Goal: Task Accomplishment & Management: Complete application form

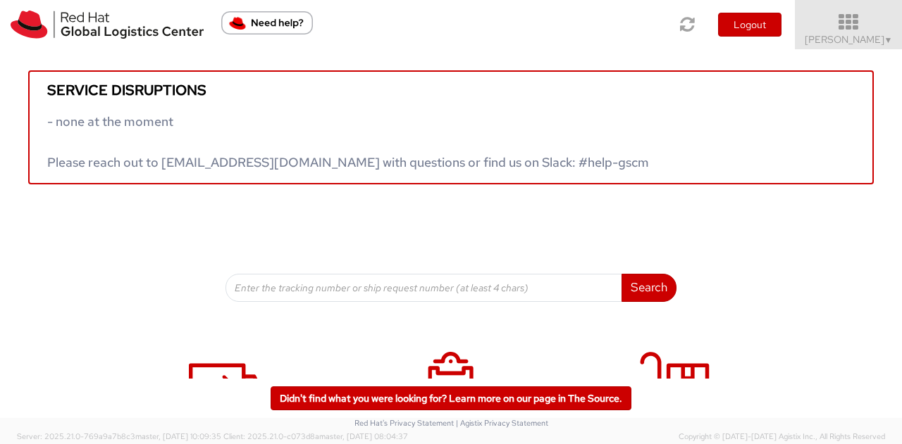
click at [885, 30] on icon at bounding box center [848, 23] width 123 height 20
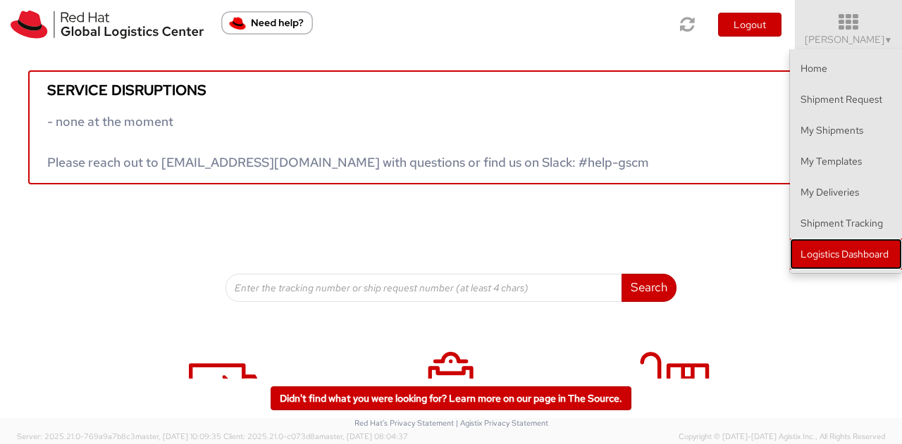
click at [813, 256] on link "Logistics Dashboard" at bounding box center [846, 254] width 112 height 31
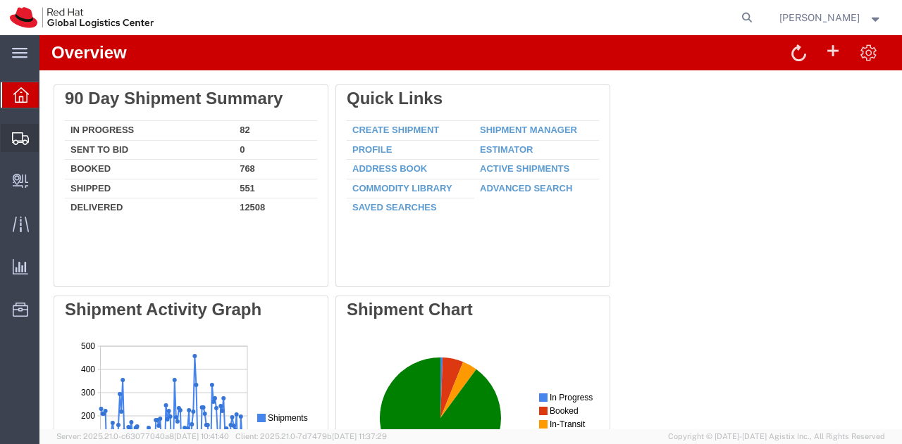
click at [0, 0] on span "Shipment Manager" at bounding box center [0, 0] width 0 height 0
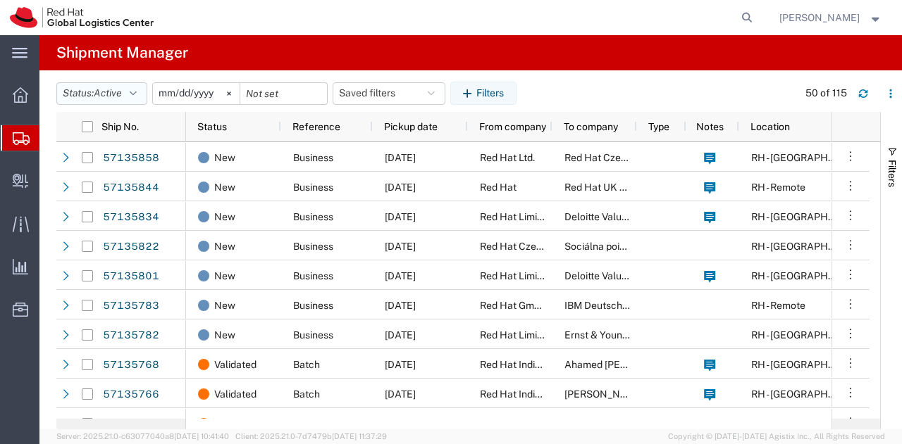
click at [142, 89] on button "Status: Active" at bounding box center [101, 93] width 91 height 23
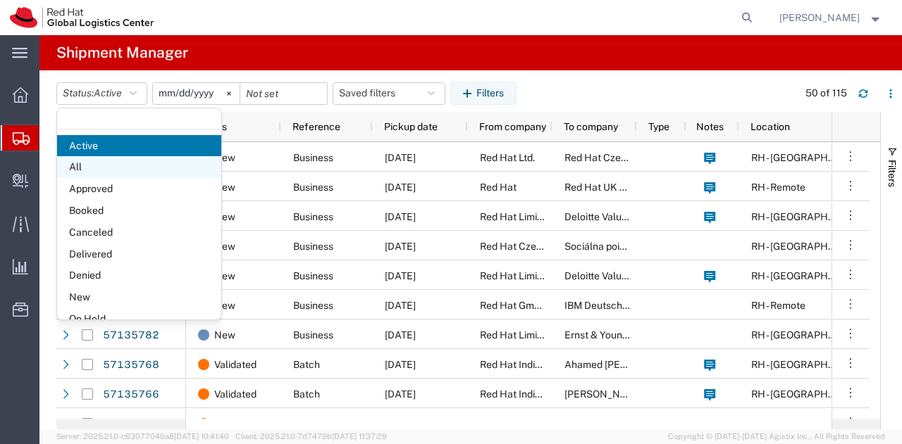
click at [99, 175] on span "All" at bounding box center [139, 167] width 164 height 22
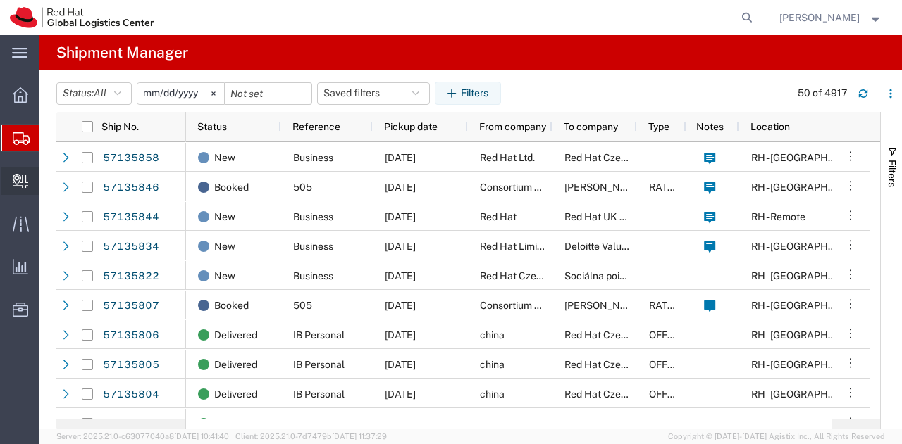
click at [0, 0] on span "Create Delivery" at bounding box center [0, 0] width 0 height 0
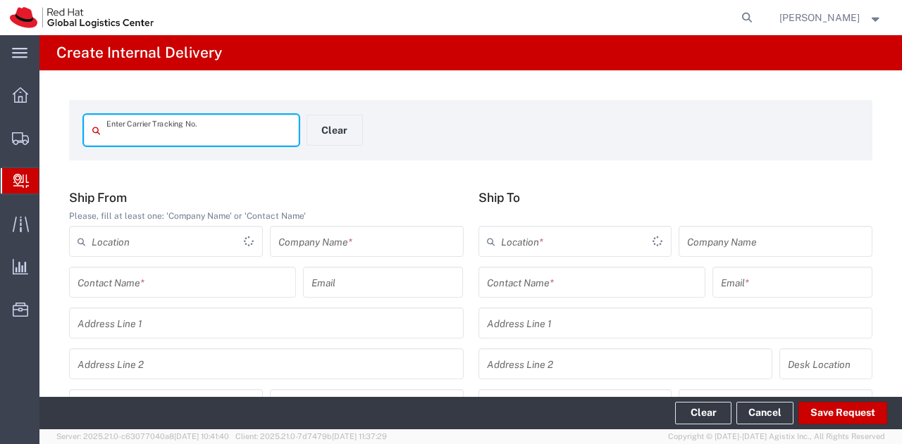
click at [166, 130] on input "text" at bounding box center [198, 130] width 184 height 25
type input "3"
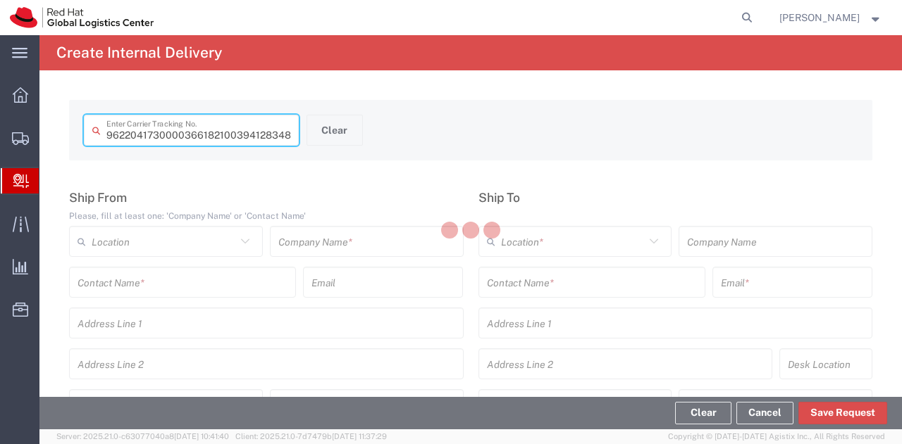
type input "394128348890"
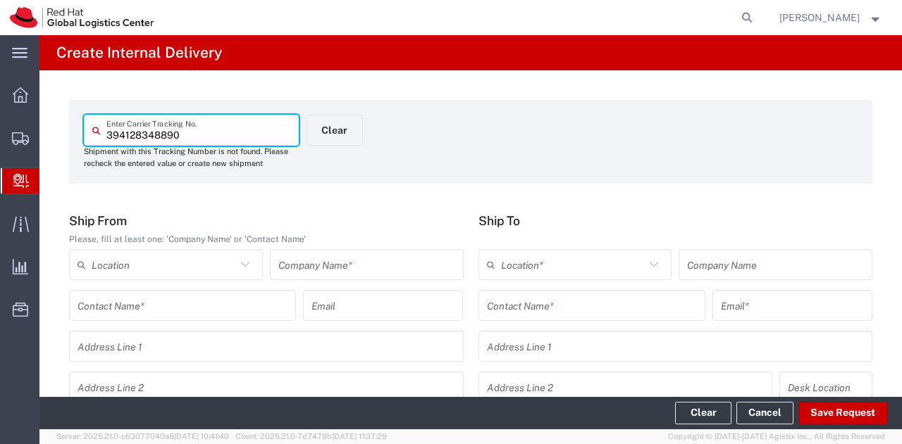
click at [299, 266] on input "text" at bounding box center [366, 265] width 177 height 25
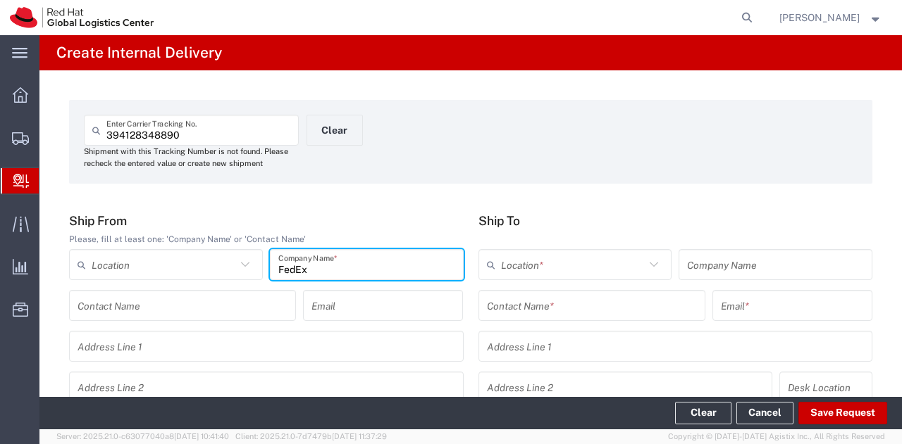
type input "FedEx"
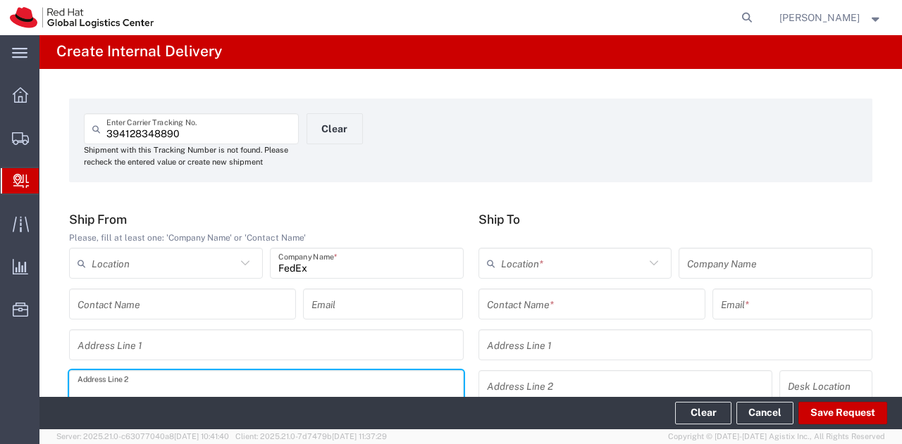
scroll to position [211, 0]
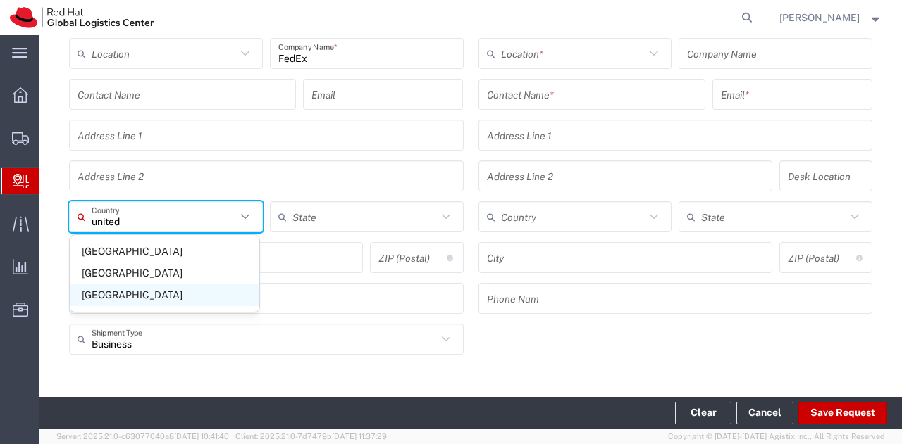
click at [118, 295] on span "[GEOGRAPHIC_DATA]" at bounding box center [164, 296] width 189 height 22
type input "[GEOGRAPHIC_DATA]"
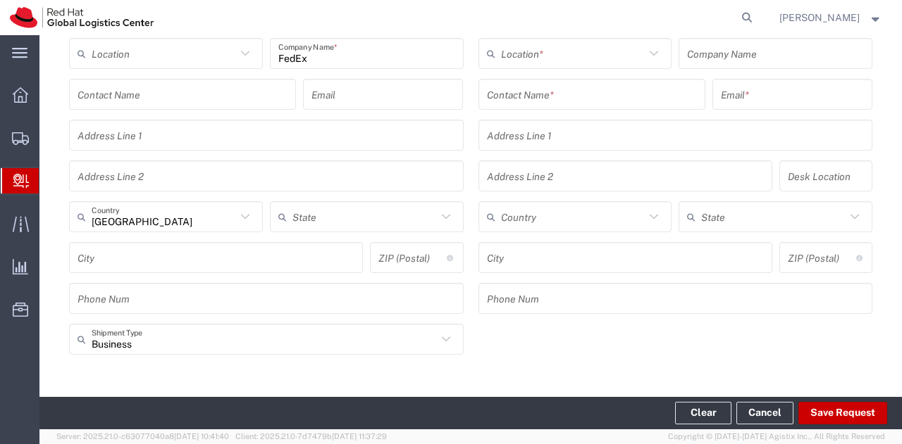
click at [573, 94] on input "text" at bounding box center [592, 94] width 210 height 25
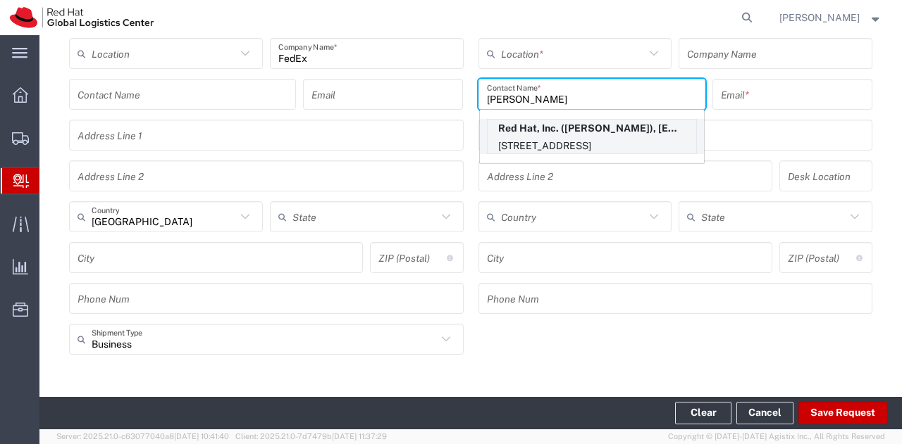
type input "[PERSON_NAME]"
click at [565, 144] on p "[STREET_ADDRESS]" at bounding box center [591, 146] width 208 height 18
type input "RH - [GEOGRAPHIC_DATA]"
type input "Red Hat, Inc."
type input "[PERSON_NAME]"
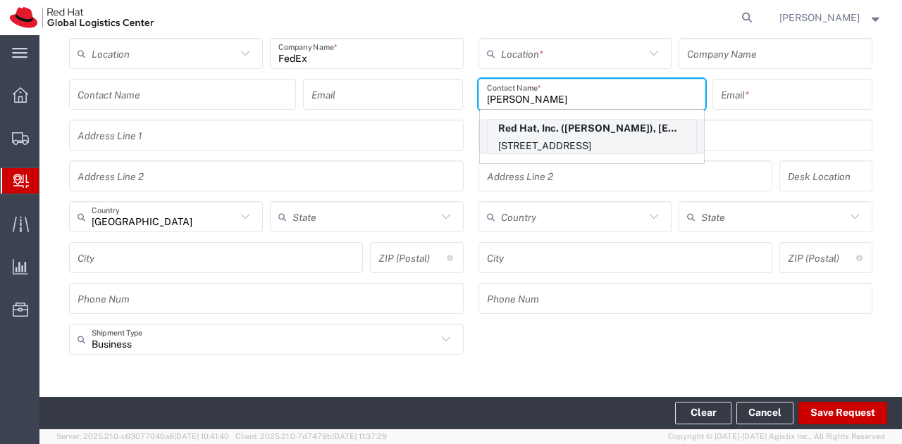
type input "[EMAIL_ADDRESS][DOMAIN_NAME]"
type input "[STREET_ADDRESS]"
type input "FLEX"
type input "[GEOGRAPHIC_DATA]"
type input "RALEIGH"
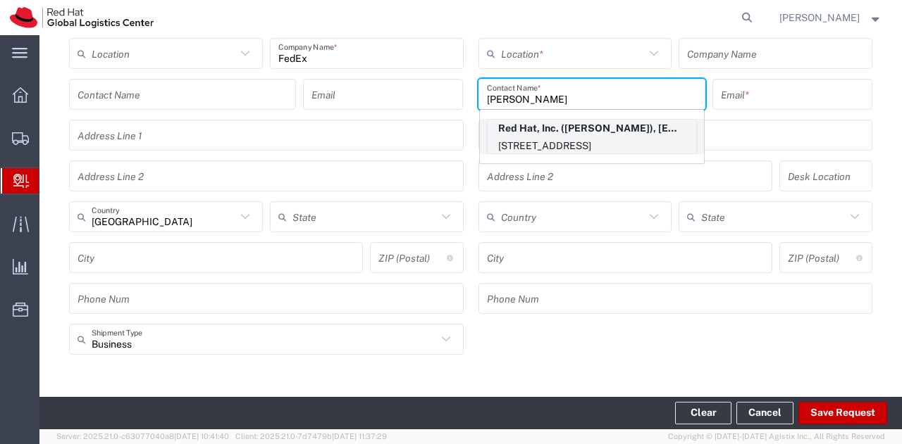
type input "27601"
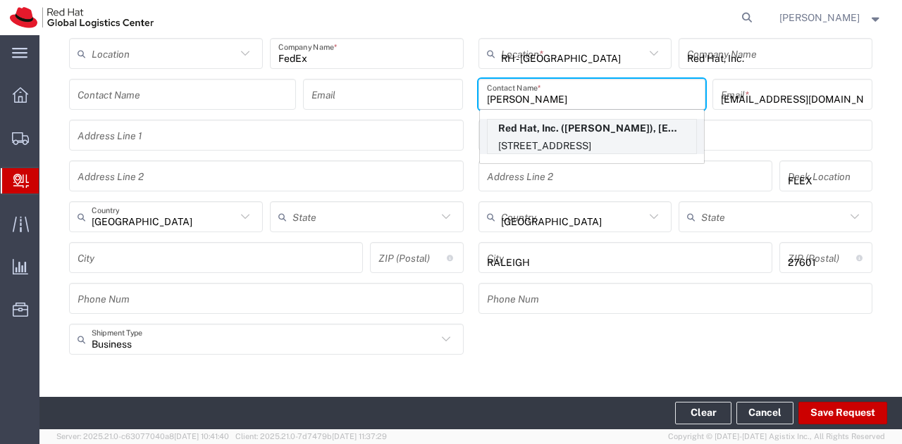
type input "[US_STATE]"
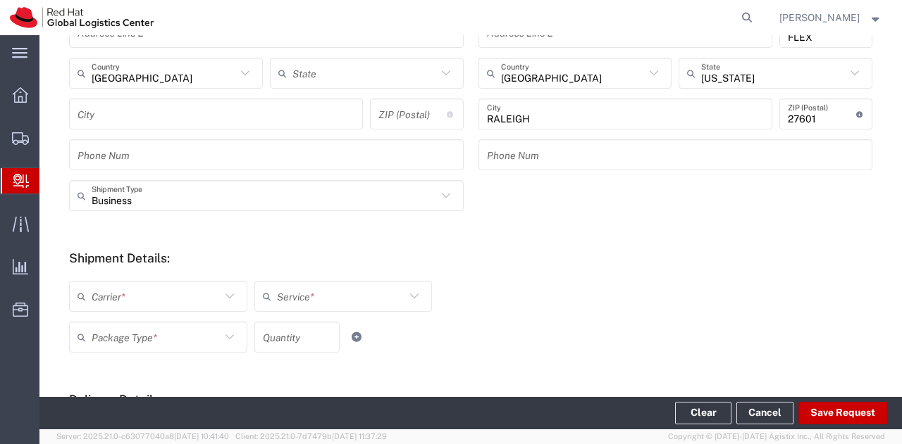
scroll to position [358, 0]
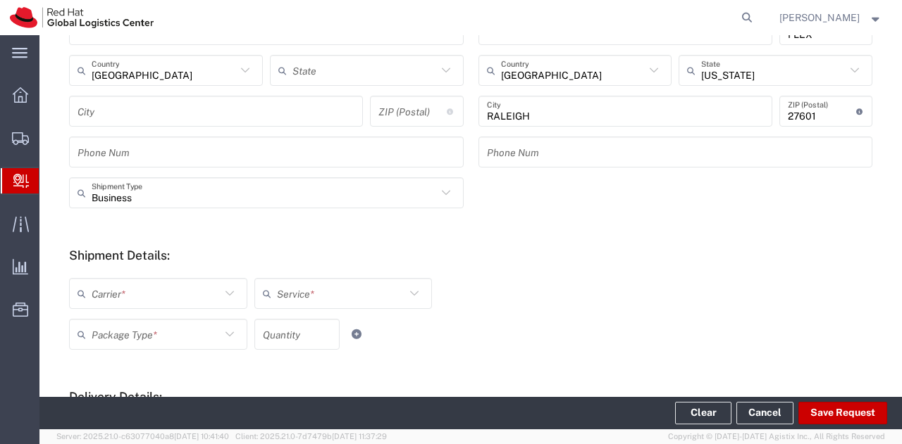
click at [210, 292] on input "text" at bounding box center [156, 294] width 129 height 25
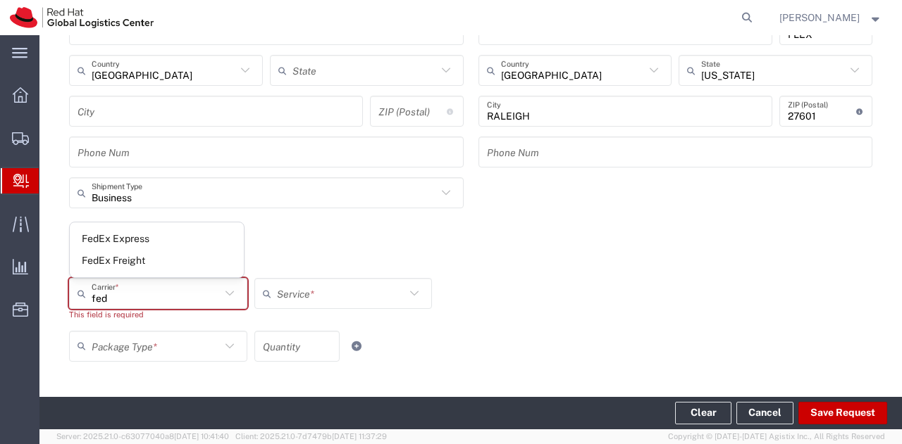
click at [138, 227] on div "FedEx Express FedEx Freight" at bounding box center [157, 250] width 174 height 55
click at [164, 237] on span "FedEx Express" at bounding box center [157, 239] width 174 height 22
type input "FedEx Express"
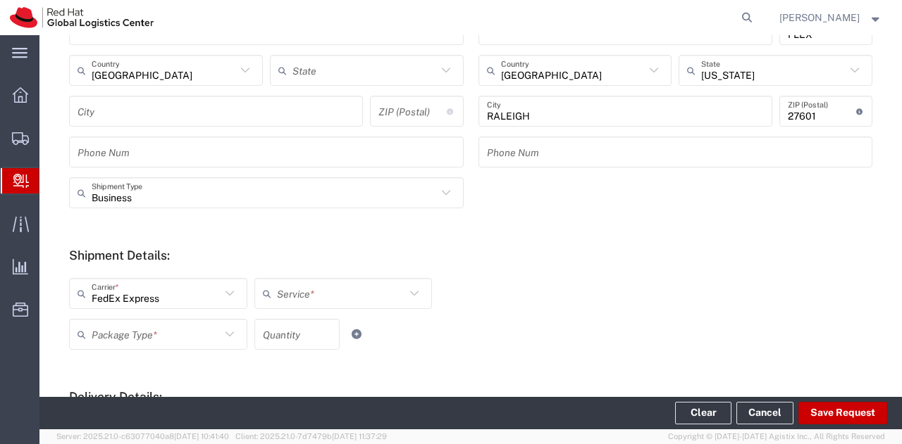
click at [277, 292] on input "text" at bounding box center [341, 294] width 129 height 25
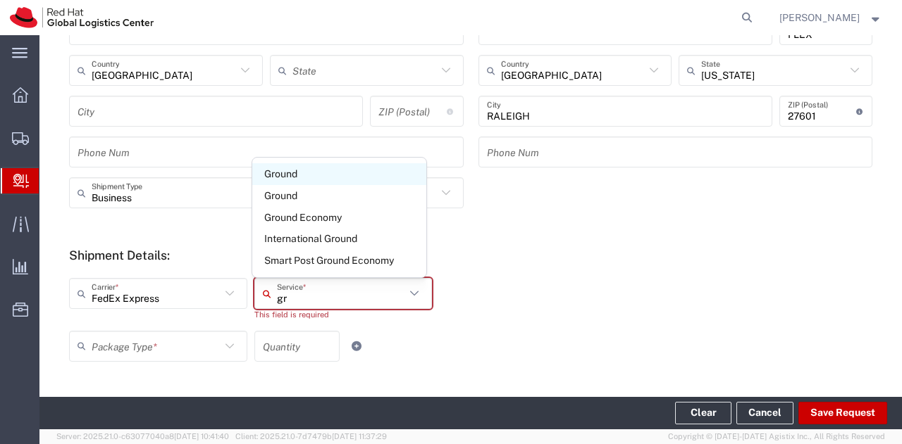
click at [275, 176] on span "Ground" at bounding box center [339, 174] width 174 height 22
type input "Ground"
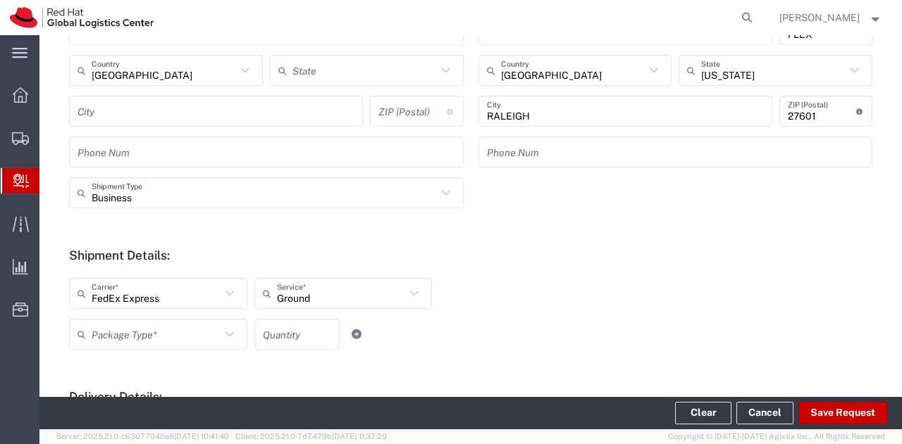
click at [237, 347] on div "Package Type *" at bounding box center [158, 334] width 178 height 31
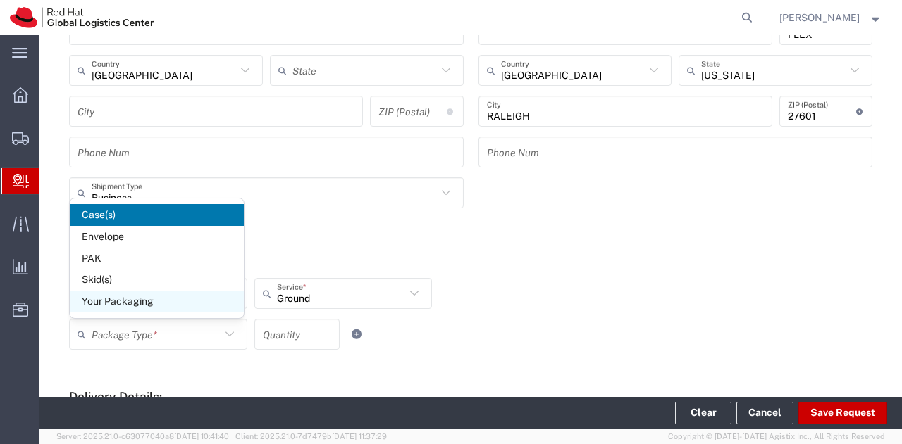
click at [163, 302] on span "Your Packaging" at bounding box center [157, 302] width 174 height 22
type input "Your Packaging"
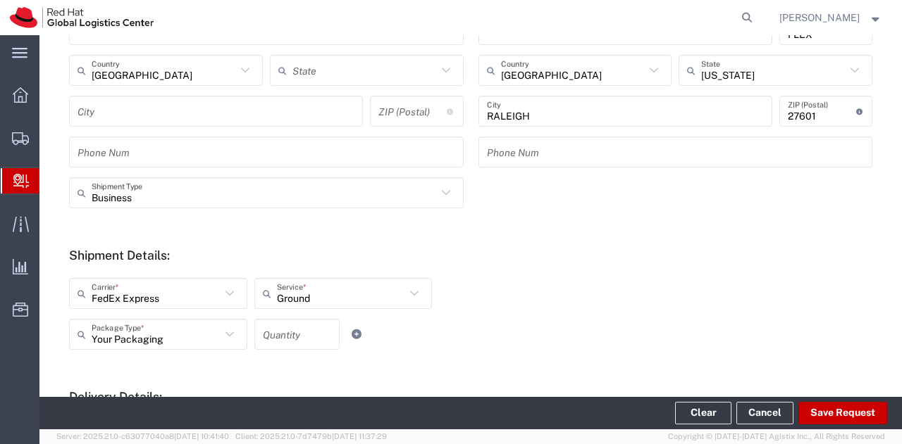
click at [280, 326] on input "number" at bounding box center [297, 335] width 68 height 25
type input "1"
click at [352, 337] on icon at bounding box center [356, 335] width 13 height 10
click at [351, 384] on link at bounding box center [357, 376] width 20 height 20
click at [849, 411] on button "Save Request" at bounding box center [842, 413] width 89 height 23
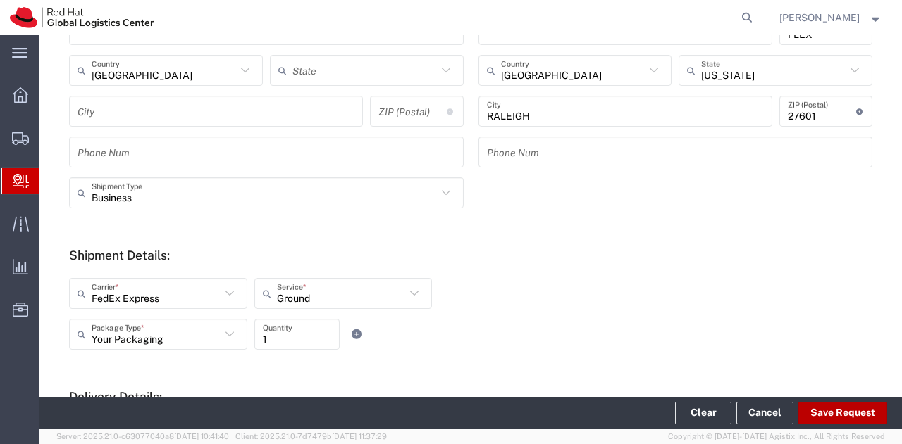
type input "[GEOGRAPHIC_DATA]"
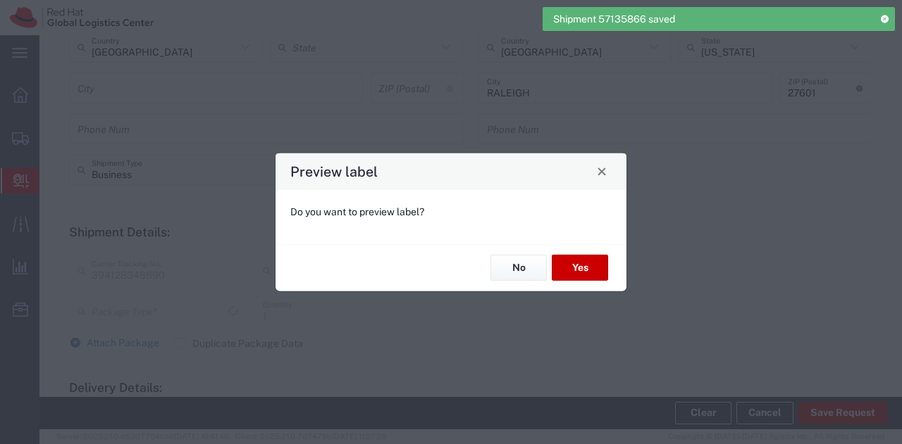
type input "Your Packaging"
type input "Ground"
click at [509, 268] on button "No" at bounding box center [518, 268] width 56 height 26
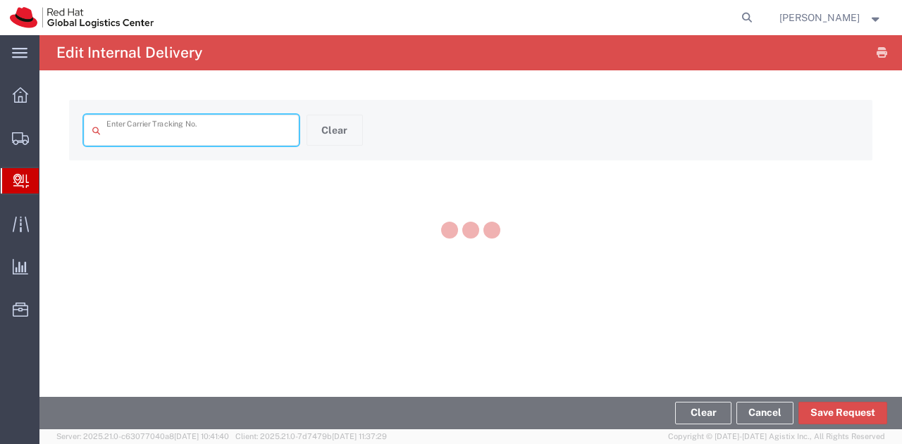
type input "394128348890"
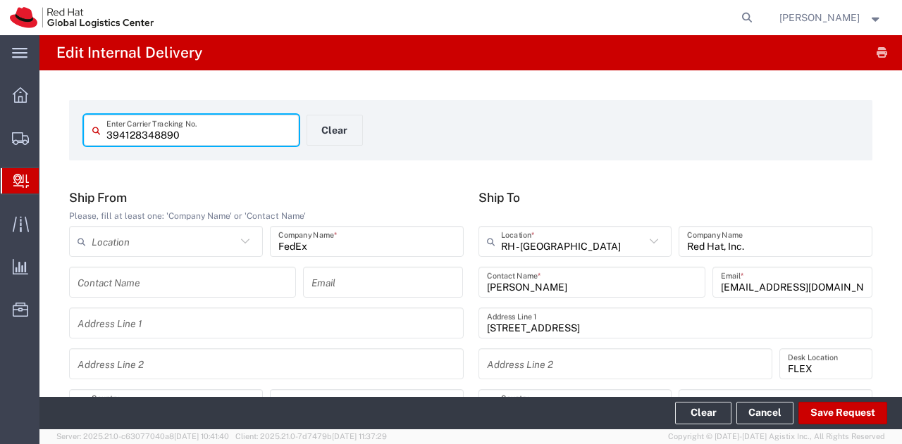
type input "Your Packaging"
type input "Ground"
type input "[US_STATE]"
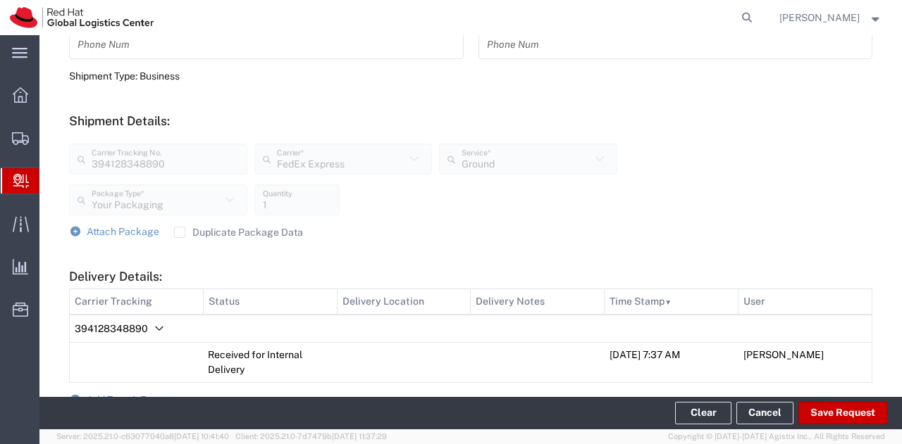
scroll to position [445, 0]
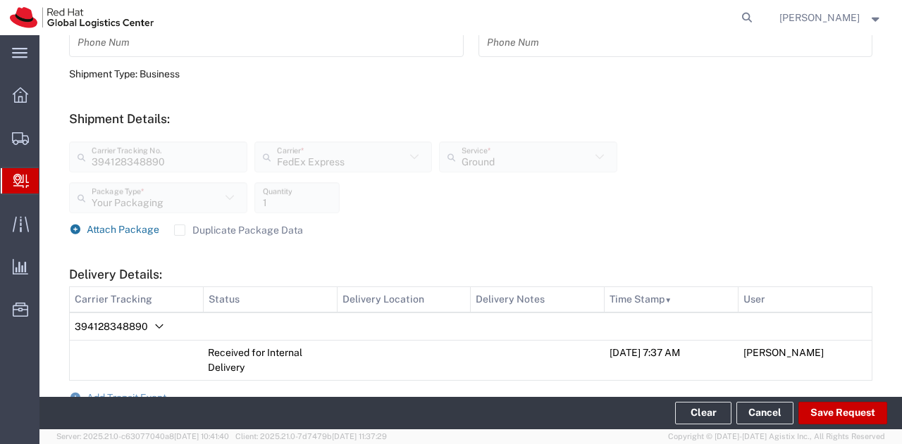
click at [130, 227] on span "Attach Package" at bounding box center [123, 229] width 73 height 11
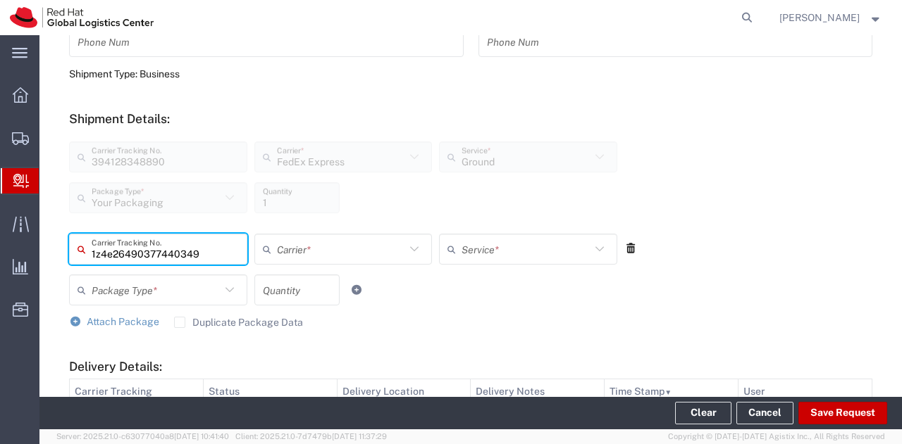
type input "1z4e26490377440349"
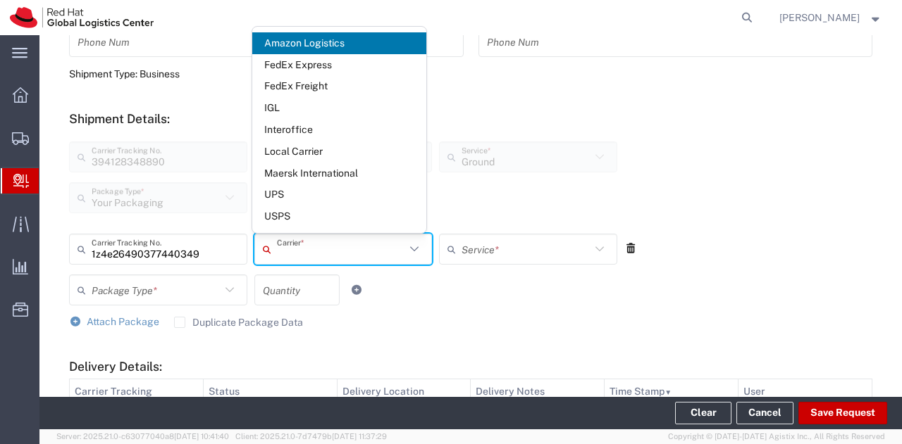
click at [295, 243] on input "text" at bounding box center [341, 249] width 129 height 25
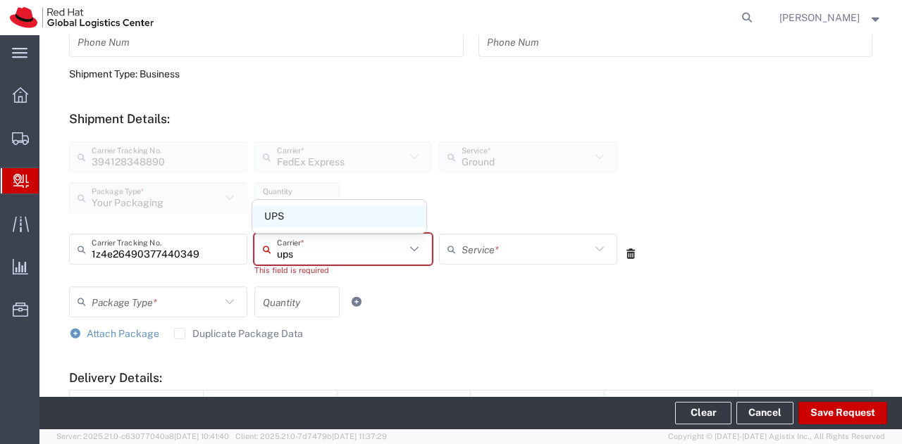
click at [301, 220] on span "UPS" at bounding box center [339, 217] width 174 height 22
type input "UPS"
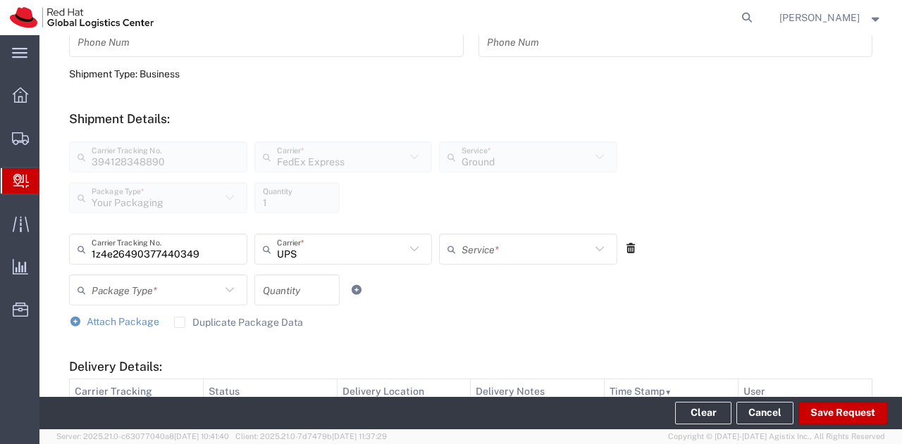
click at [461, 240] on input "text" at bounding box center [525, 249] width 129 height 25
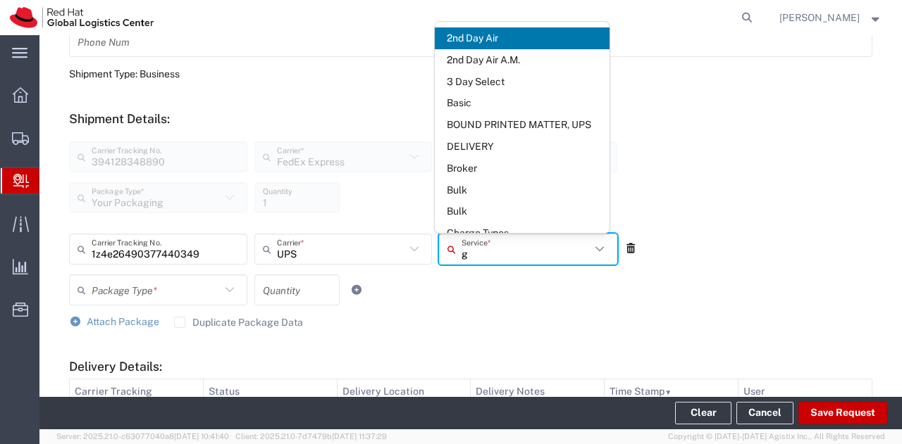
type input "gr"
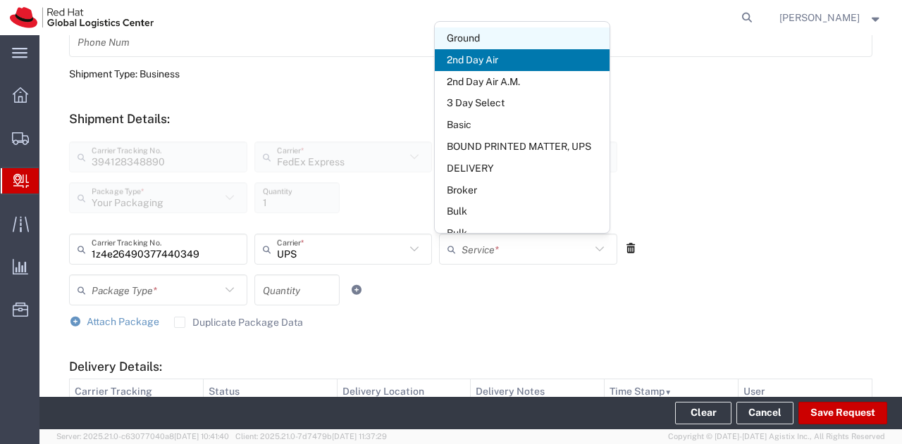
click at [483, 31] on span "Ground" at bounding box center [522, 38] width 174 height 22
type input "Ground"
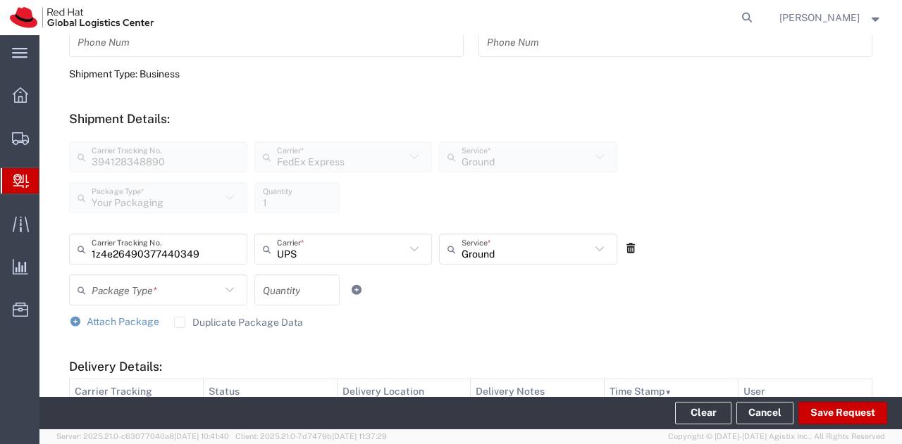
click at [224, 278] on div "Package Type *" at bounding box center [158, 290] width 178 height 31
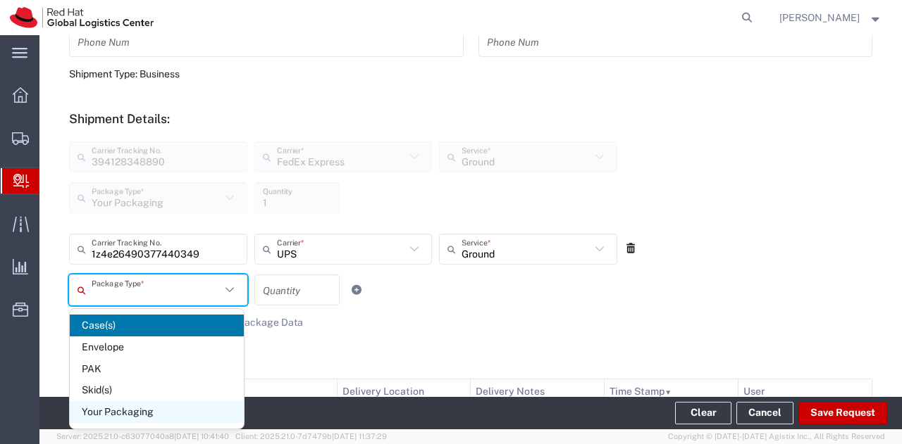
click at [130, 406] on span "Your Packaging" at bounding box center [157, 412] width 174 height 22
type input "Your Packaging"
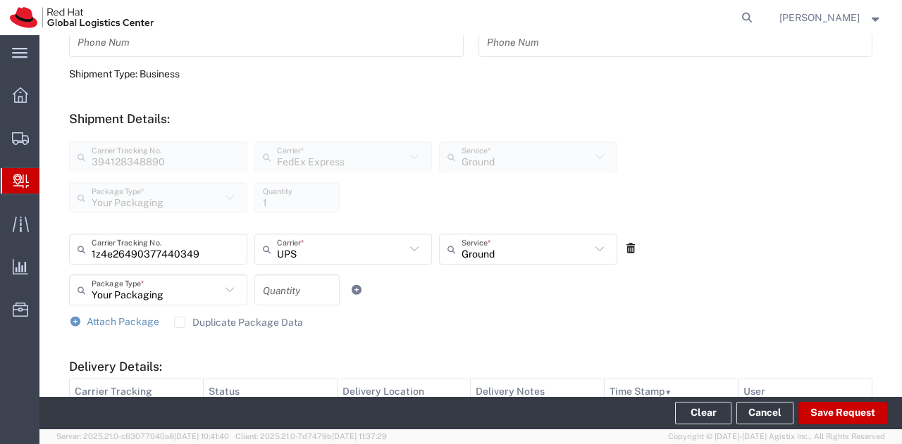
click at [285, 290] on input "number" at bounding box center [297, 290] width 68 height 25
type input "1"
click at [844, 418] on button "Save Request" at bounding box center [842, 413] width 89 height 23
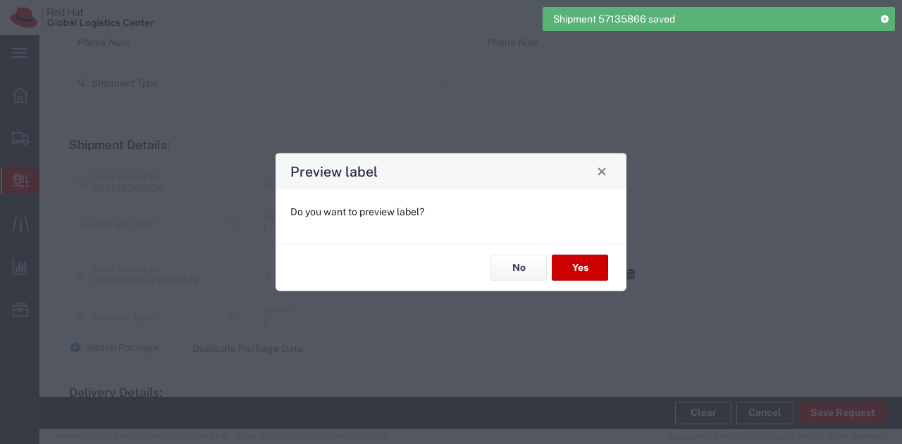
type input "Your Packaging"
type input "Ground"
type input "Your Packaging"
click at [517, 275] on button "No" at bounding box center [518, 268] width 56 height 26
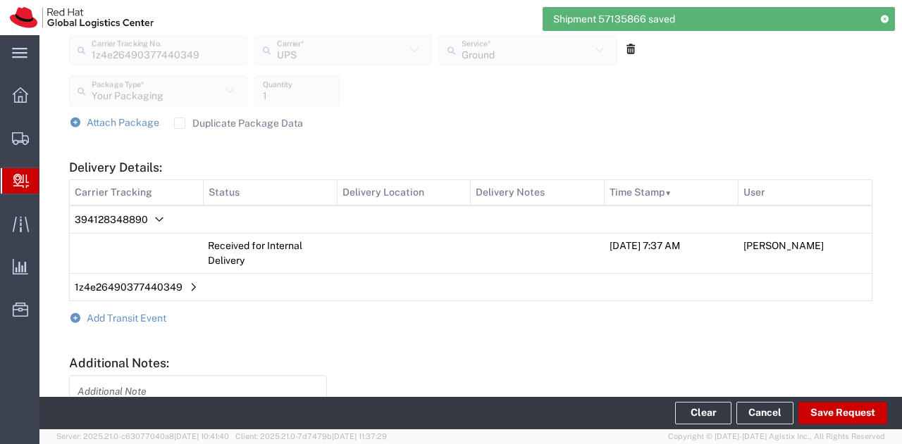
scroll to position [677, 0]
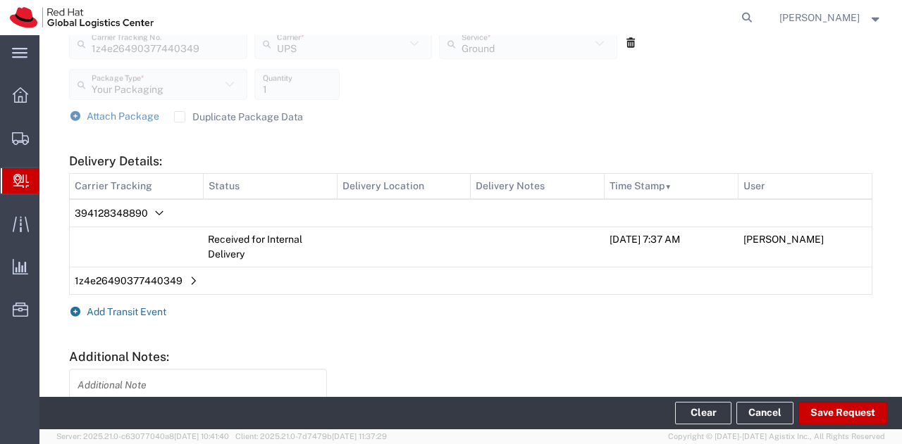
click at [152, 315] on span "Add Transit Event" at bounding box center [127, 311] width 80 height 11
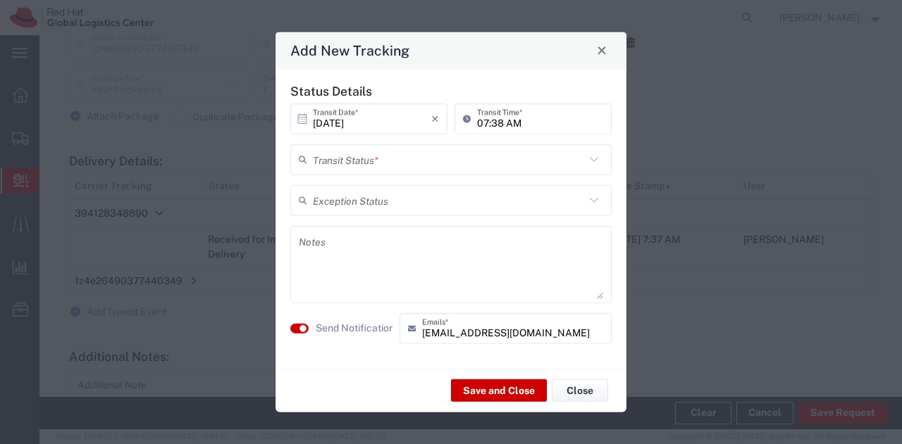
click at [369, 167] on input "text" at bounding box center [449, 159] width 272 height 25
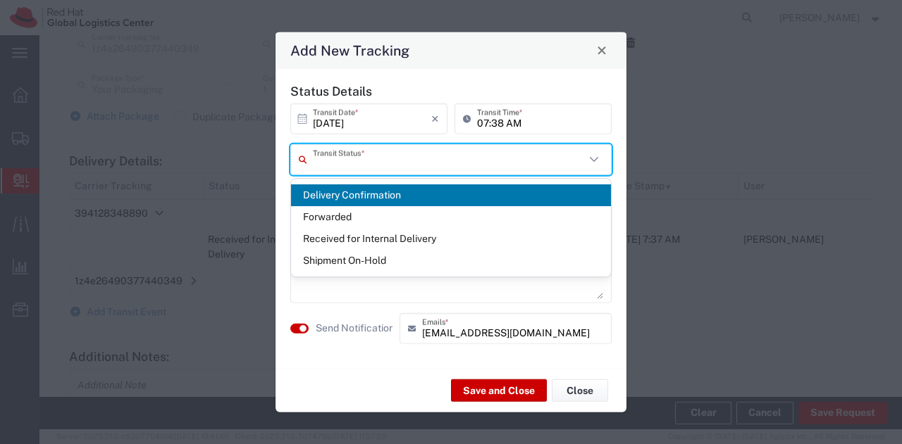
click at [369, 191] on span "Delivery Confirmation" at bounding box center [451, 196] width 320 height 22
type input "Delivery Confirmation"
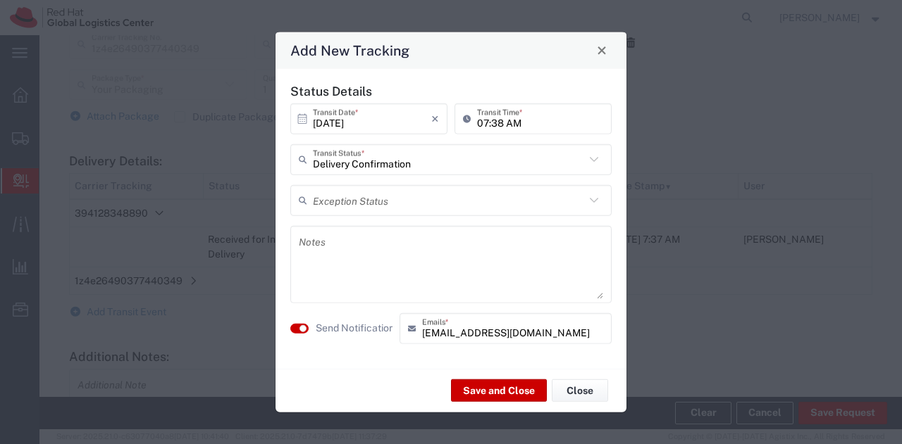
click at [302, 323] on agx-switch-control "Send Notification" at bounding box center [341, 328] width 109 height 31
click at [300, 330] on small "button" at bounding box center [302, 328] width 7 height 7
click at [473, 383] on button "Save and Close" at bounding box center [499, 391] width 96 height 23
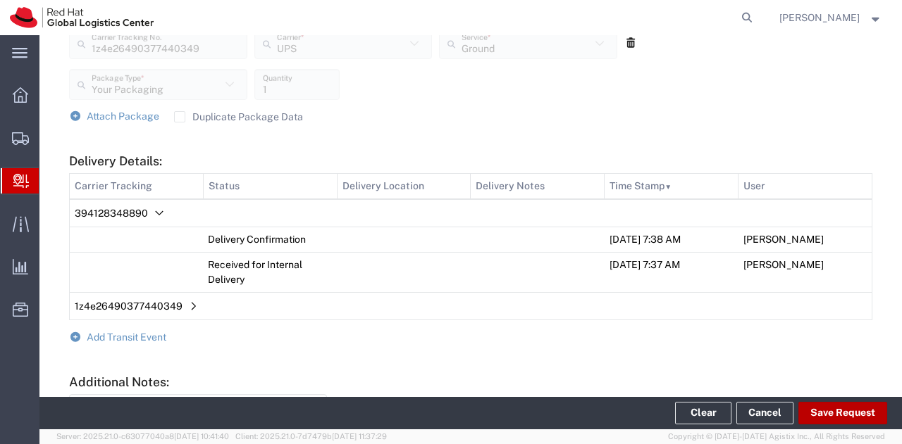
click at [826, 420] on button "Save Request" at bounding box center [842, 413] width 89 height 23
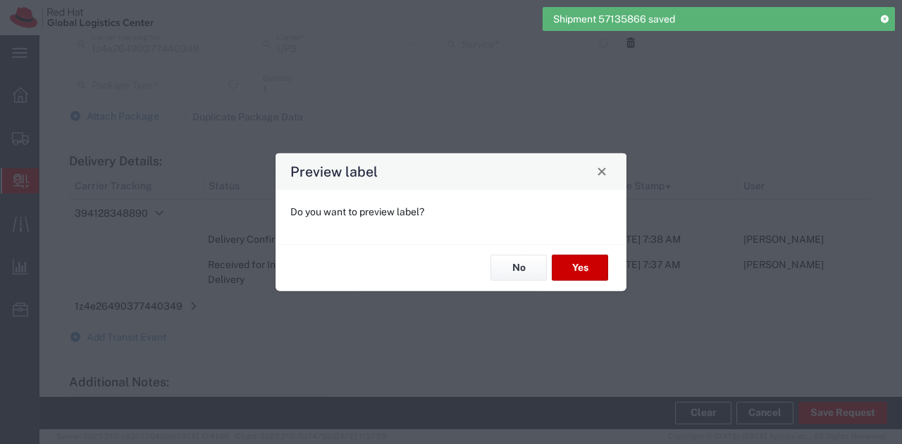
type input "Your Packaging"
type input "Ground"
click at [511, 278] on button "No" at bounding box center [518, 268] width 56 height 26
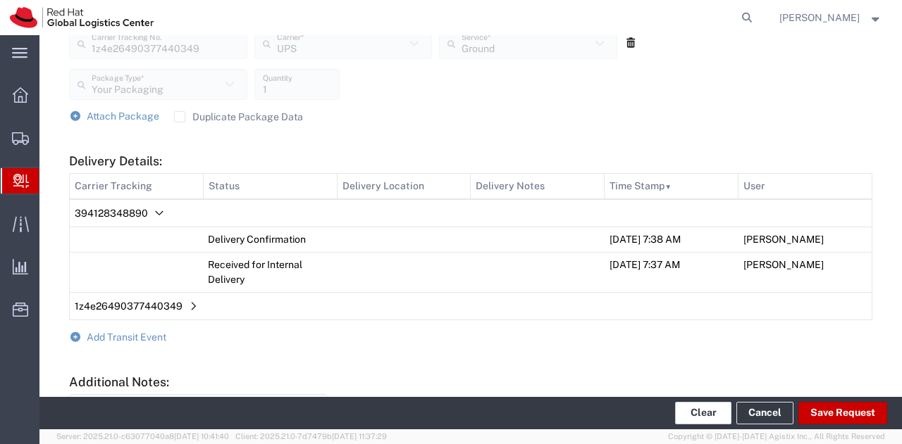
click at [694, 419] on button "Clear" at bounding box center [703, 413] width 56 height 23
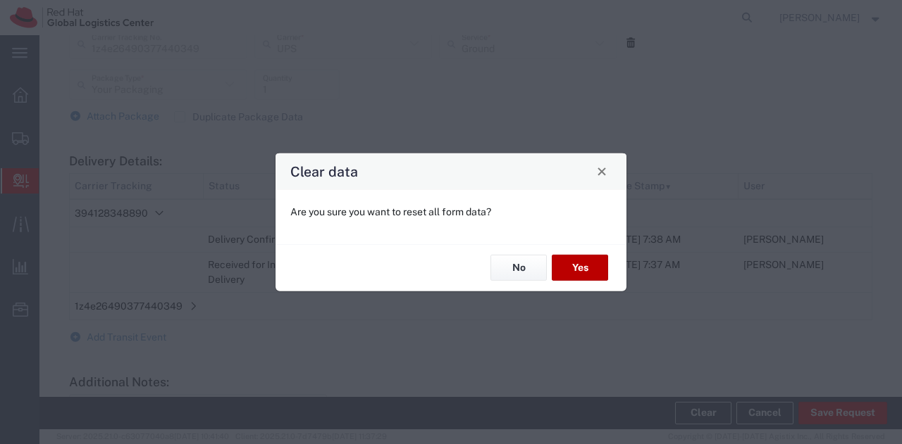
click at [568, 264] on button "Yes" at bounding box center [579, 268] width 56 height 26
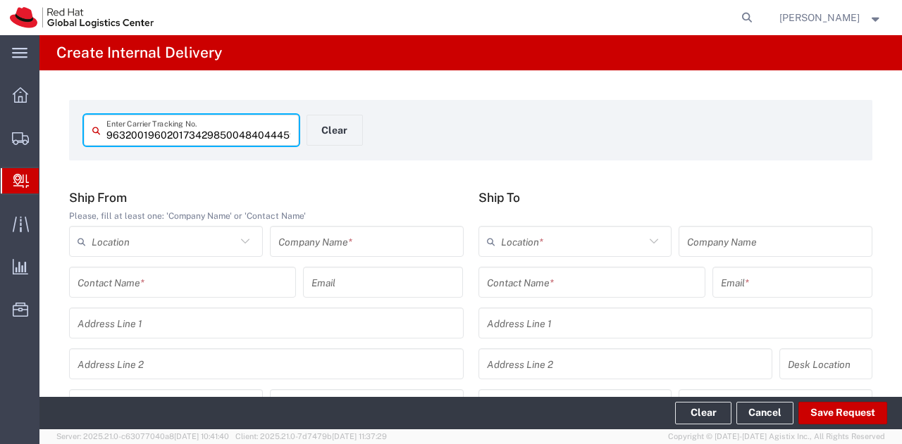
type input "484044459061"
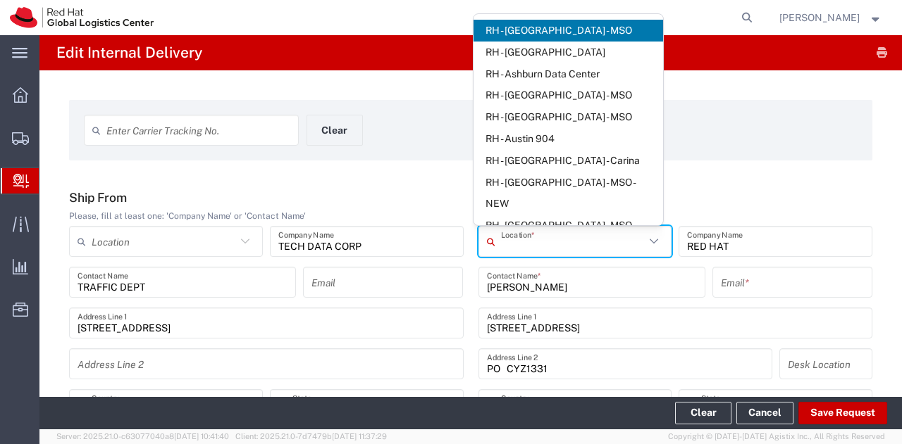
click at [548, 239] on input "text" at bounding box center [573, 242] width 144 height 25
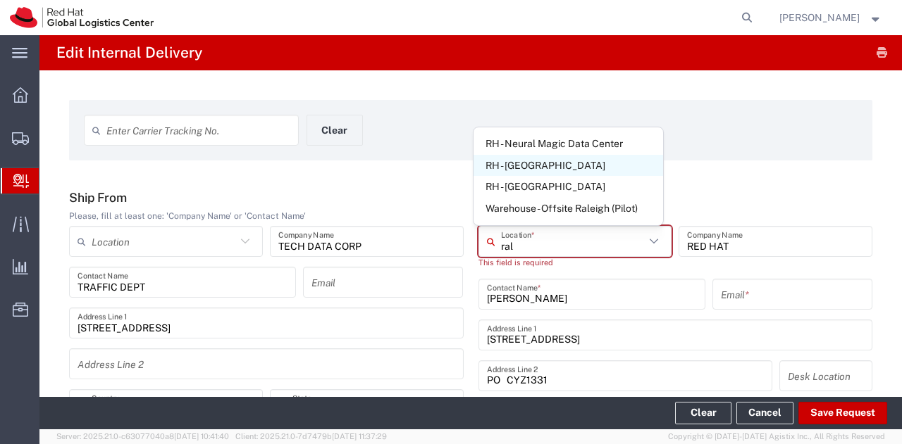
click at [537, 172] on span "RH - [GEOGRAPHIC_DATA]" at bounding box center [567, 166] width 189 height 22
type input "RH - [GEOGRAPHIC_DATA]"
type input "Red Hat, Inc."
type input "[STREET_ADDRESS]"
type input "[PHONE_NUMBER]"
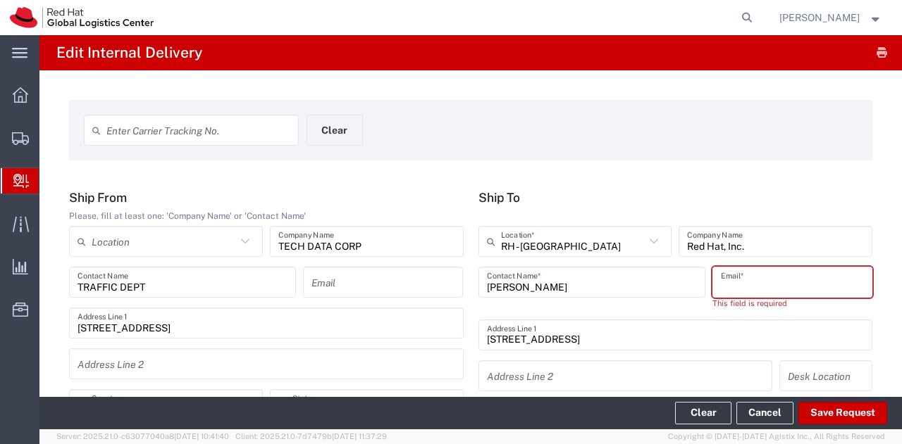
click at [724, 284] on input "text" at bounding box center [792, 282] width 143 height 25
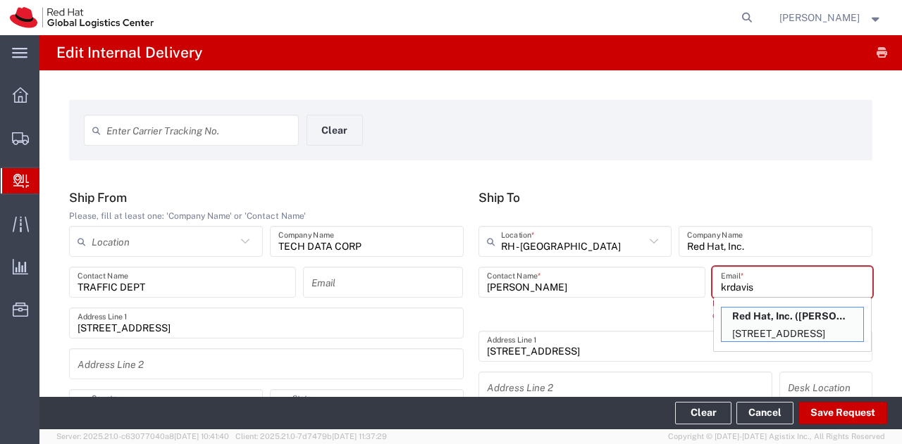
type input "krdavis"
drag, startPoint x: 730, startPoint y: 297, endPoint x: 735, endPoint y: 313, distance: 17.8
click at [735, 313] on p "Red Hat, Inc. ([PERSON_NAME]), [EMAIL_ADDRESS][DOMAIN_NAME]" at bounding box center [792, 317] width 142 height 18
type input "[PERSON_NAME]"
type input "[EMAIL_ADDRESS][DOMAIN_NAME]"
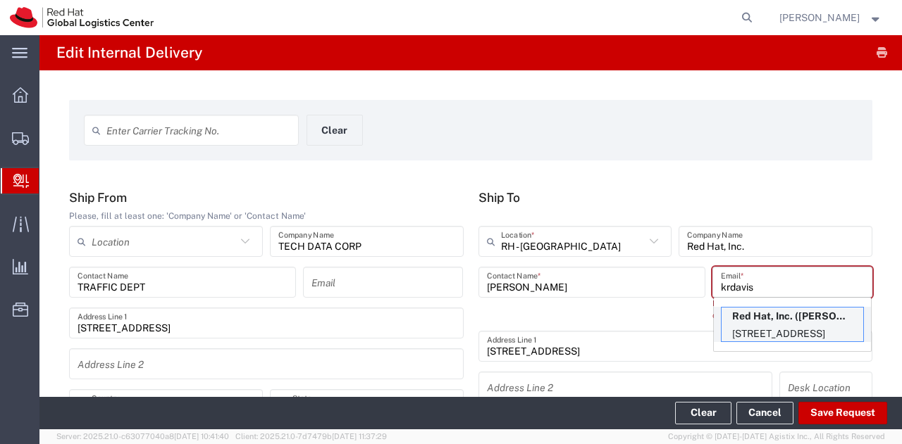
type input "FLEX"
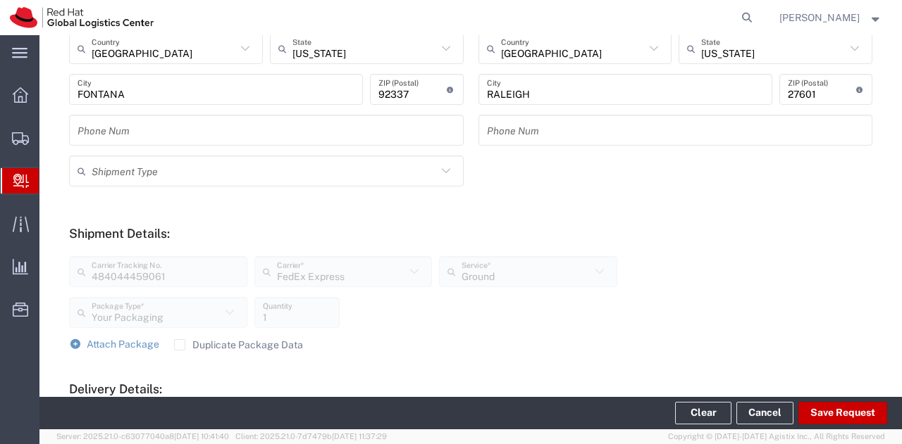
scroll to position [372, 0]
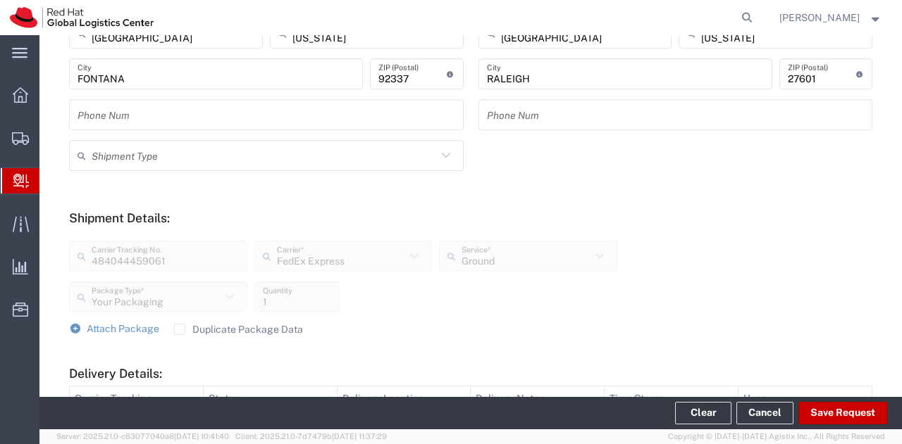
click at [182, 328] on label "Duplicate Package Data" at bounding box center [238, 329] width 129 height 11
click at [180, 330] on input "Duplicate Package Data" at bounding box center [180, 330] width 0 height 0
click at [108, 328] on span "Attach Package" at bounding box center [123, 328] width 73 height 11
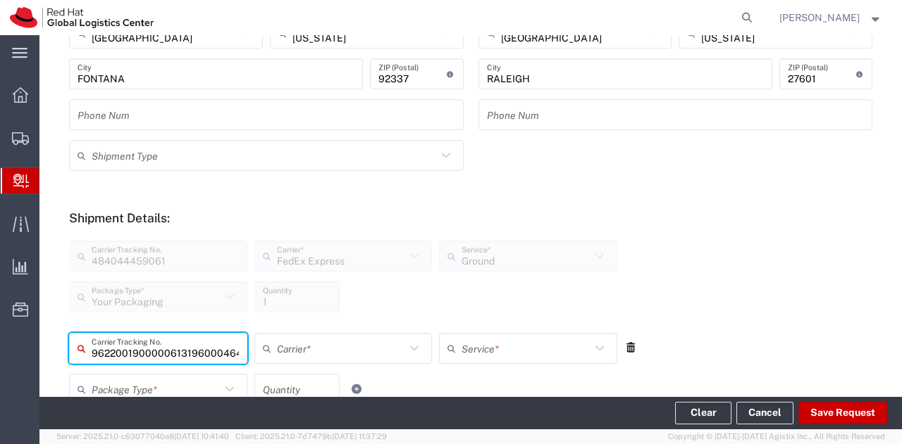
type input "464421075433"
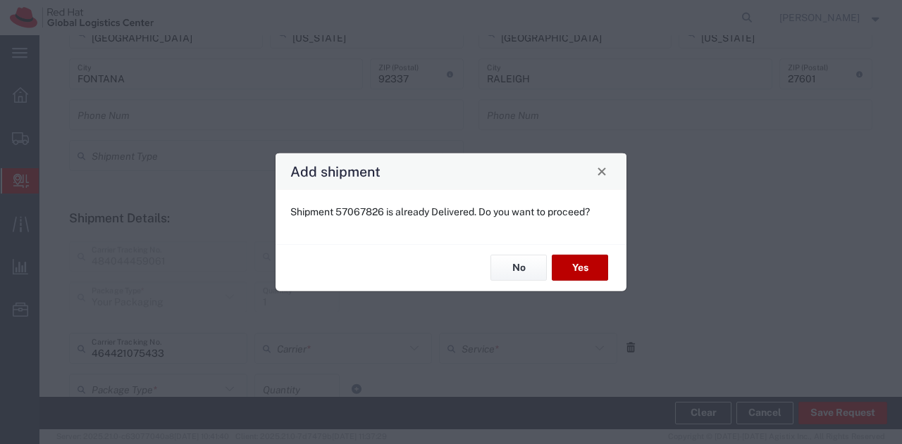
click at [586, 267] on button "Yes" at bounding box center [579, 268] width 56 height 26
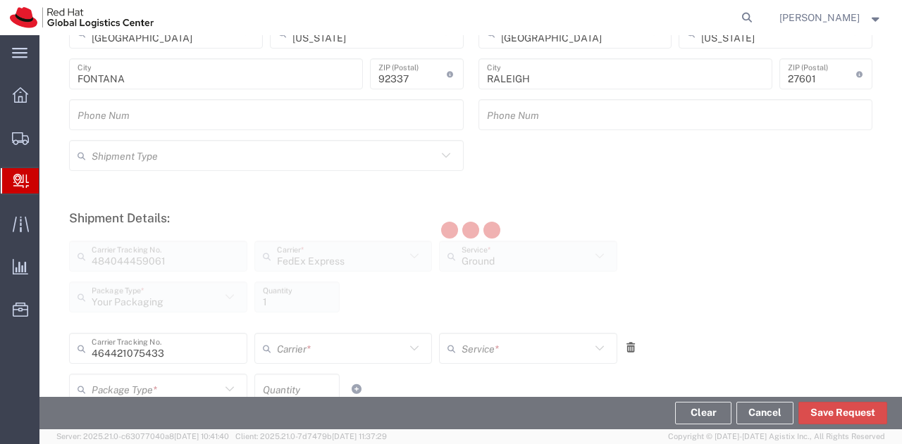
scroll to position [596, 0]
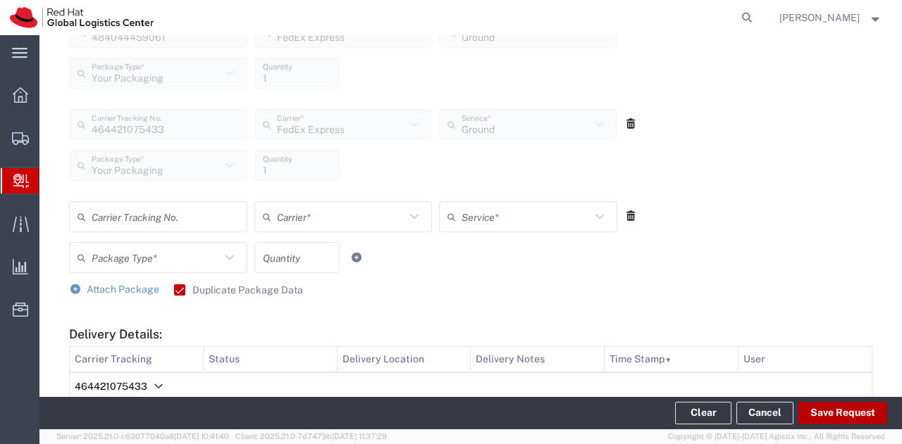
click at [837, 406] on button "Save Request" at bounding box center [842, 413] width 89 height 23
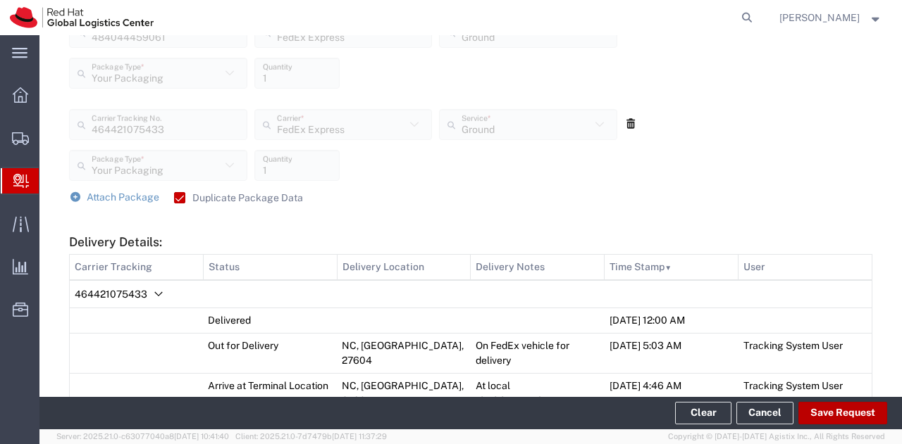
type input "484044459061"
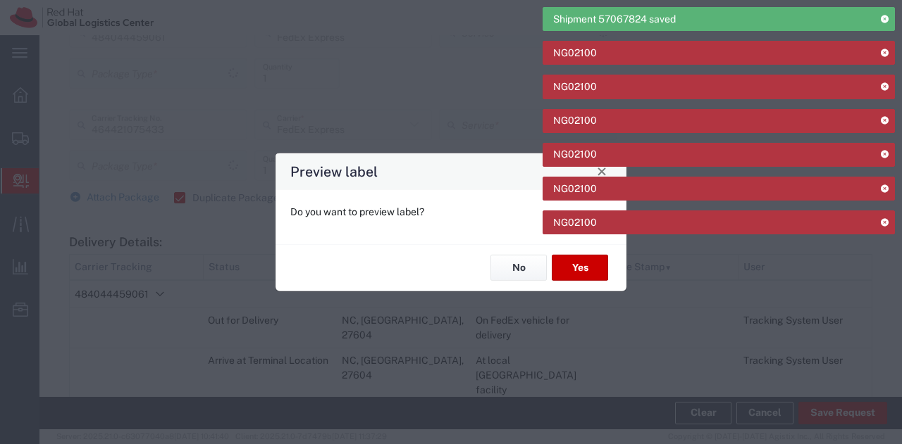
type input "Your Packaging"
type input "Ground"
type input "Your Packaging"
type input "Ground"
click at [582, 275] on button "Yes" at bounding box center [579, 268] width 56 height 26
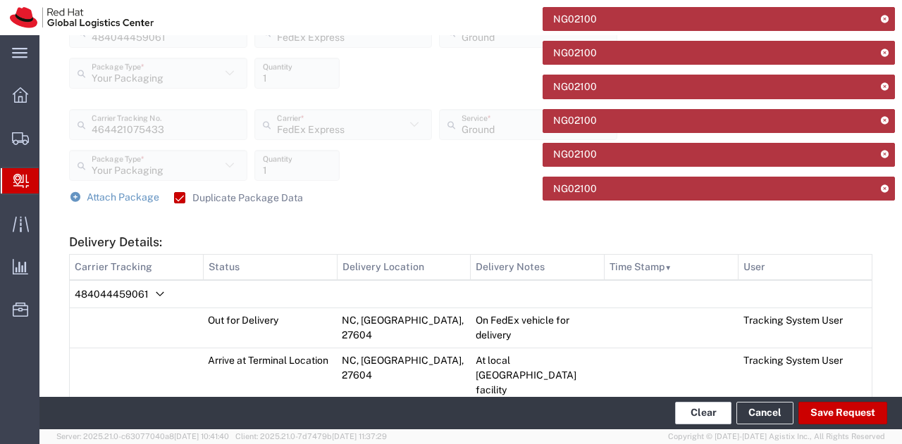
click at [720, 416] on button "Clear" at bounding box center [703, 413] width 56 height 23
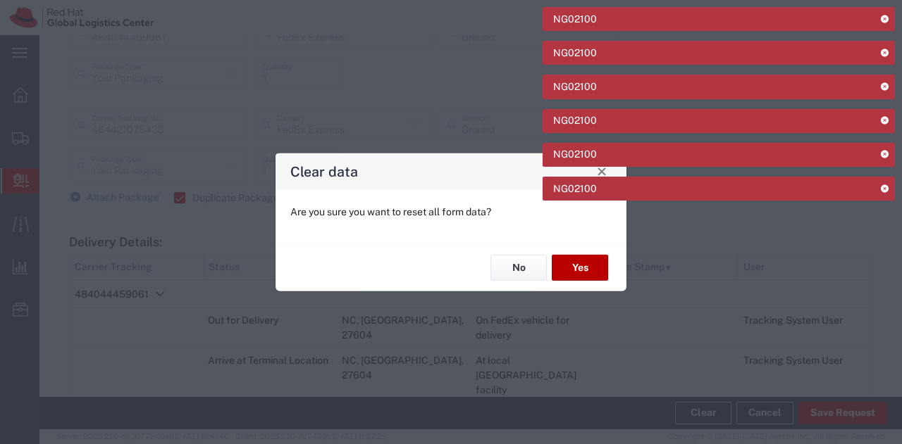
click at [573, 272] on button "Yes" at bounding box center [579, 268] width 56 height 26
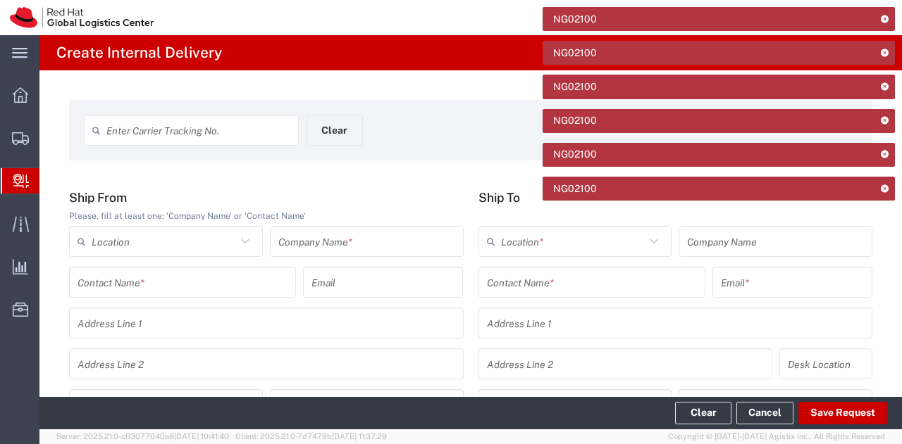
click at [885, 20] on icon at bounding box center [884, 19] width 10 height 8
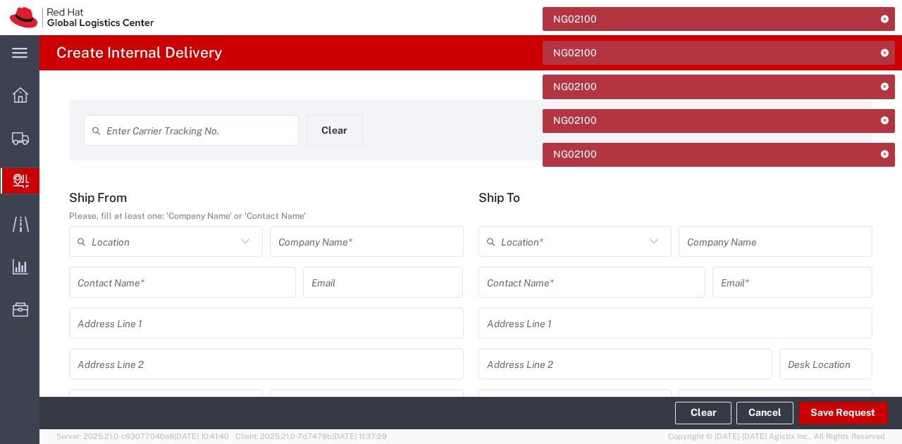
click at [885, 20] on icon at bounding box center [884, 19] width 10 height 8
click at [885, 49] on icon at bounding box center [884, 53] width 10 height 8
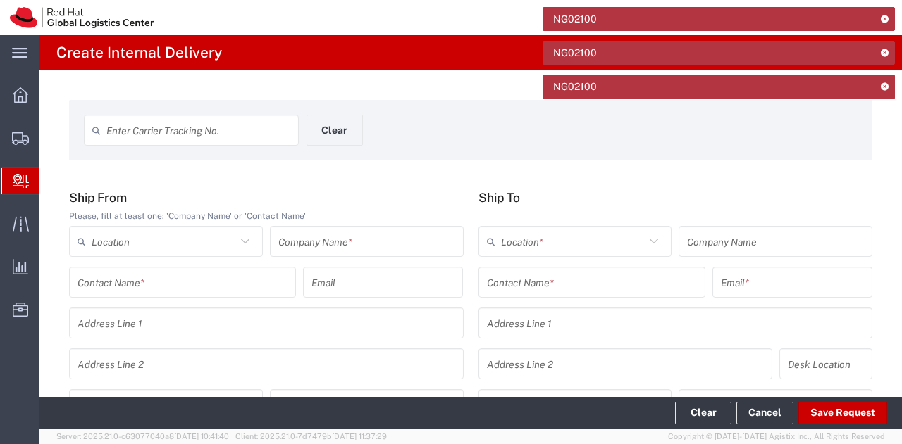
click at [885, 20] on icon at bounding box center [884, 19] width 10 height 8
click at [885, 49] on icon at bounding box center [884, 53] width 10 height 8
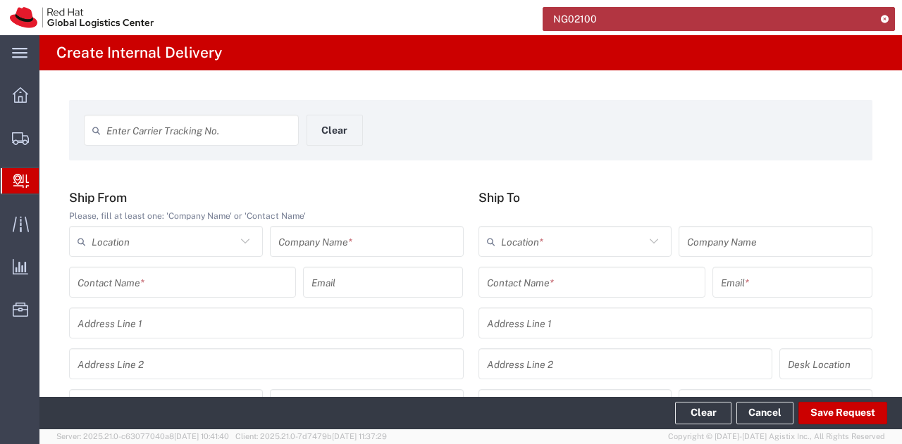
click at [885, 20] on icon at bounding box center [884, 19] width 10 height 8
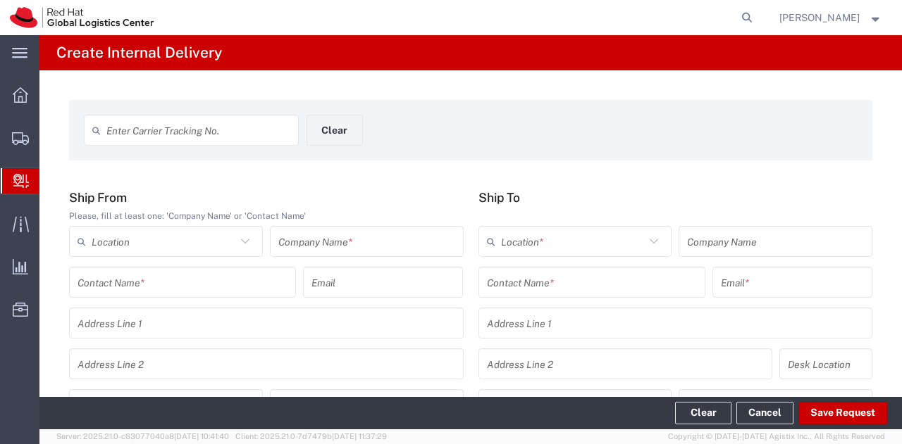
click at [198, 122] on input "text" at bounding box center [198, 130] width 184 height 25
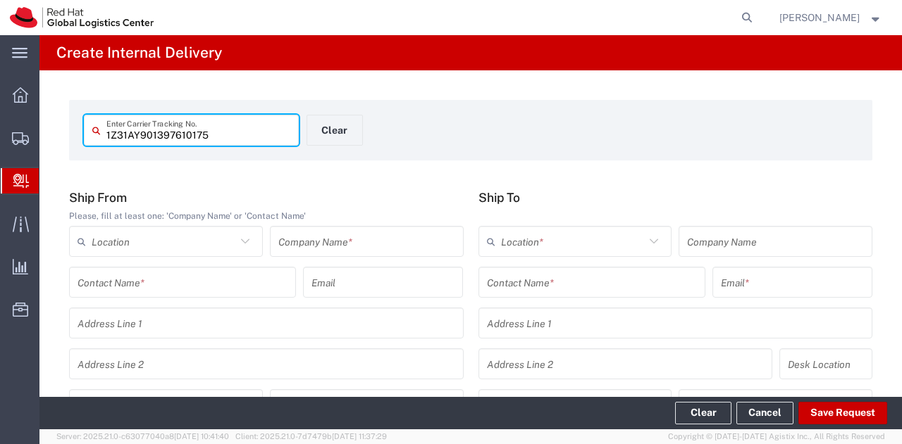
type input "1Z31AY901397610175"
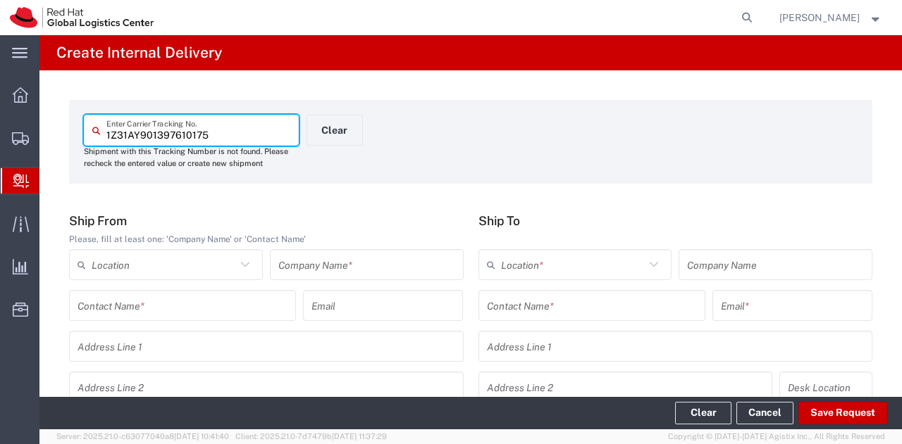
click at [357, 269] on input "text" at bounding box center [366, 265] width 177 height 25
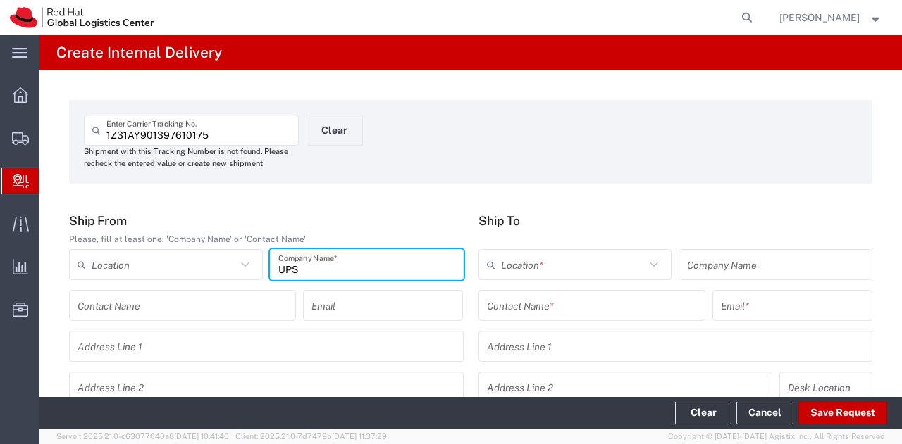
type input "UPS"
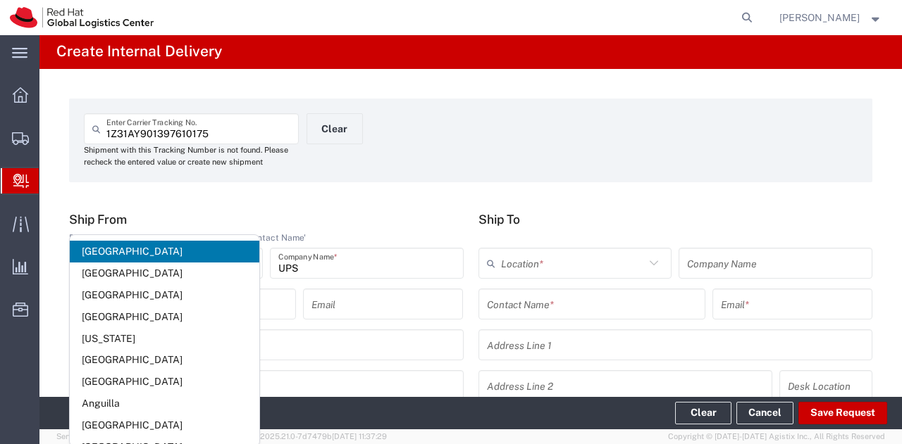
scroll to position [211, 0]
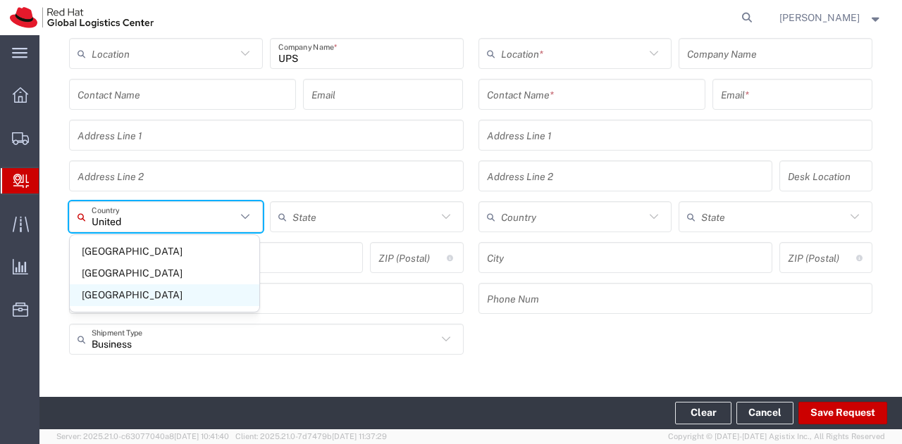
click at [103, 297] on span "[GEOGRAPHIC_DATA]" at bounding box center [164, 296] width 189 height 22
type input "[GEOGRAPHIC_DATA]"
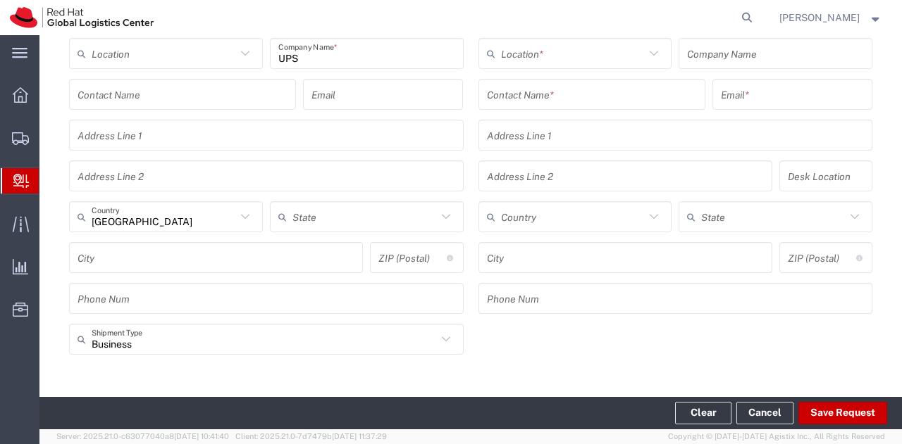
click at [511, 82] on input "text" at bounding box center [592, 94] width 210 height 25
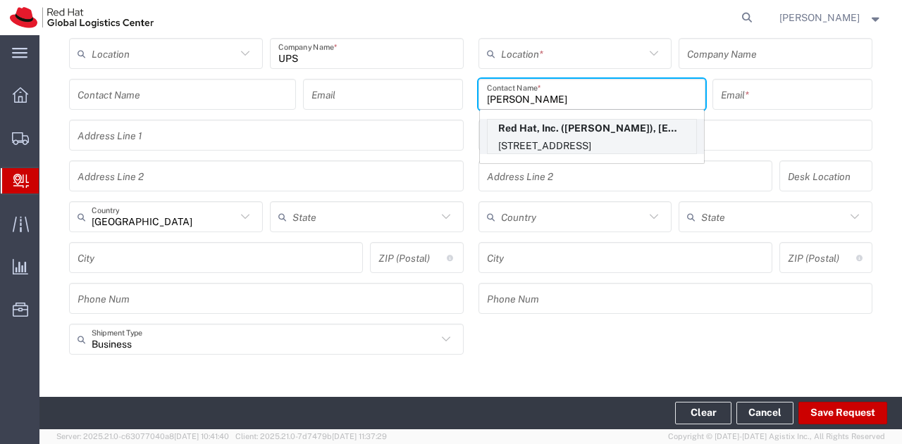
type input "[PERSON_NAME]"
click at [537, 132] on p "Red Hat, Inc. ([PERSON_NAME]), [EMAIL_ADDRESS][DOMAIN_NAME]" at bounding box center [591, 129] width 208 height 18
type input "RH - [GEOGRAPHIC_DATA]"
type input "Red Hat, Inc."
type input "[PERSON_NAME]"
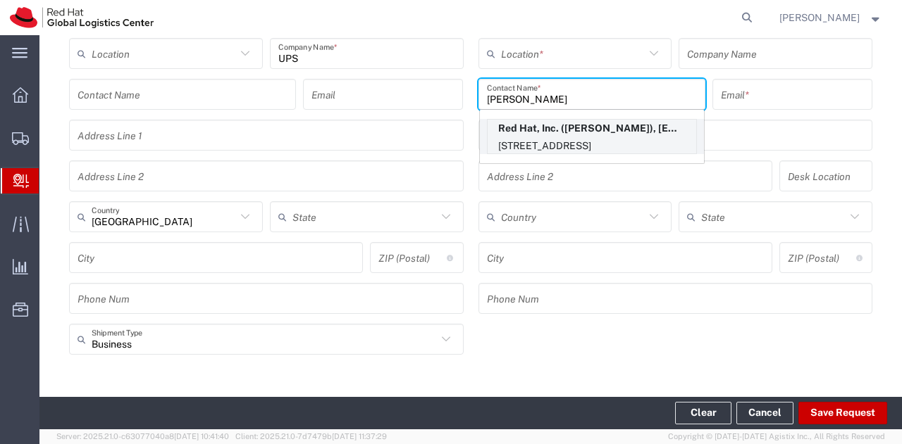
type input "[EMAIL_ADDRESS][DOMAIN_NAME]"
type input "[STREET_ADDRESS]"
type input "14N209"
type input "[GEOGRAPHIC_DATA]"
type input "RALEIGH"
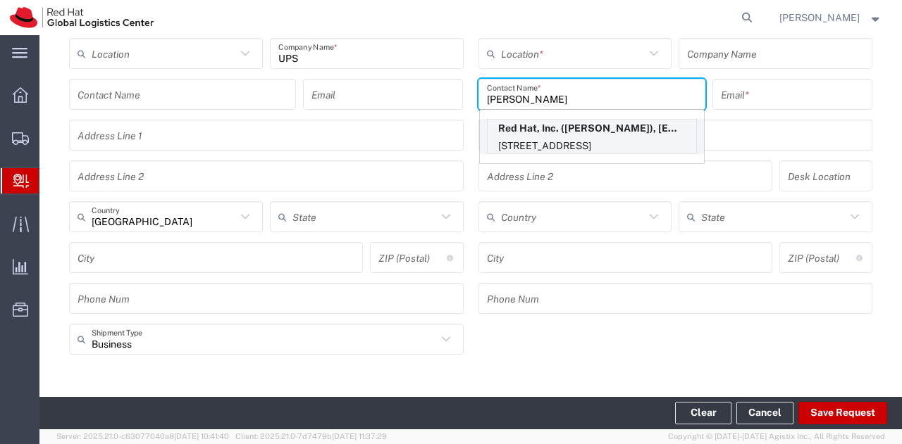
type input "27601"
type input "19196478721"
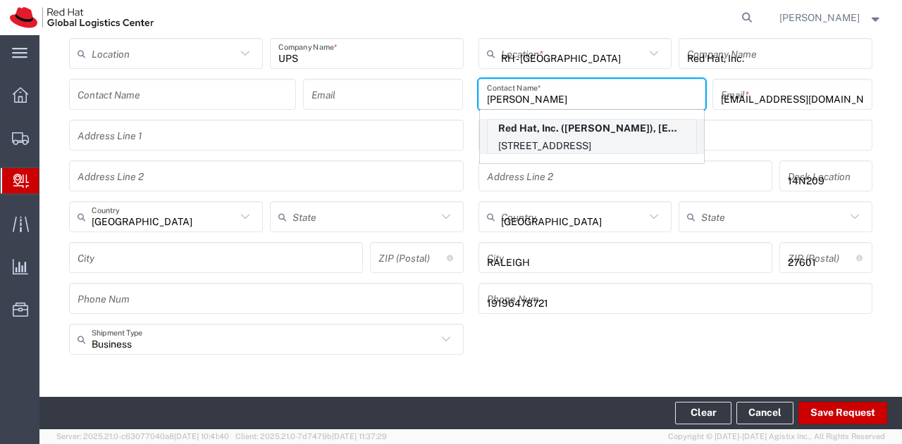
type input "[US_STATE]"
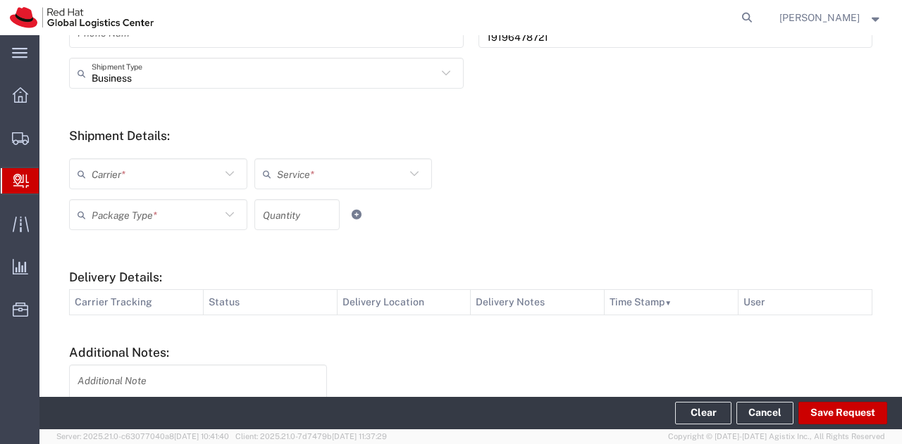
scroll to position [479, 0]
click at [230, 174] on icon at bounding box center [229, 172] width 18 height 18
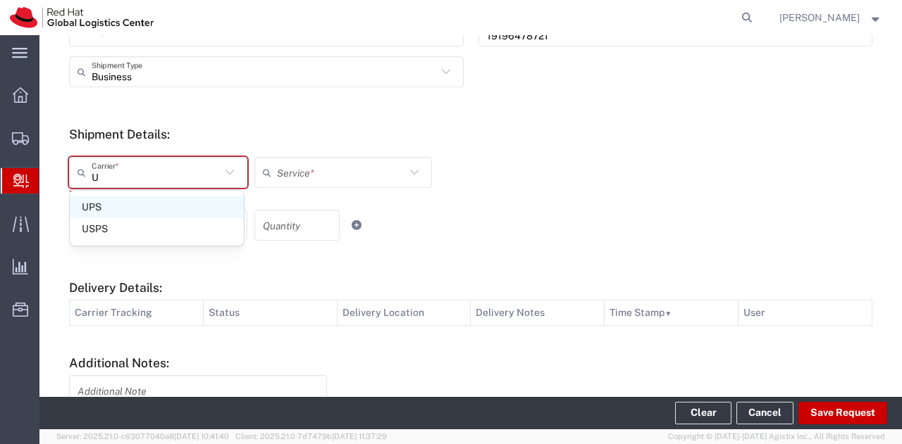
click at [182, 215] on span "UPS" at bounding box center [157, 208] width 174 height 22
type input "UPS"
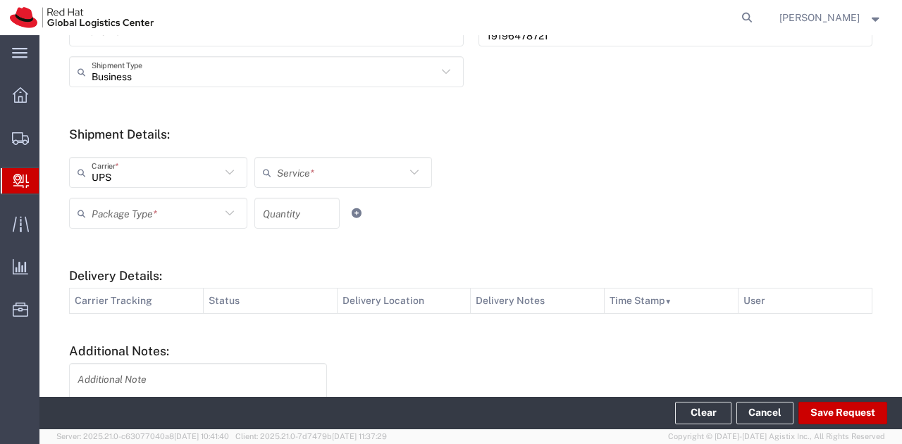
click at [304, 175] on input "text" at bounding box center [341, 173] width 129 height 25
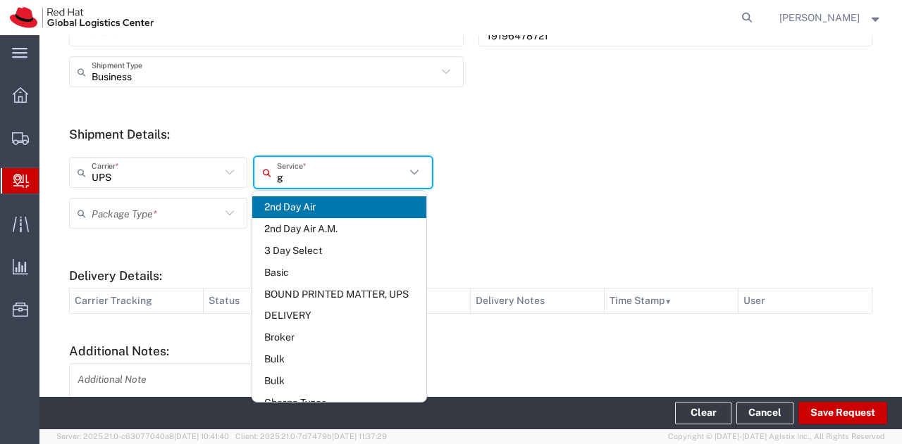
type input "gr"
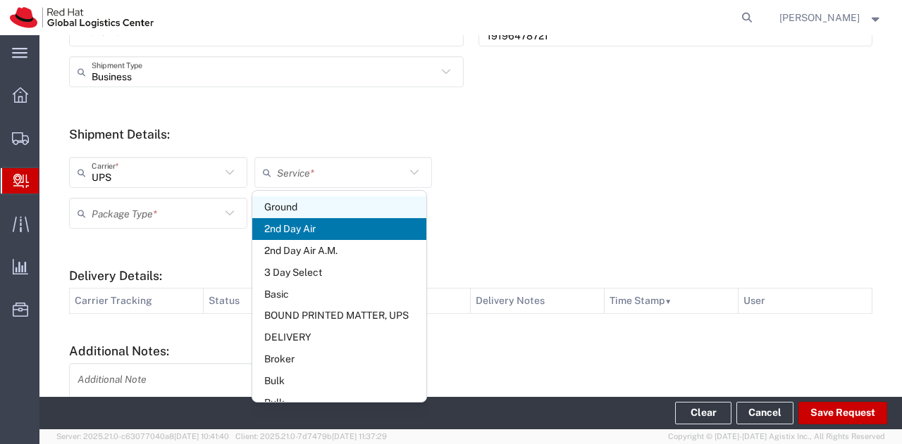
click at [298, 203] on span "Ground" at bounding box center [339, 208] width 174 height 22
type input "Ground"
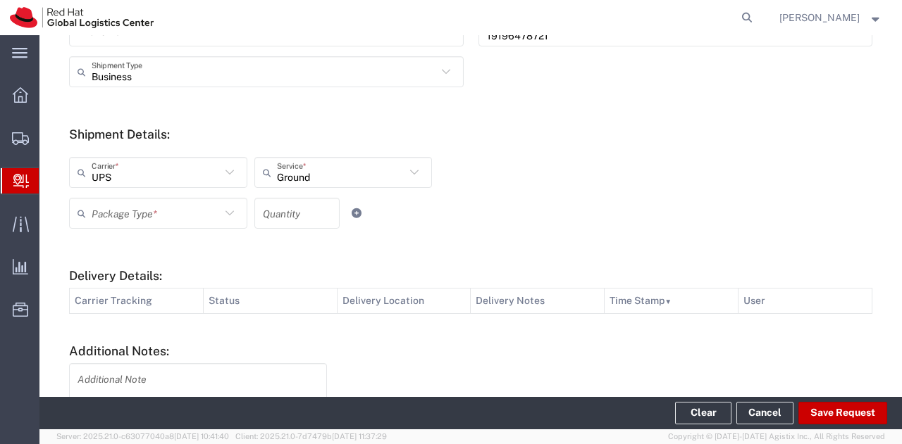
click at [225, 201] on div "Package Type *" at bounding box center [158, 213] width 178 height 31
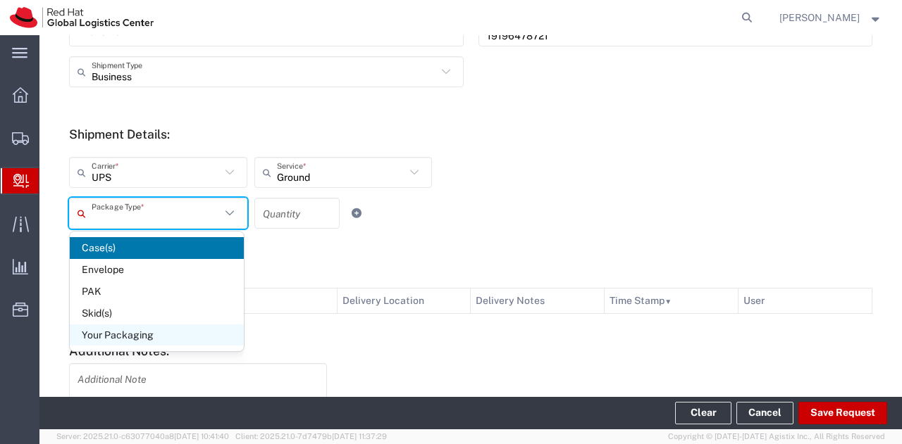
click at [148, 330] on span "Your Packaging" at bounding box center [157, 336] width 174 height 22
type input "Your Packaging"
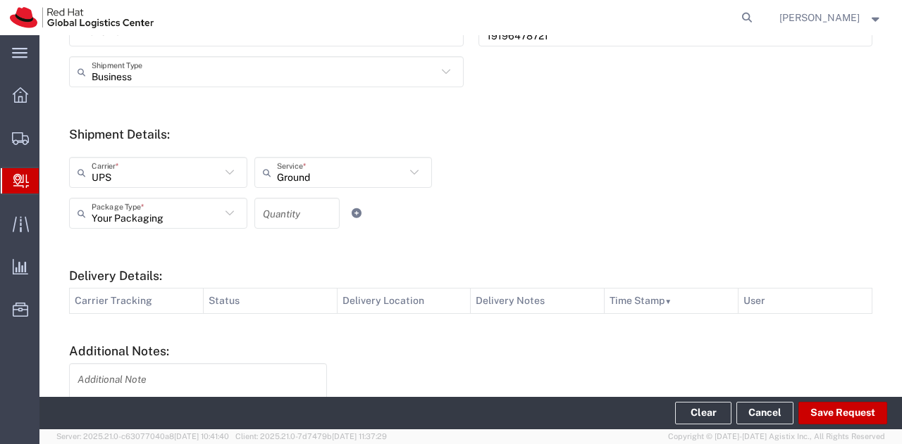
click at [293, 227] on div "Quantity" at bounding box center [296, 213] width 85 height 31
type input "1"
click at [416, 201] on div "Your Packaging Package Type * Case(s) Envelope PAK Skid(s) Your Packaging 1 Qua…" at bounding box center [343, 218] width 555 height 41
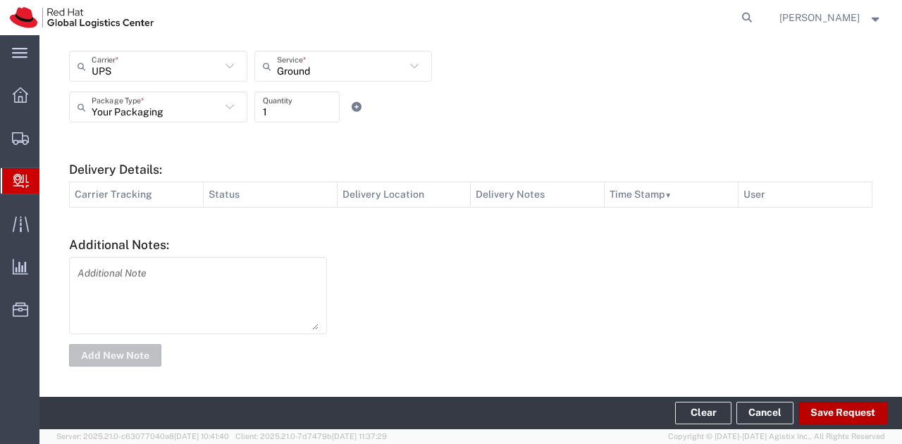
click at [816, 403] on button "Save Request" at bounding box center [842, 413] width 89 height 23
type input "[GEOGRAPHIC_DATA]"
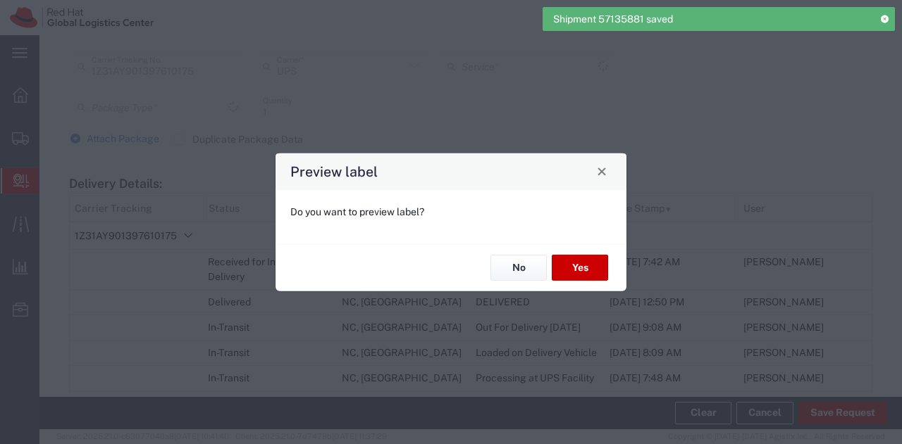
type input "Ground"
type input "Your Packaging"
click at [584, 277] on button "Yes" at bounding box center [579, 268] width 56 height 26
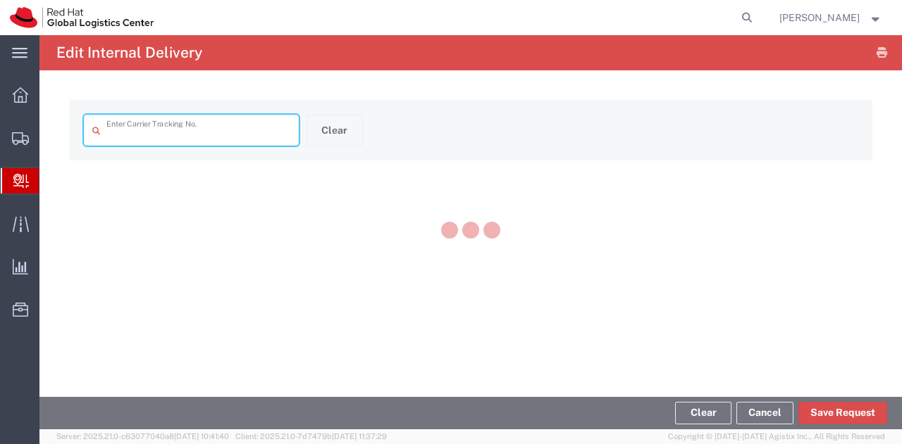
type input "1Z31AY901397610175"
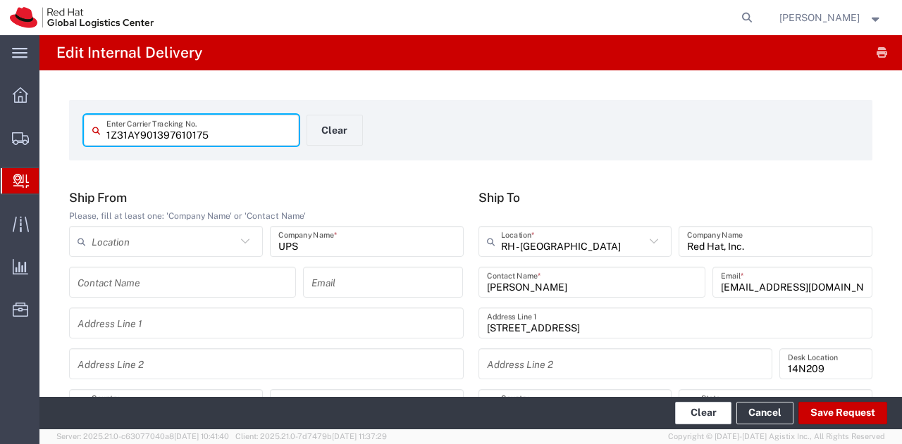
click at [715, 413] on button "Clear" at bounding box center [703, 413] width 56 height 23
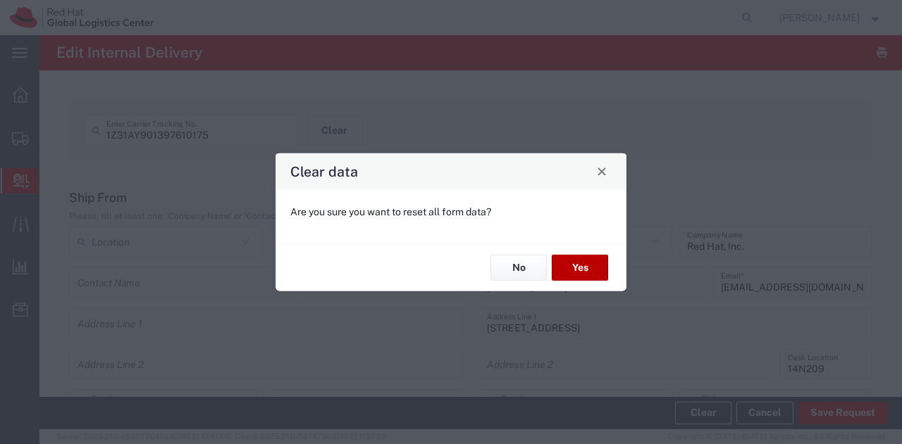
click at [587, 260] on button "Yes" at bounding box center [579, 268] width 56 height 26
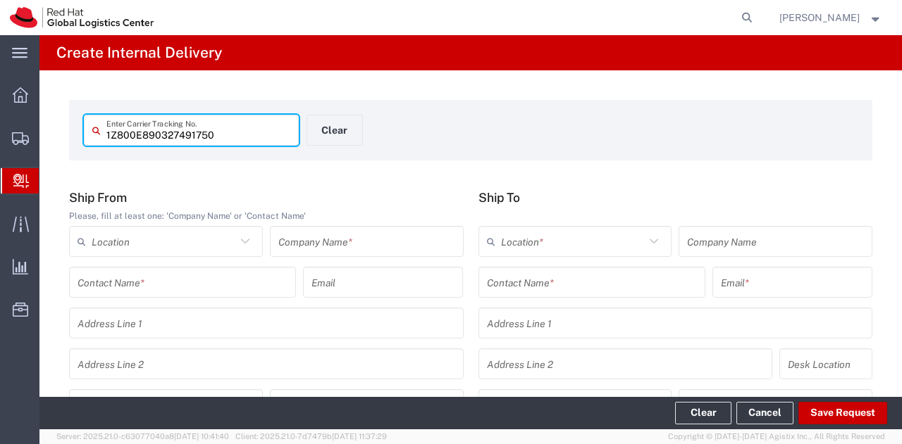
type input "1Z800E890327491750"
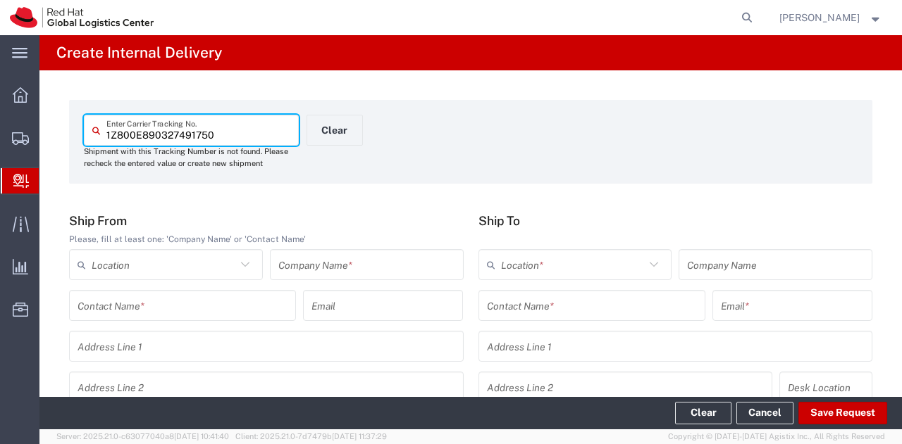
click at [380, 263] on input "text" at bounding box center [366, 265] width 177 height 25
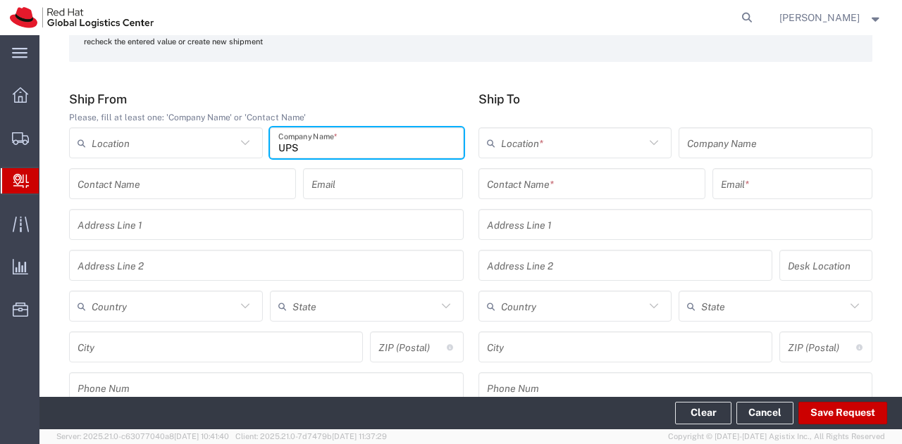
scroll to position [124, 0]
type input "UPS"
click at [194, 299] on input "text" at bounding box center [164, 304] width 144 height 25
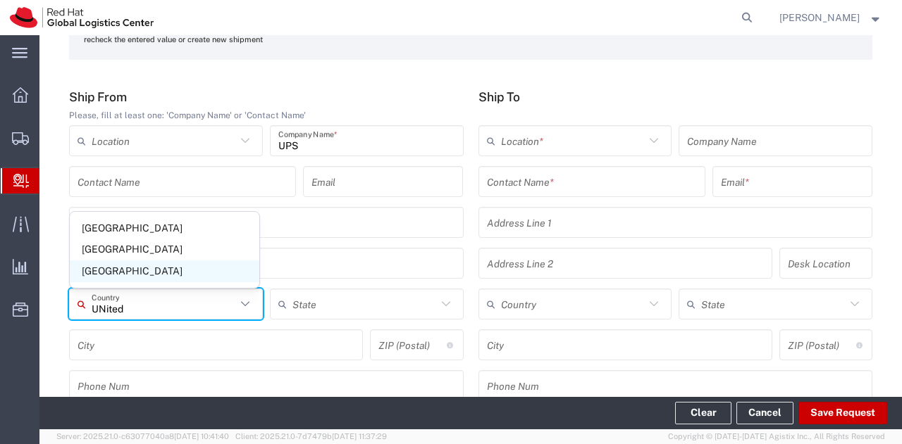
click at [160, 276] on span "[GEOGRAPHIC_DATA]" at bounding box center [164, 272] width 189 height 22
type input "[GEOGRAPHIC_DATA]"
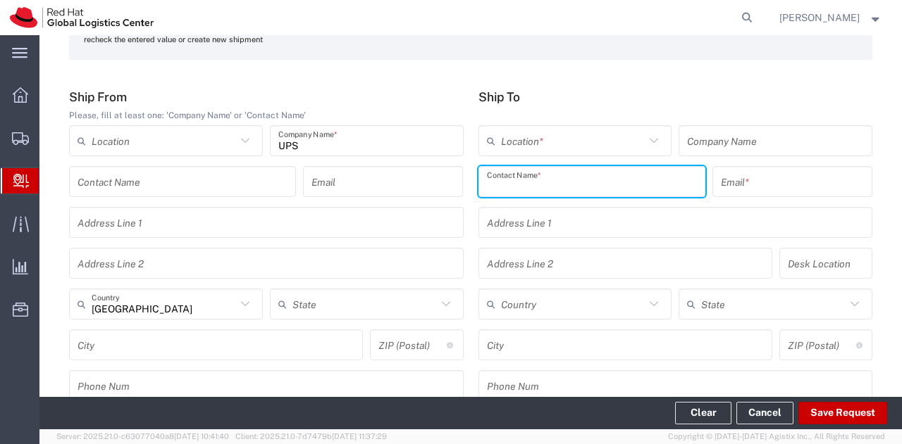
click at [547, 177] on input "text" at bounding box center [592, 182] width 210 height 25
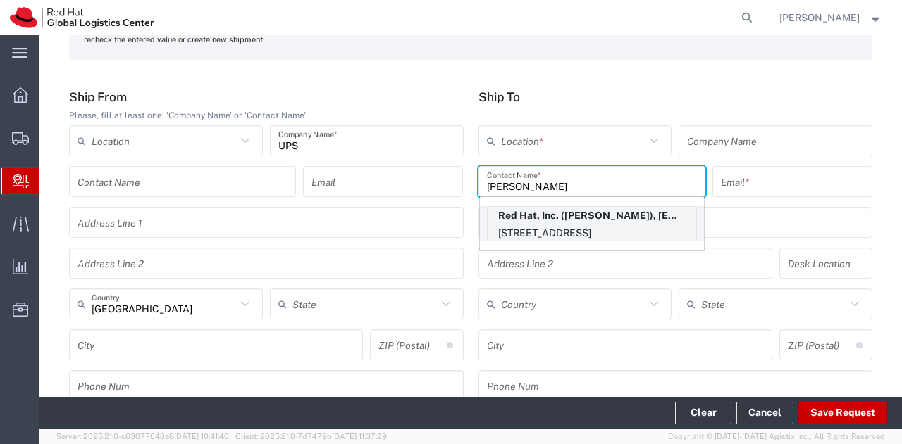
type input "[PERSON_NAME]"
click at [636, 215] on p "Red Hat, Inc. ([PERSON_NAME]), [EMAIL_ADDRESS][DOMAIN_NAME]" at bounding box center [591, 216] width 208 height 18
type input "RH - [GEOGRAPHIC_DATA]"
type input "Red Hat, Inc."
type input "[EMAIL_ADDRESS][DOMAIN_NAME]"
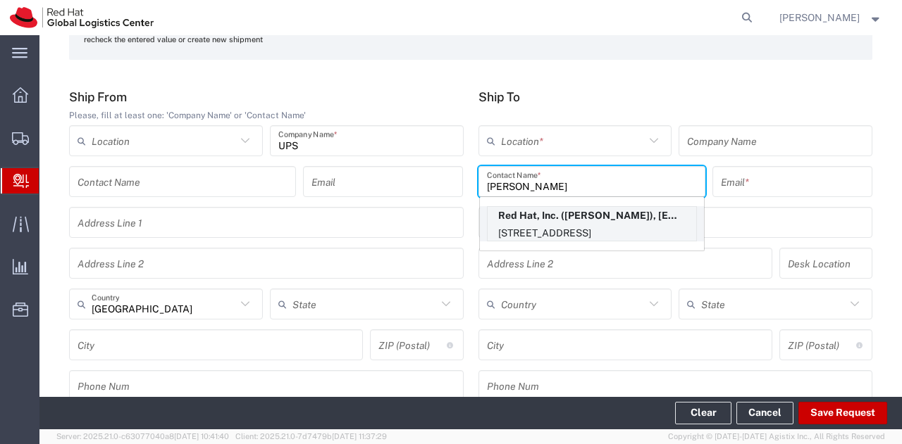
type input "[STREET_ADDRESS]"
type input "FLEX"
type input "[GEOGRAPHIC_DATA]"
type input "RALEIGH"
type input "27601"
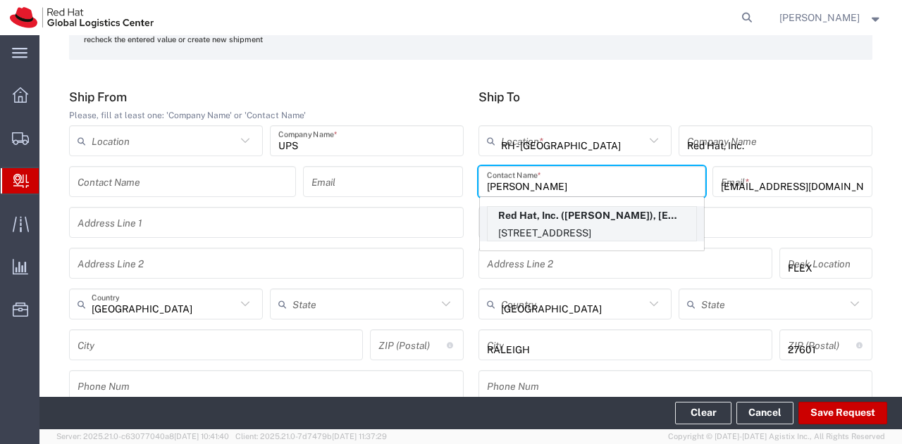
type input "[US_STATE]"
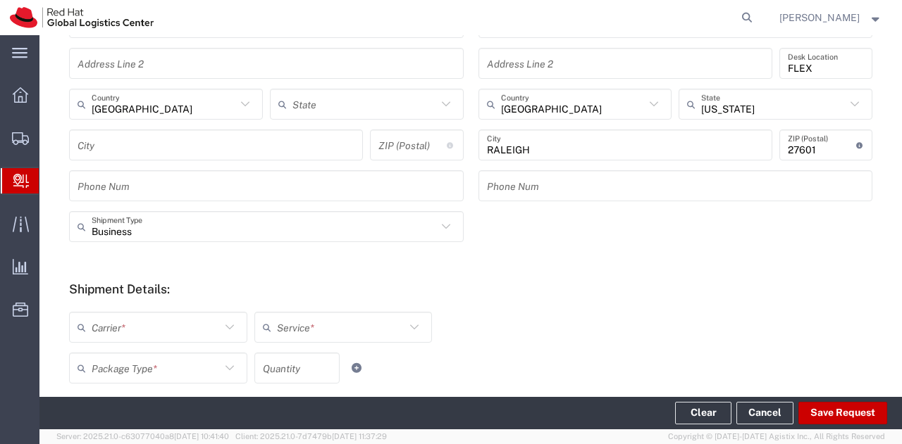
scroll to position [406, 0]
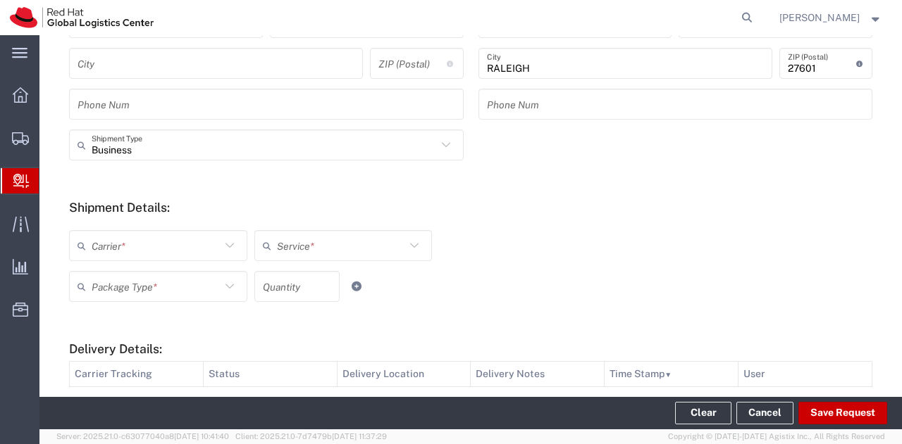
click at [220, 249] on icon at bounding box center [229, 246] width 18 height 18
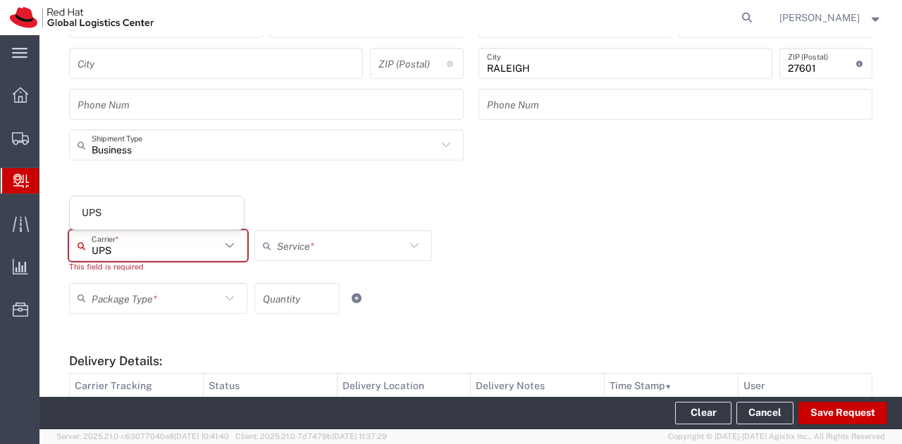
type input "UPS"
click at [196, 230] on agx-dropdown-content "UPS" at bounding box center [156, 213] width 175 height 35
click at [197, 216] on span "UPS" at bounding box center [157, 213] width 174 height 22
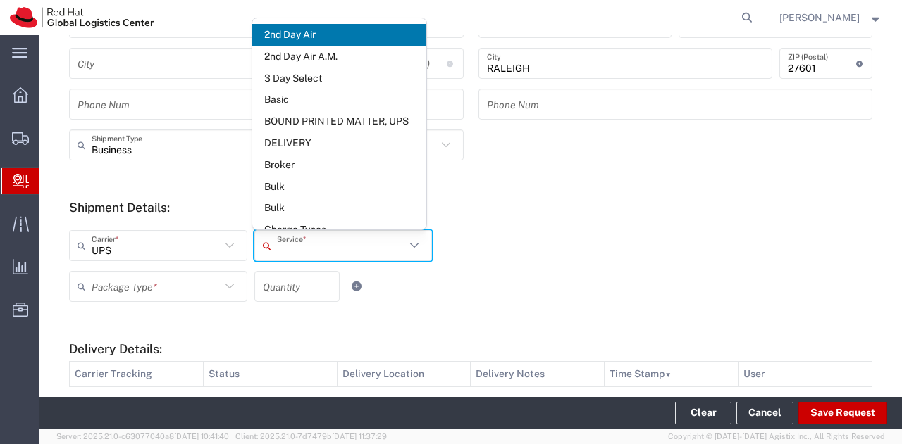
click at [290, 244] on input "text" at bounding box center [341, 246] width 129 height 25
type input "gr"
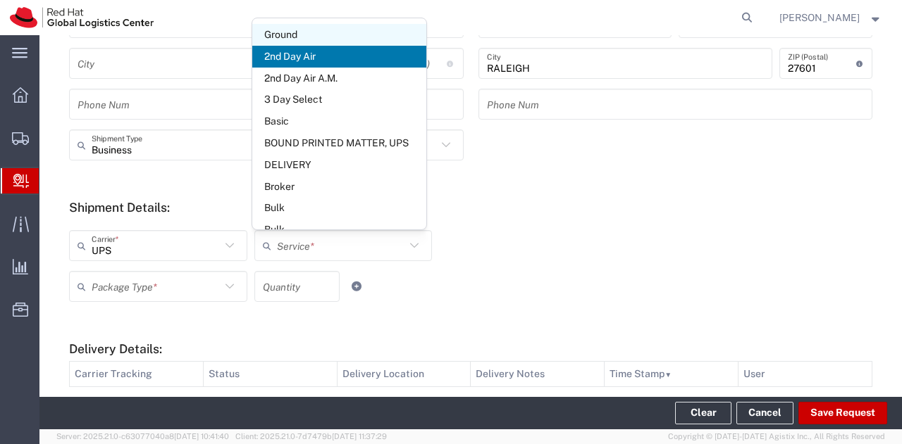
click at [310, 35] on span "Ground" at bounding box center [339, 35] width 174 height 22
type input "Ground"
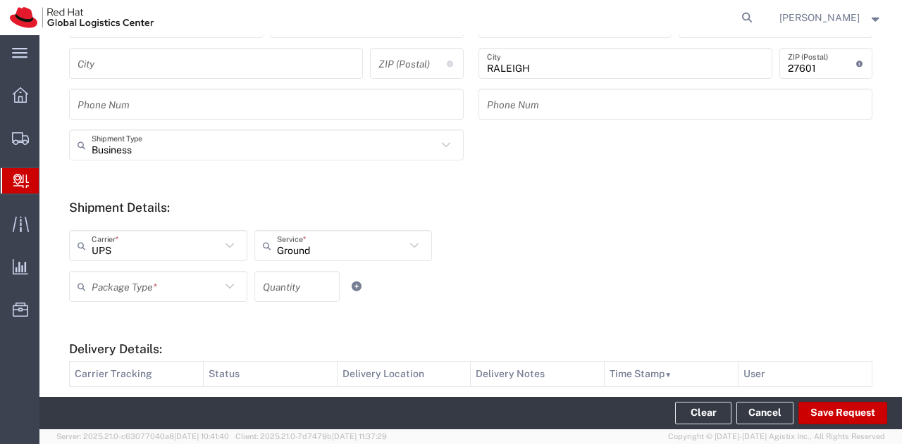
click at [228, 286] on icon at bounding box center [229, 286] width 18 height 18
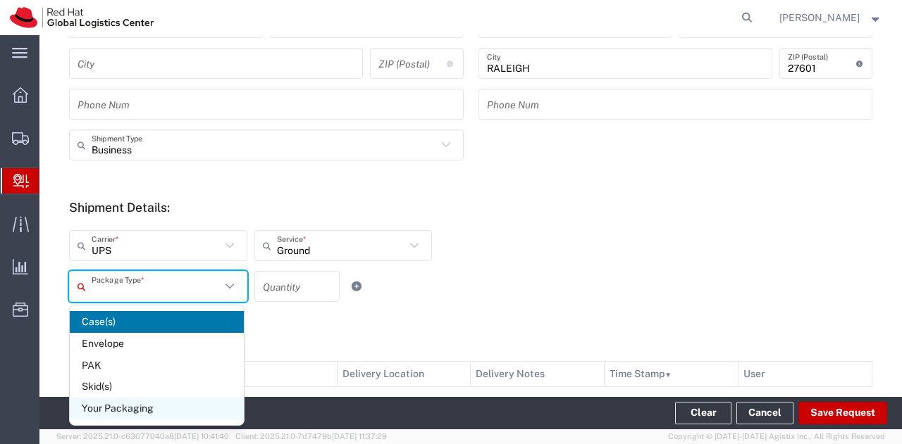
click at [152, 404] on span "Your Packaging" at bounding box center [157, 409] width 174 height 22
type input "Your Packaging"
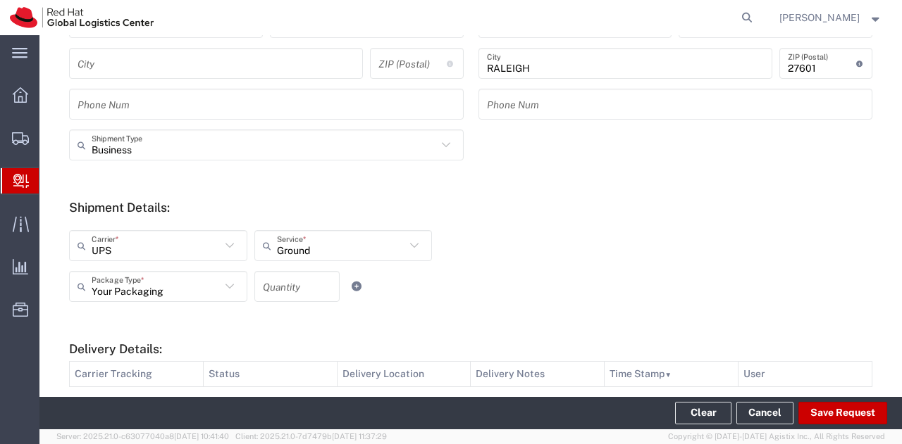
click at [289, 281] on input "number" at bounding box center [297, 287] width 68 height 25
type input "1"
click at [469, 278] on div "Your Packaging Package Type * Case(s) Envelope PAK Skid(s) Your Packaging 1 Qua…" at bounding box center [343, 291] width 555 height 41
click at [830, 408] on button "Save Request" at bounding box center [842, 413] width 89 height 23
type input "[GEOGRAPHIC_DATA]"
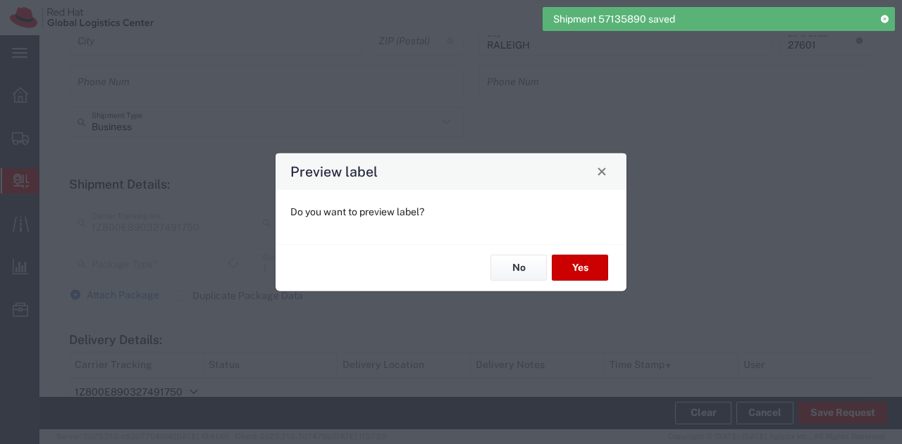
scroll to position [382, 0]
type input "Your Packaging"
type input "Ground"
click at [561, 266] on button "Yes" at bounding box center [579, 268] width 56 height 26
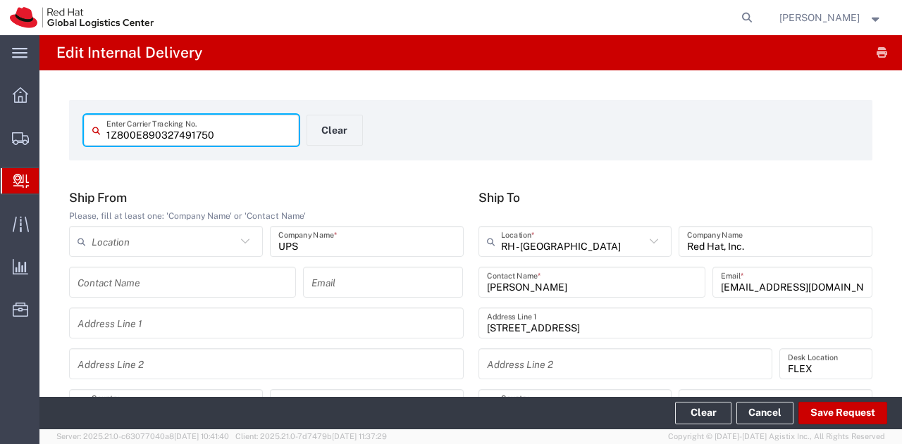
type input "Your Packaging"
type input "Ground"
type input "[US_STATE]"
click at [702, 409] on button "Clear" at bounding box center [703, 413] width 56 height 23
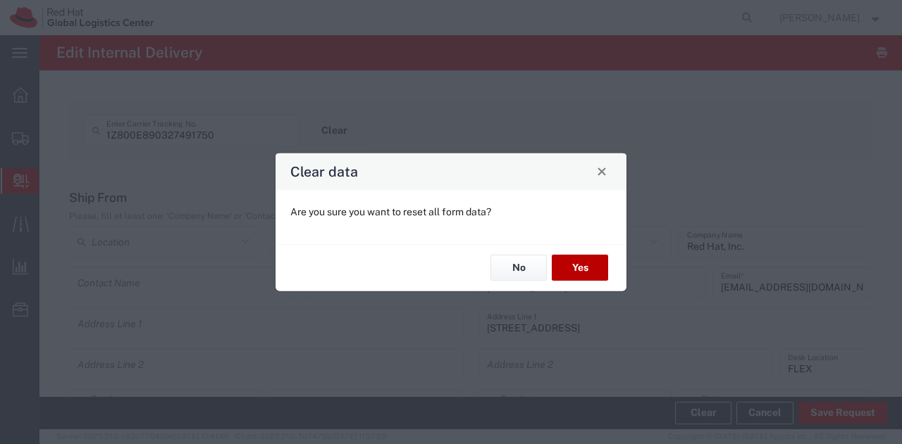
click at [575, 267] on button "Yes" at bounding box center [579, 268] width 56 height 26
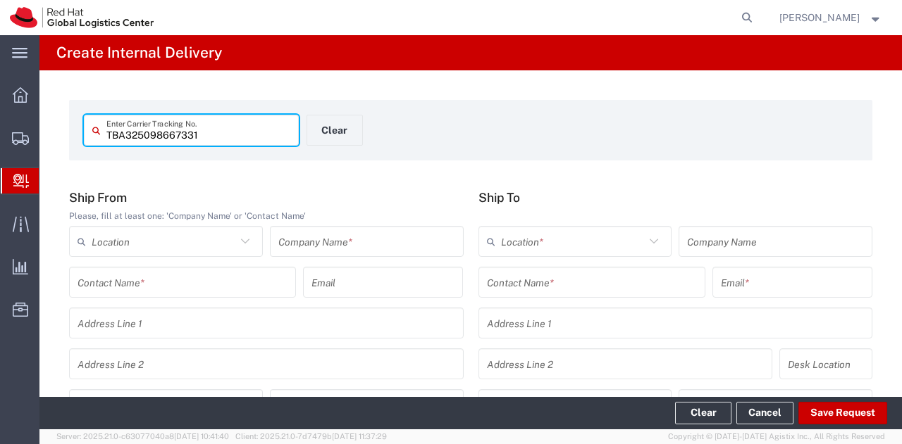
type input "TBA325098667331"
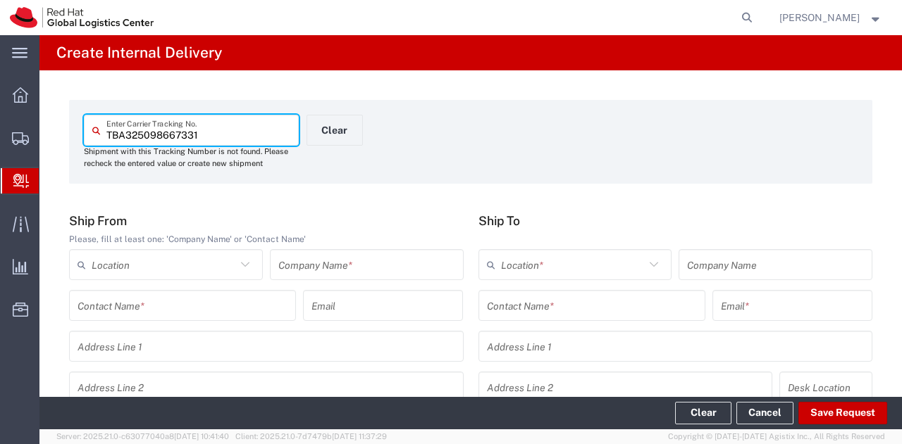
click at [420, 273] on input "text" at bounding box center [366, 265] width 177 height 25
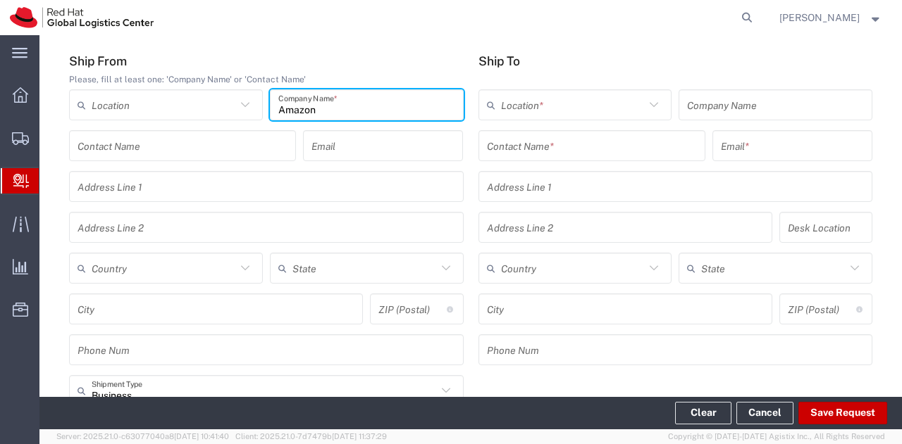
scroll to position [164, 0]
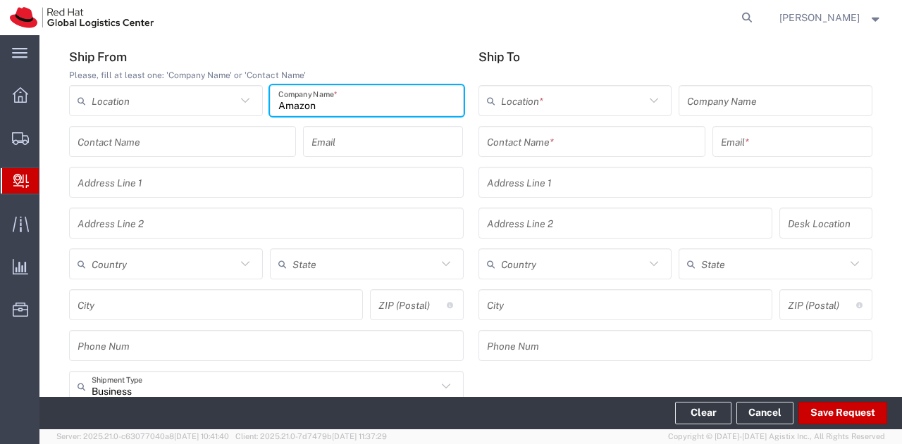
type input "Amazon"
click at [172, 273] on input "text" at bounding box center [164, 264] width 144 height 25
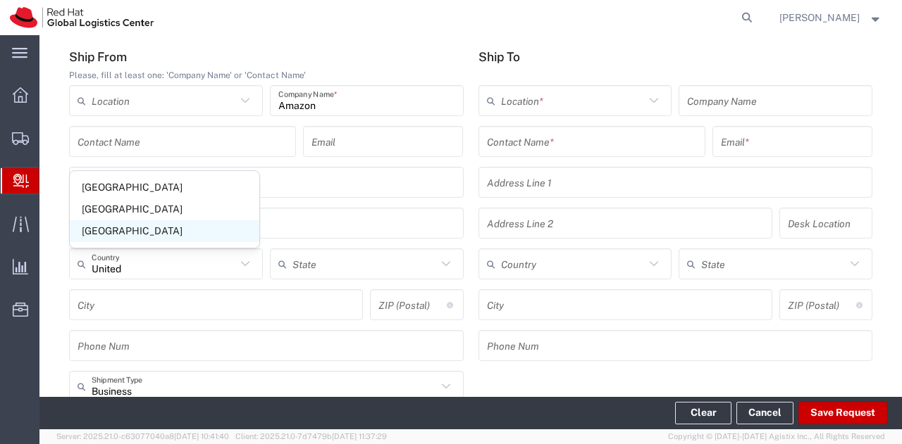
click at [142, 223] on span "[GEOGRAPHIC_DATA]" at bounding box center [164, 231] width 189 height 22
type input "[GEOGRAPHIC_DATA]"
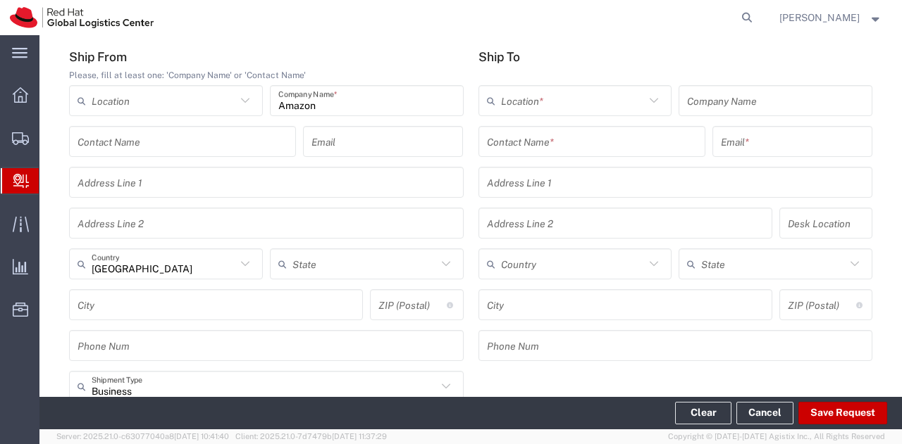
click at [531, 141] on input "text" at bounding box center [592, 142] width 210 height 25
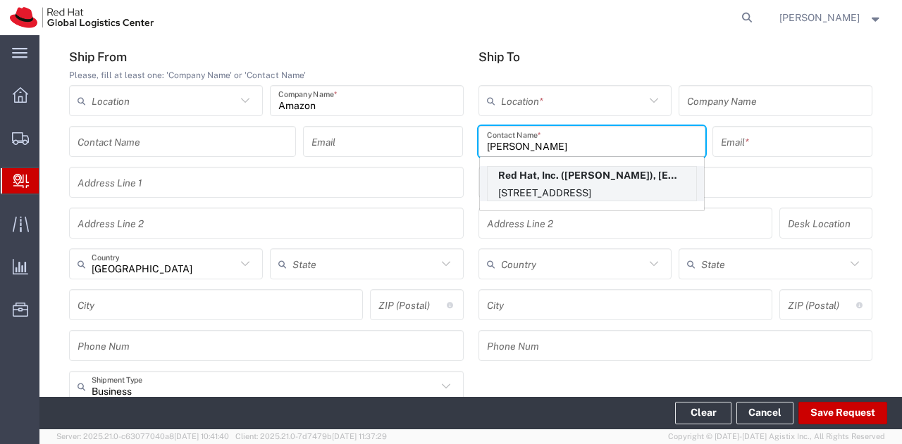
type input "[PERSON_NAME]"
click at [530, 177] on p "Red Hat, Inc. ([PERSON_NAME]), [EMAIL_ADDRESS][DOMAIN_NAME]" at bounding box center [591, 176] width 208 height 18
type input "RH - [GEOGRAPHIC_DATA]"
type input "Red Hat, Inc."
type input "[PERSON_NAME]"
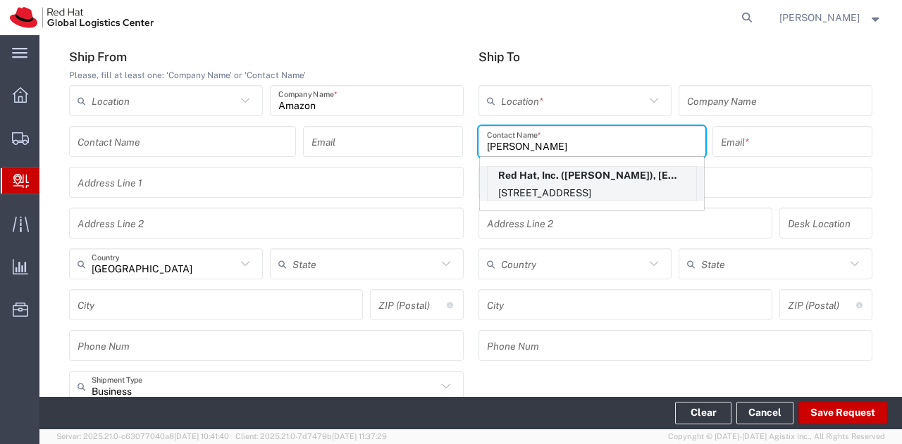
type input "[EMAIL_ADDRESS][DOMAIN_NAME]"
type input "[STREET_ADDRESS]"
type input "19S356"
type input "[GEOGRAPHIC_DATA]"
type input "RALEIGH"
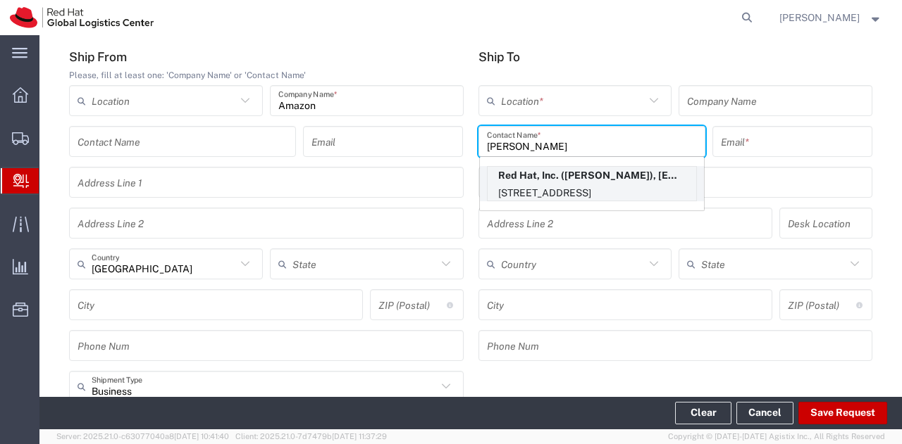
type input "27601"
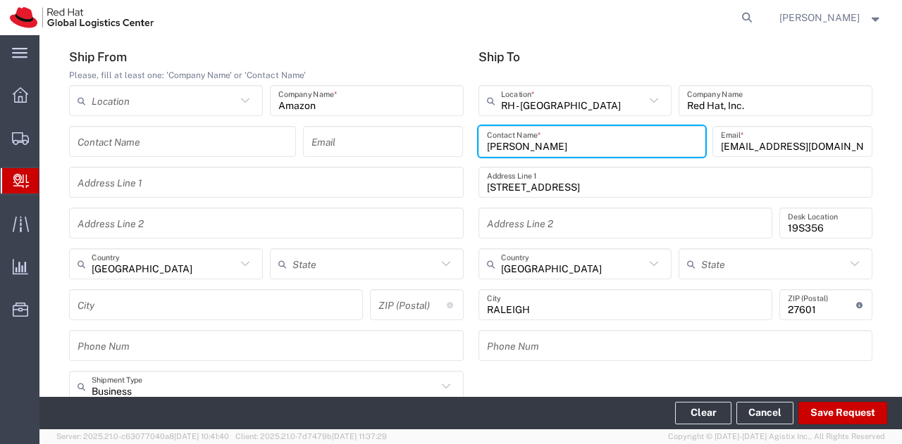
type input "[US_STATE]"
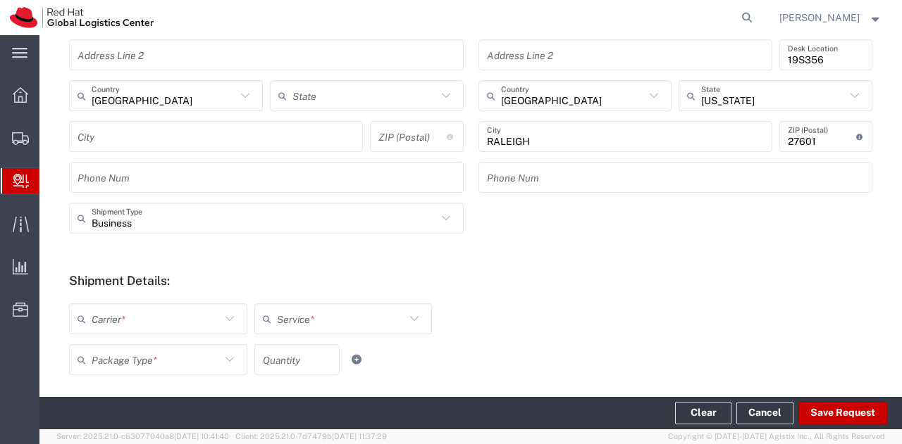
scroll to position [333, 0]
click at [211, 322] on input "text" at bounding box center [156, 318] width 129 height 25
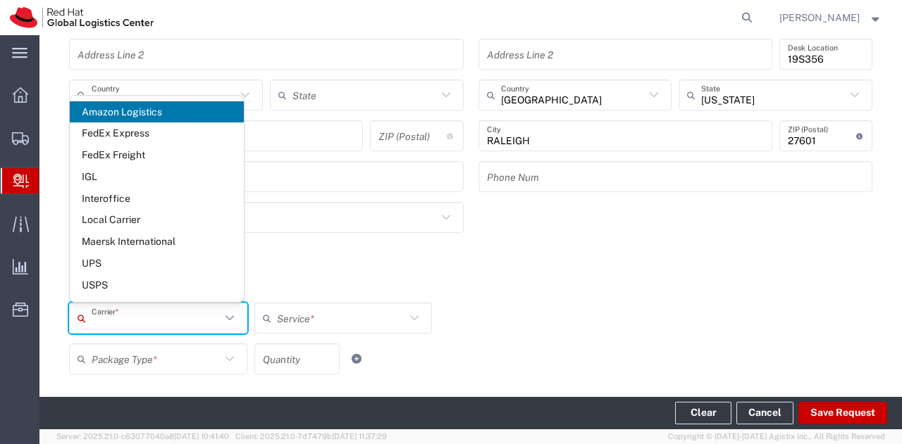
click at [146, 112] on span "Amazon Logistics" at bounding box center [157, 112] width 174 height 22
type input "Amazon Logistics"
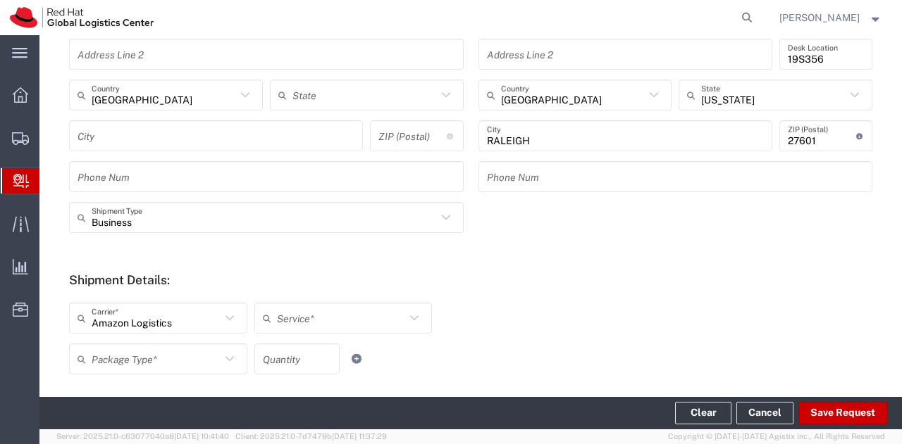
click at [310, 313] on input "text" at bounding box center [341, 318] width 129 height 25
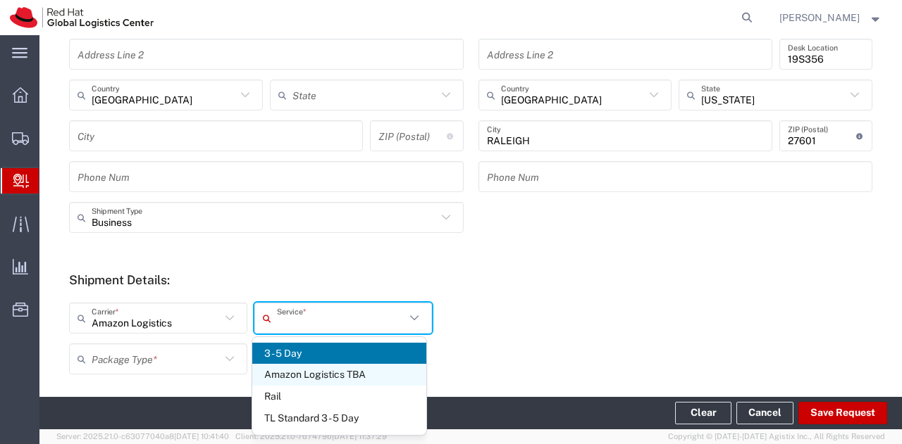
click at [320, 379] on span "Amazon Logistics TBA" at bounding box center [339, 375] width 174 height 22
type input "Amazon Logistics TBA"
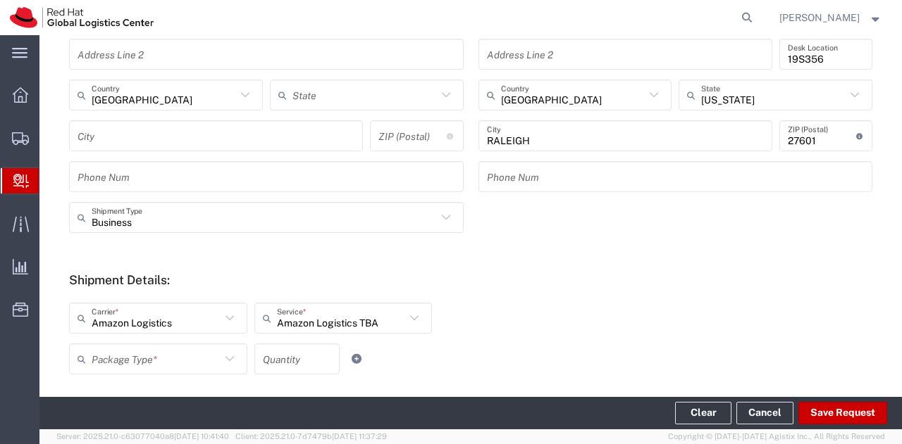
click at [220, 362] on icon at bounding box center [229, 359] width 18 height 18
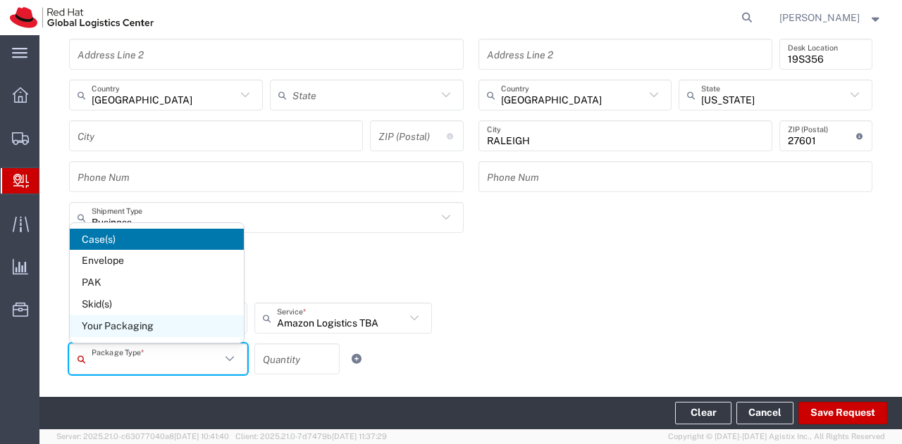
click at [177, 323] on span "Your Packaging" at bounding box center [157, 327] width 174 height 22
type input "Your Packaging"
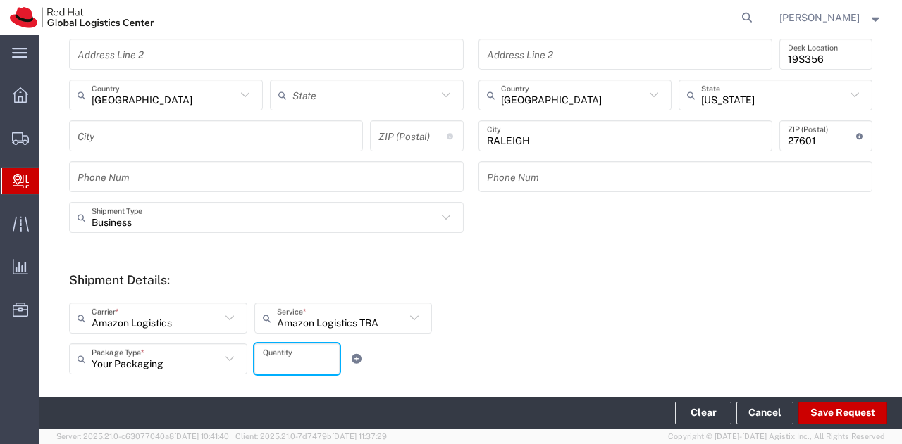
click at [284, 347] on input "number" at bounding box center [297, 359] width 68 height 25
type input "1"
click at [563, 308] on div "Amazon Logistics Carrier * Amazon Logistics FedEx Express FedEx Freight IGL Int…" at bounding box center [343, 323] width 555 height 41
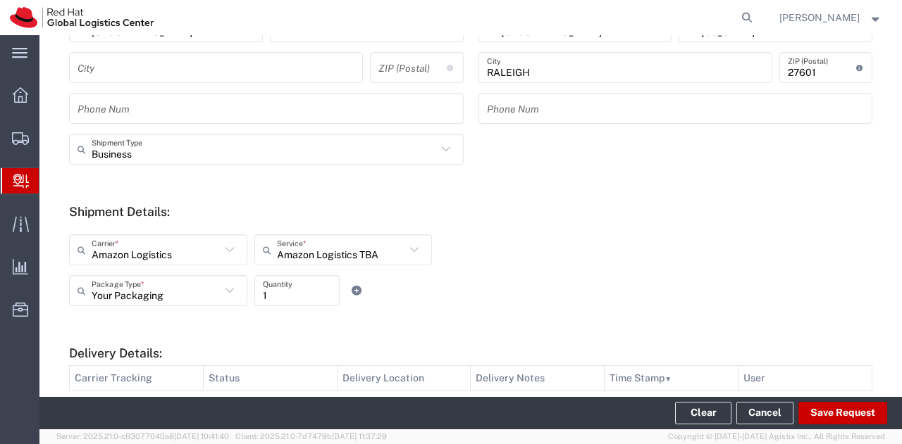
scroll to position [405, 0]
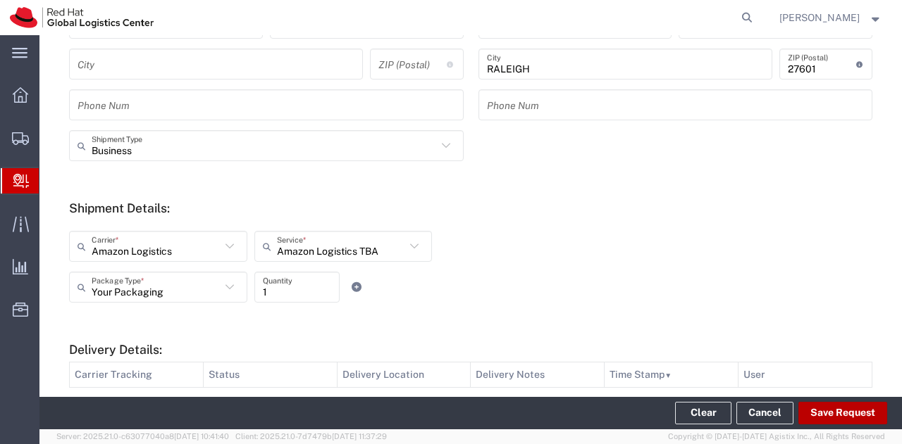
click at [833, 412] on button "Save Request" at bounding box center [842, 413] width 89 height 23
type input "[GEOGRAPHIC_DATA]"
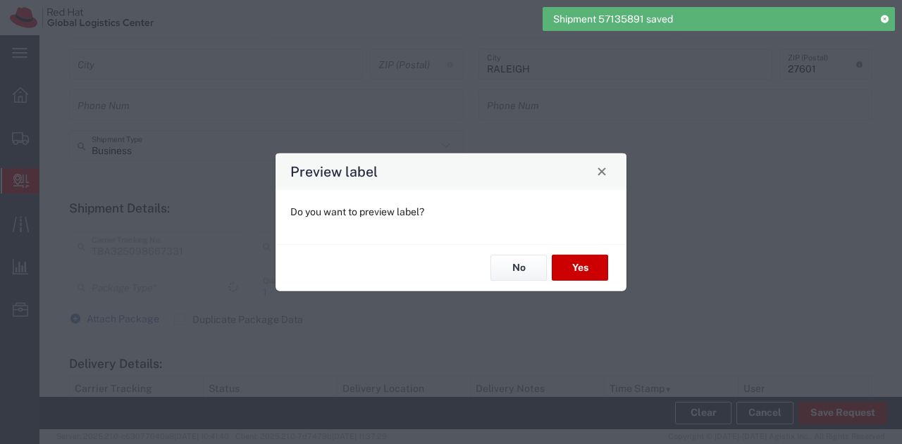
type input "Your Packaging"
type input "Amazon Logistics TBA"
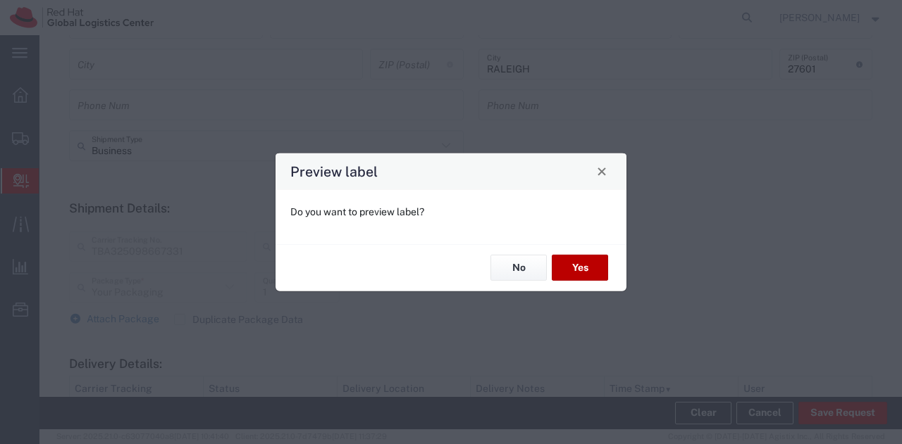
click at [596, 271] on button "Yes" at bounding box center [579, 268] width 56 height 26
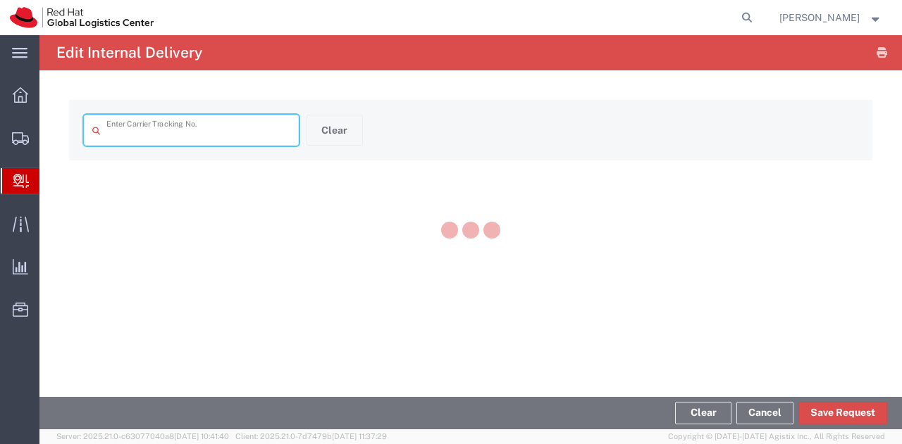
type input "TBA325098667331"
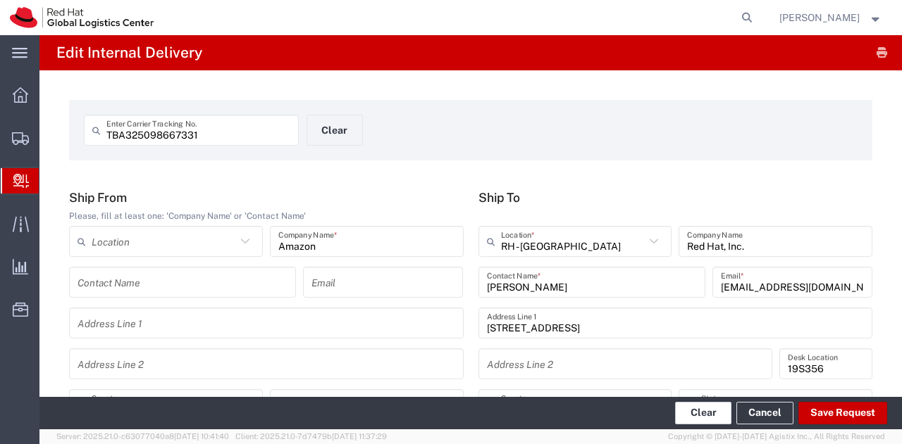
click at [706, 418] on button "Clear" at bounding box center [703, 413] width 56 height 23
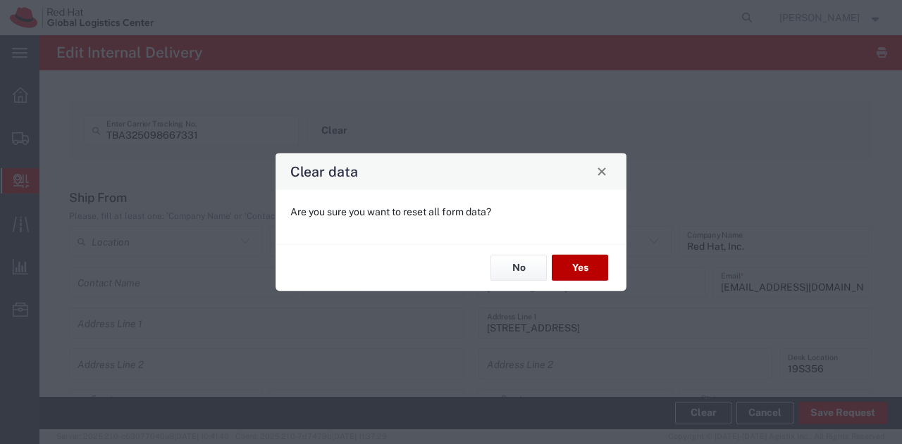
click at [592, 267] on button "Yes" at bounding box center [579, 268] width 56 height 26
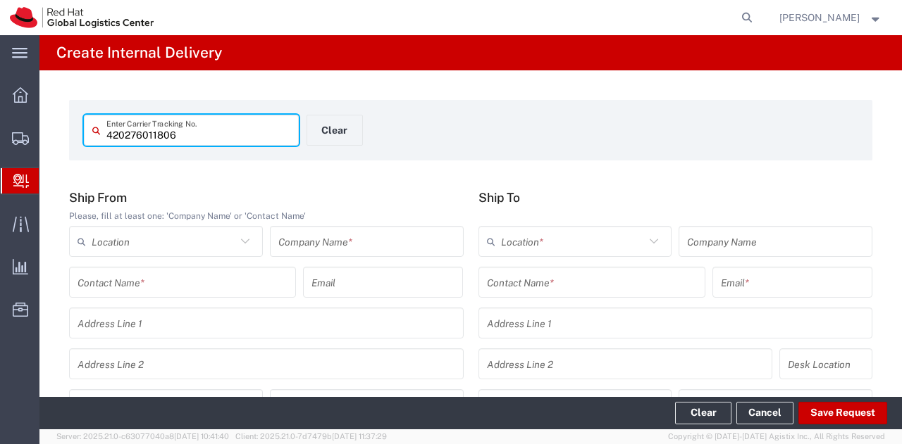
type input "420276011806"
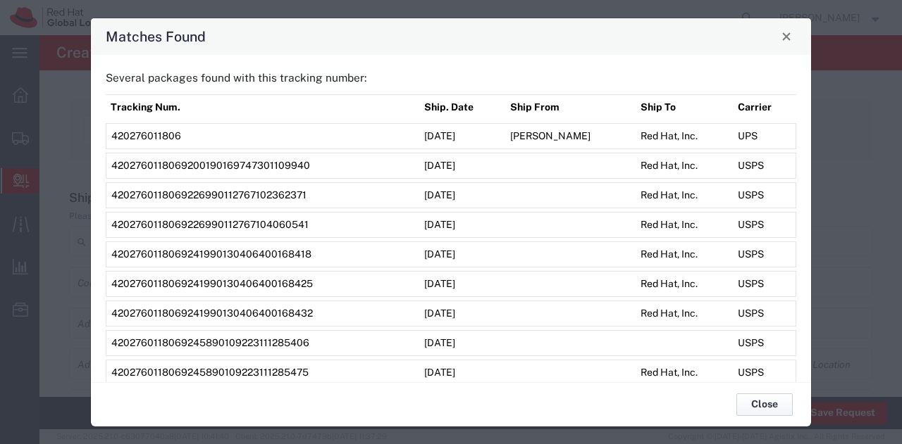
click at [766, 399] on button "Close" at bounding box center [764, 405] width 56 height 23
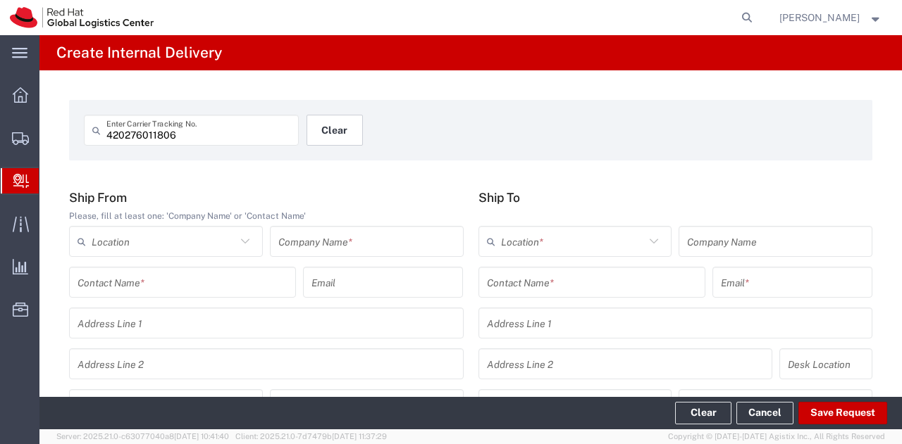
click at [337, 139] on button "Clear" at bounding box center [334, 130] width 56 height 31
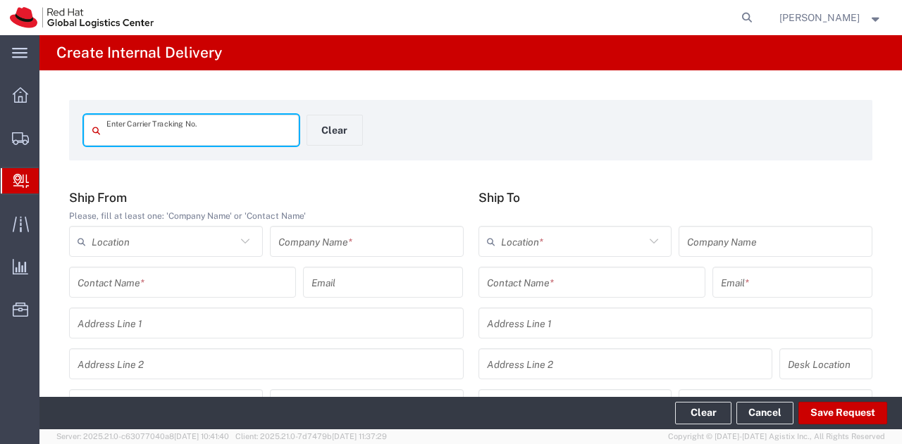
click at [240, 130] on input "text" at bounding box center [198, 130] width 184 height 25
type input "1Z8Y82E90352608783"
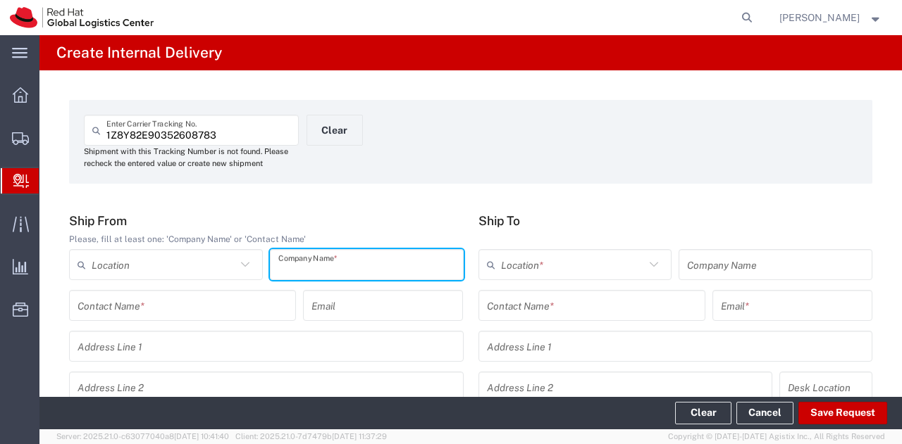
click at [316, 273] on input "text" at bounding box center [366, 265] width 177 height 25
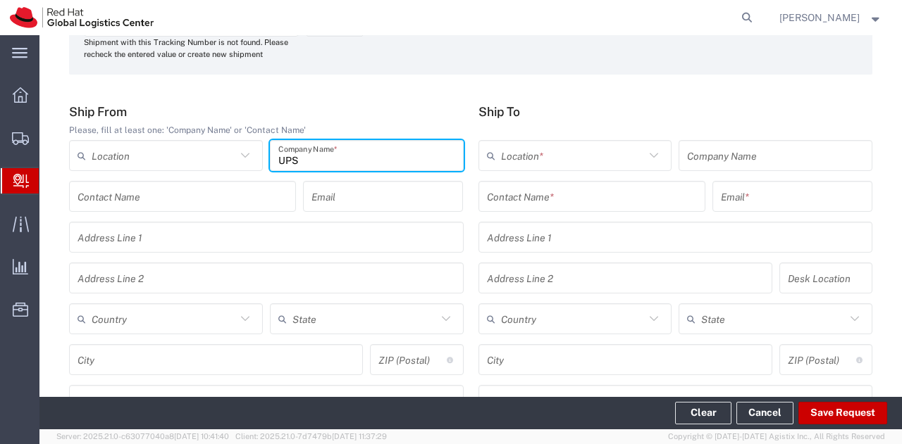
scroll to position [111, 0]
type input "UPS"
click at [198, 311] on input "text" at bounding box center [164, 317] width 144 height 25
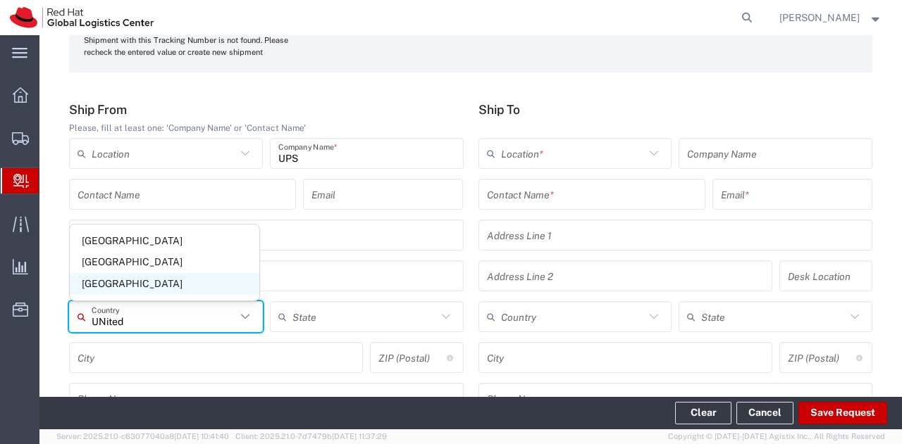
click at [158, 287] on span "[GEOGRAPHIC_DATA]" at bounding box center [164, 284] width 189 height 22
type input "[GEOGRAPHIC_DATA]"
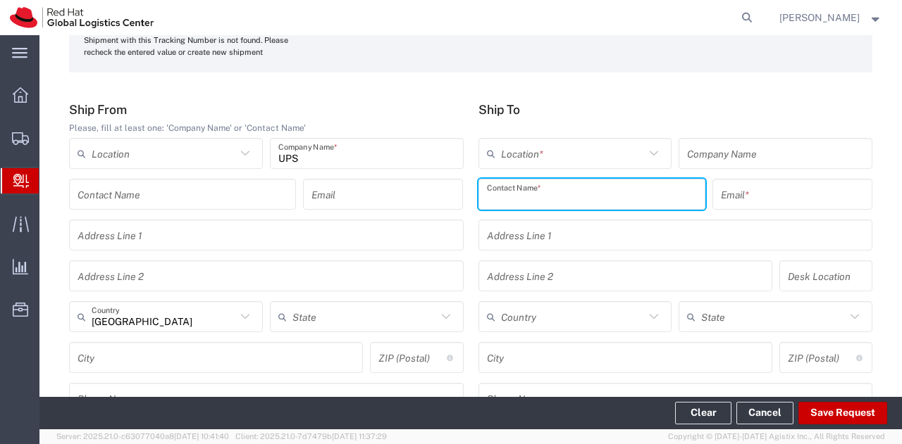
click at [576, 198] on input "text" at bounding box center [592, 194] width 210 height 25
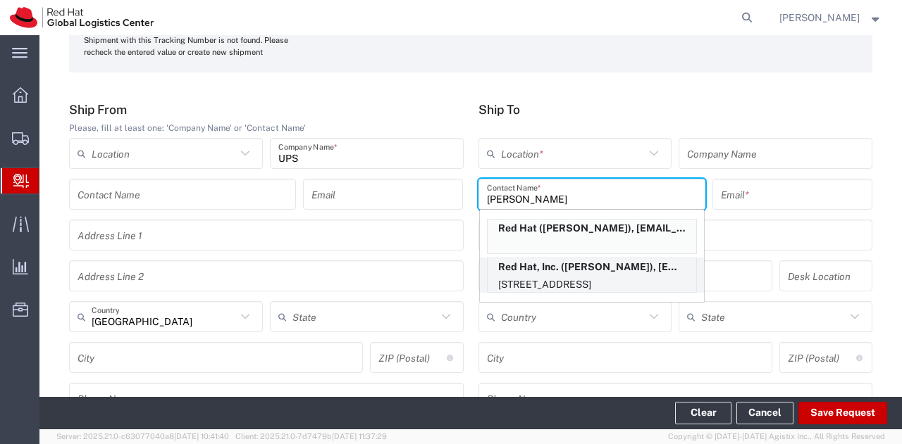
type input "[PERSON_NAME]"
click at [573, 268] on p "Red Hat, Inc. ([PERSON_NAME]), [EMAIL_ADDRESS][DOMAIN_NAME]" at bounding box center [591, 267] width 208 height 18
type input "RH - [GEOGRAPHIC_DATA]"
type input "Red Hat, Inc."
type input "[PERSON_NAME]"
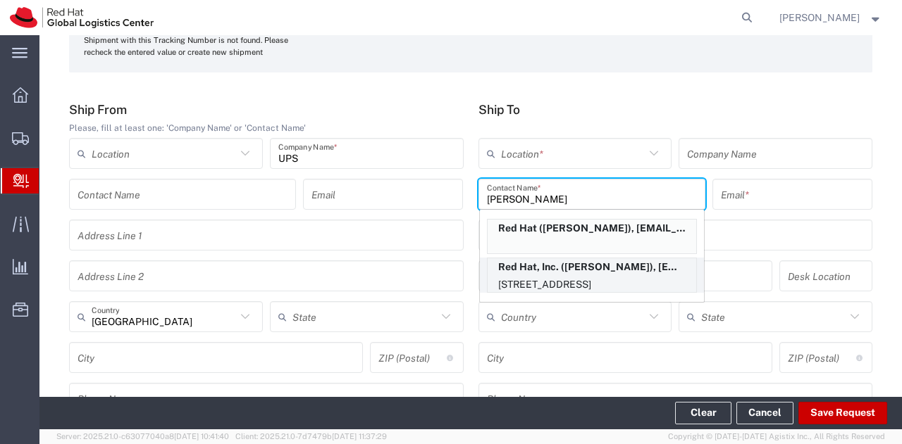
type input "[EMAIL_ADDRESS][DOMAIN_NAME]"
type input "[STREET_ADDRESS]"
type input "19S361"
type input "[GEOGRAPHIC_DATA]"
type input "RALEIGH"
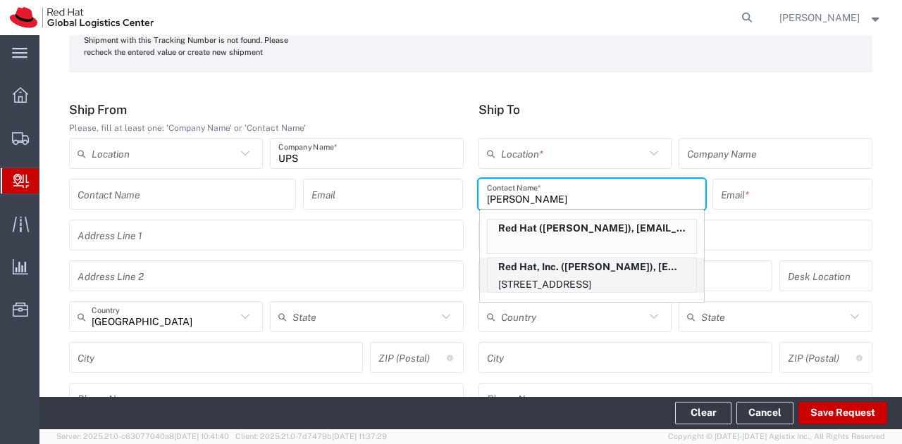
type input "27601"
type input "19196478534"
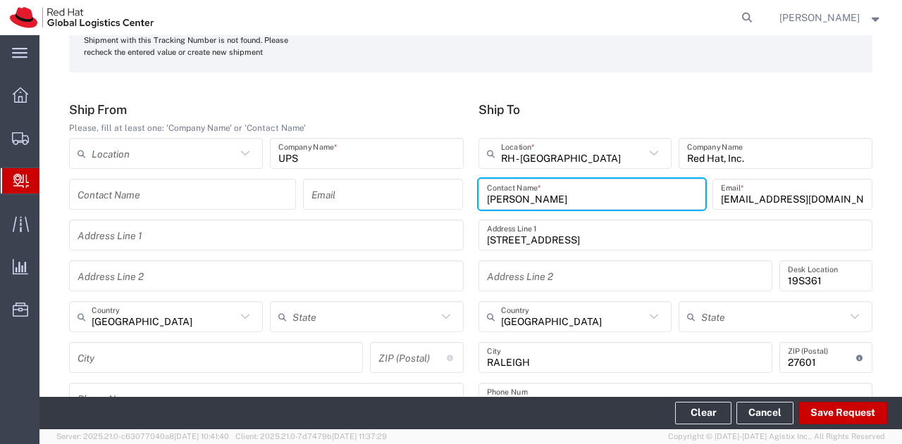
type input "[US_STATE]"
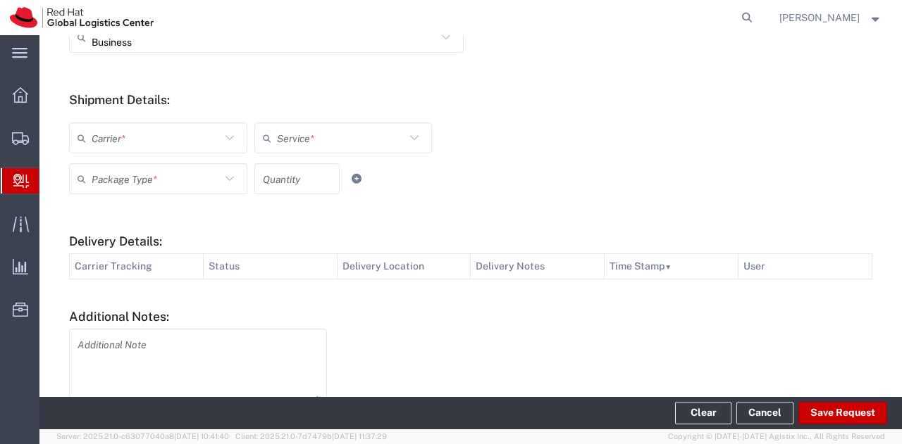
scroll to position [517, 0]
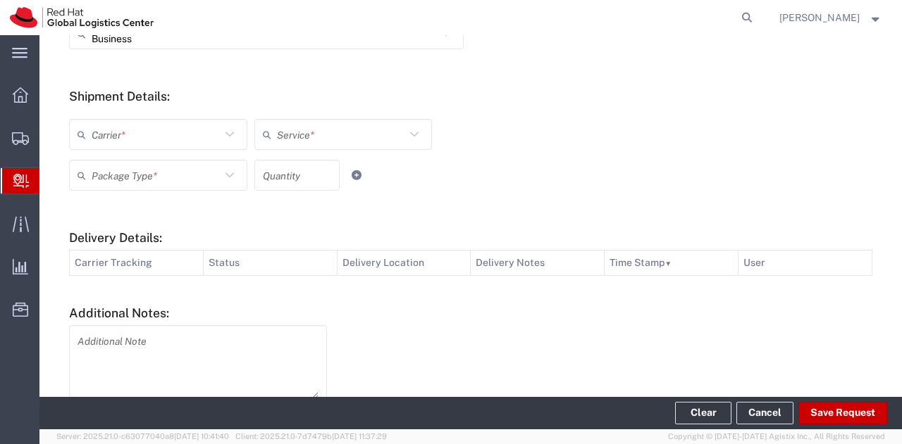
click at [166, 135] on input "text" at bounding box center [156, 135] width 129 height 25
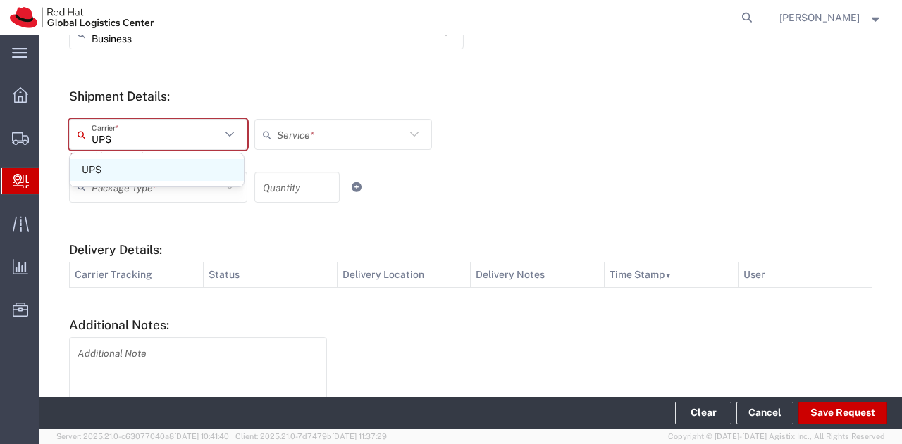
type input "UPS"
click at [154, 166] on span "UPS" at bounding box center [157, 170] width 174 height 22
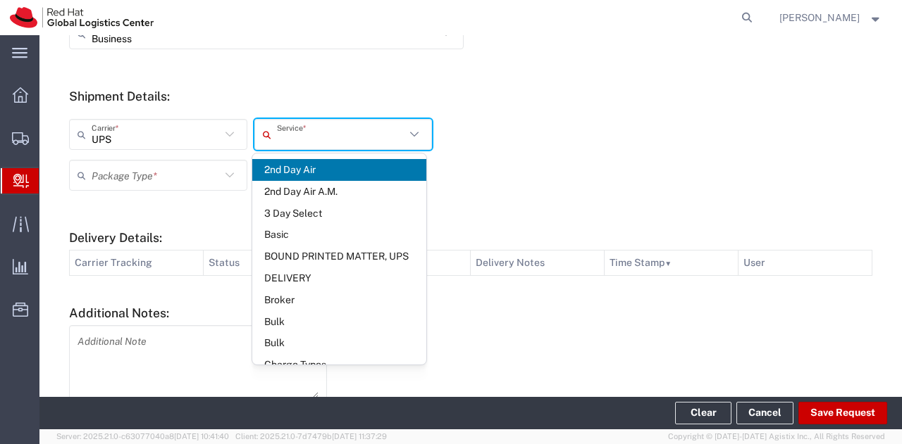
click at [296, 132] on input "text" at bounding box center [341, 135] width 129 height 25
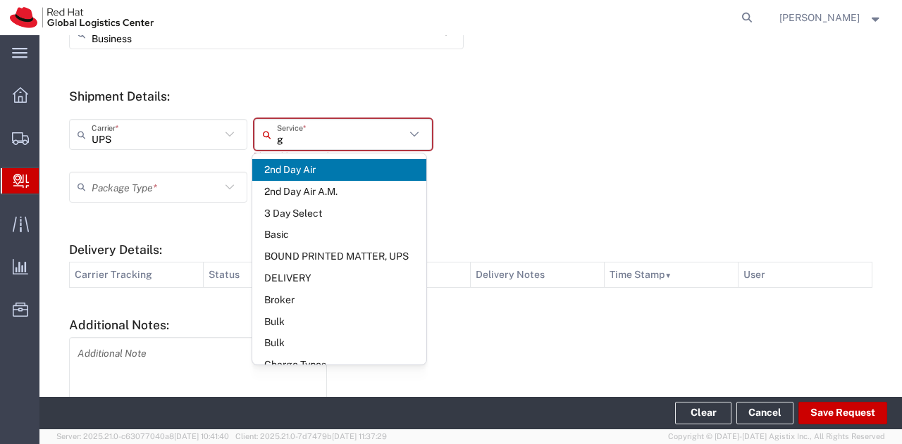
type input "gr"
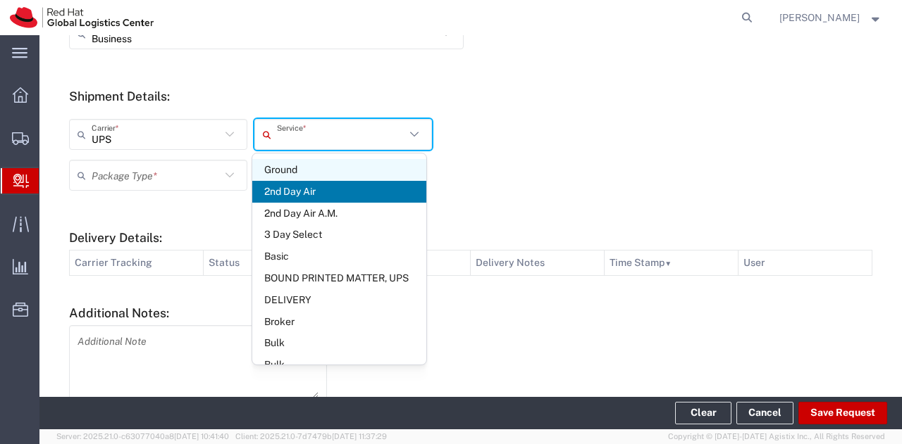
click at [295, 166] on span "Ground" at bounding box center [339, 170] width 174 height 22
type input "Ground"
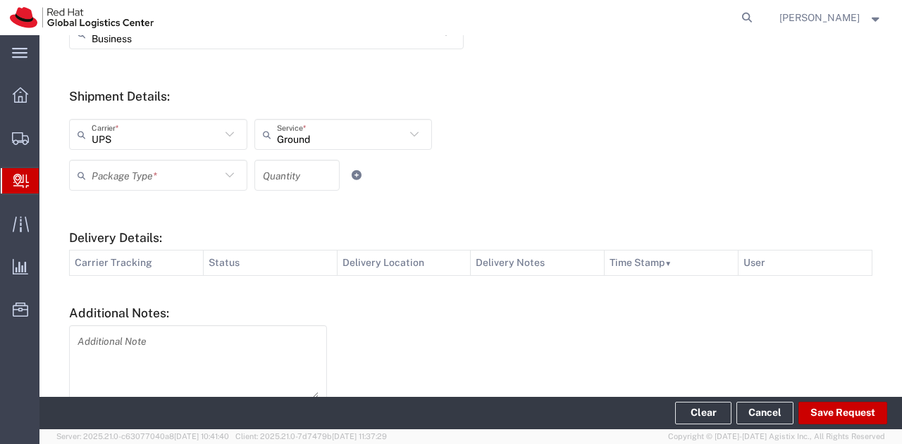
click at [228, 180] on icon at bounding box center [229, 175] width 18 height 18
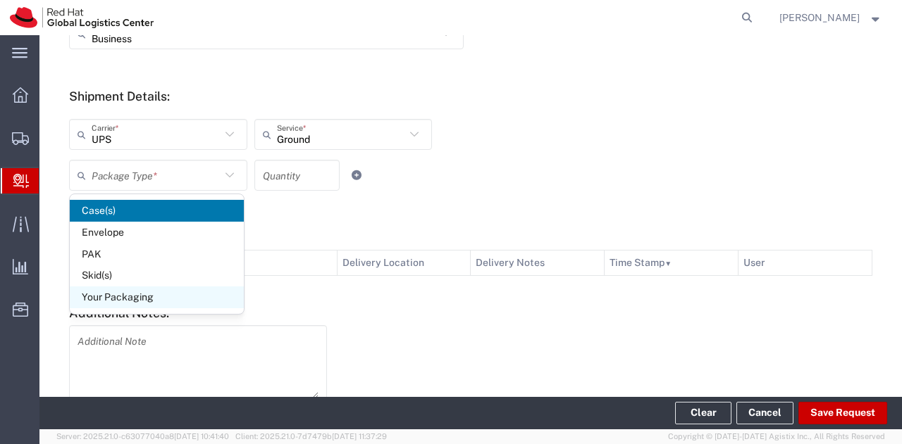
click at [137, 302] on span "Your Packaging" at bounding box center [157, 298] width 174 height 22
type input "Your Packaging"
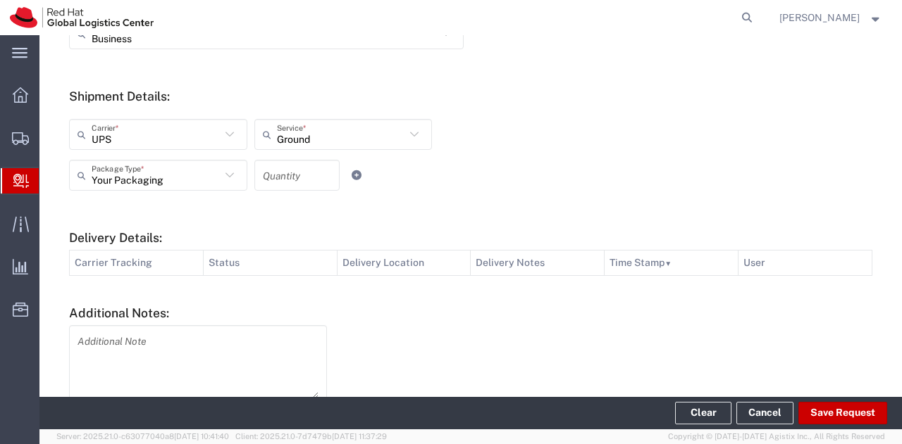
click at [282, 177] on input "number" at bounding box center [297, 175] width 68 height 25
type input "1"
click at [473, 182] on div "Your Packaging Package Type * Case(s) Envelope PAK Skid(s) Your Packaging 1 Qua…" at bounding box center [343, 180] width 555 height 41
click at [828, 416] on button "Save Request" at bounding box center [842, 413] width 89 height 23
type input "[GEOGRAPHIC_DATA]"
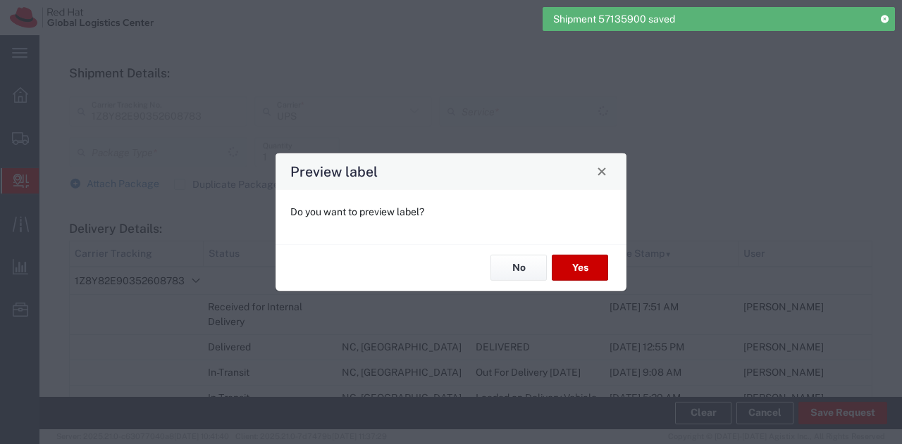
scroll to position [493, 0]
type input "Your Packaging"
type input "Ground"
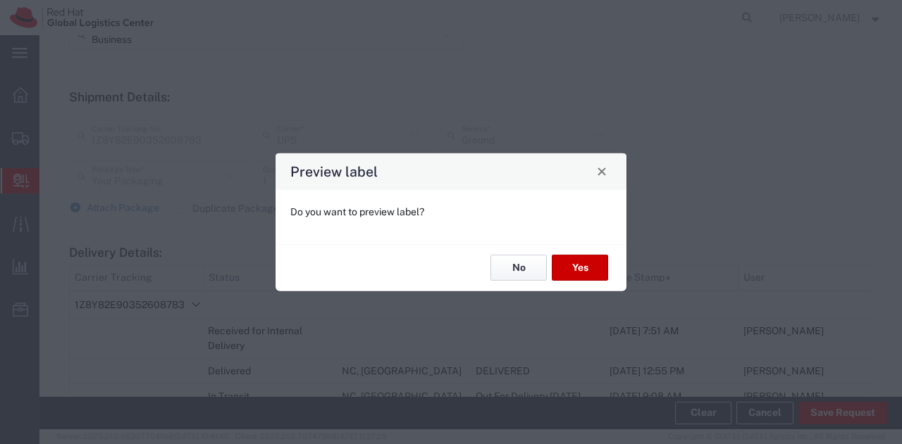
click at [519, 257] on button "No" at bounding box center [518, 268] width 56 height 26
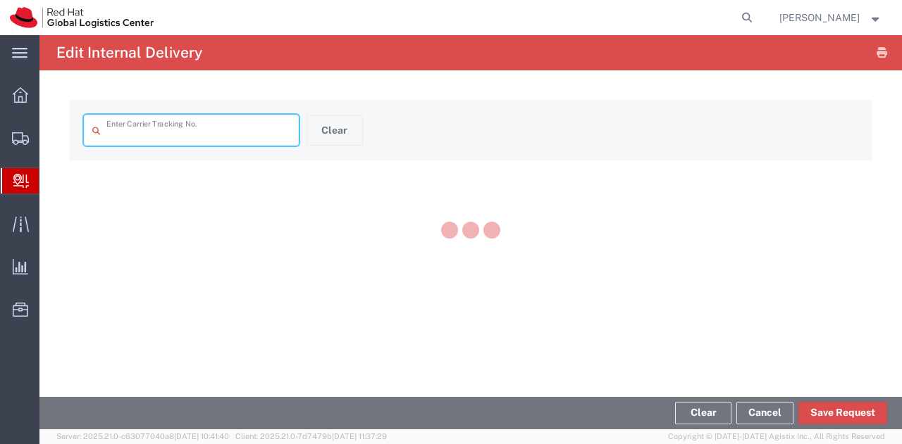
type input "1Z8Y82E90352608783"
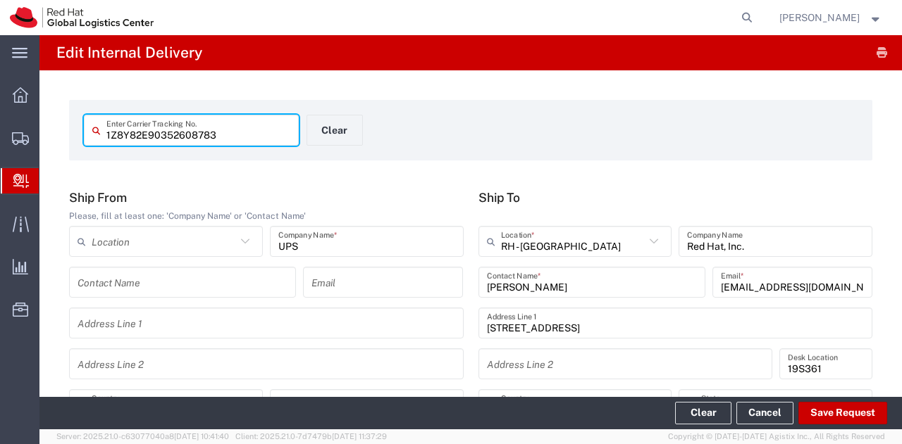
type input "Ground"
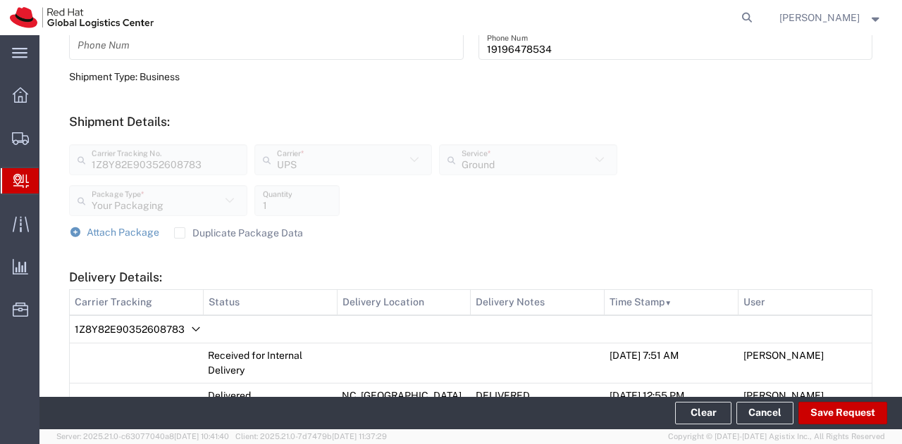
scroll to position [444, 0]
click at [111, 230] on span "Attach Package" at bounding box center [123, 230] width 73 height 11
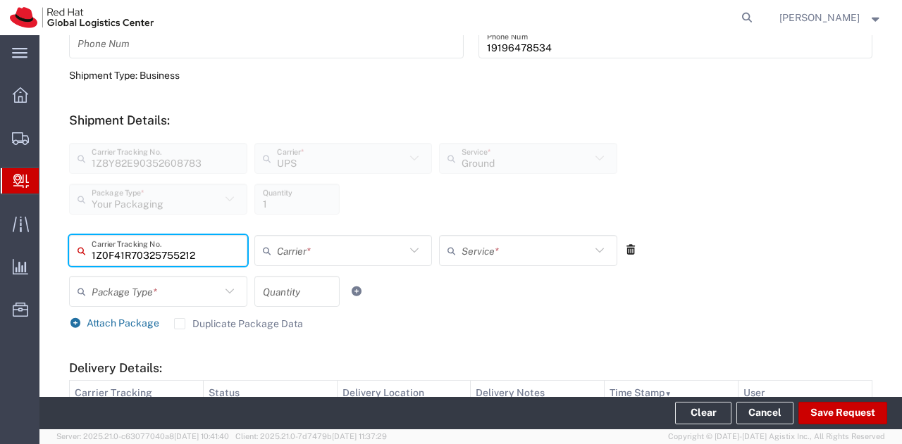
type input "1Z0F41R70325755212"
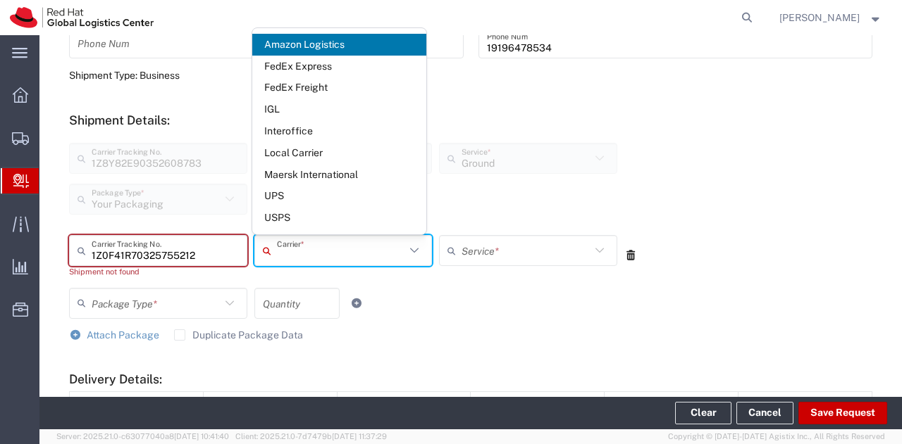
click at [311, 251] on input "text" at bounding box center [341, 251] width 129 height 25
click at [324, 184] on span "Maersk International" at bounding box center [339, 175] width 174 height 22
type input "Maersk International"
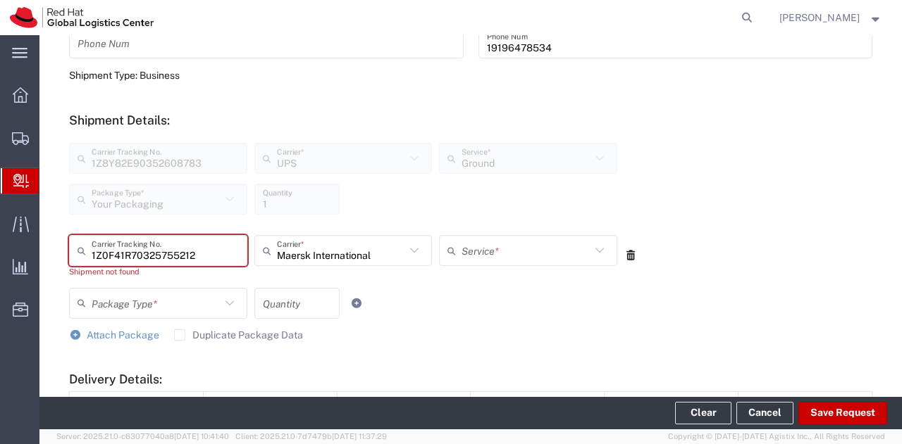
click at [328, 263] on div "Maersk International Carrier *" at bounding box center [343, 250] width 178 height 31
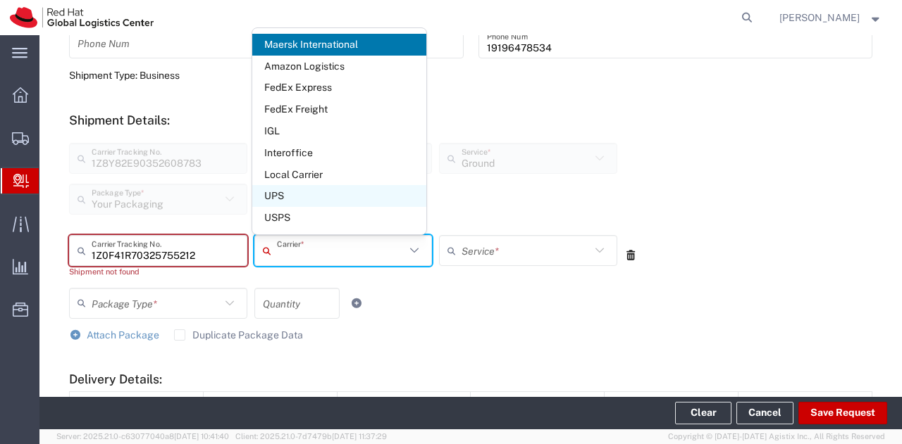
click at [304, 195] on span "UPS" at bounding box center [339, 196] width 174 height 22
type input "UPS"
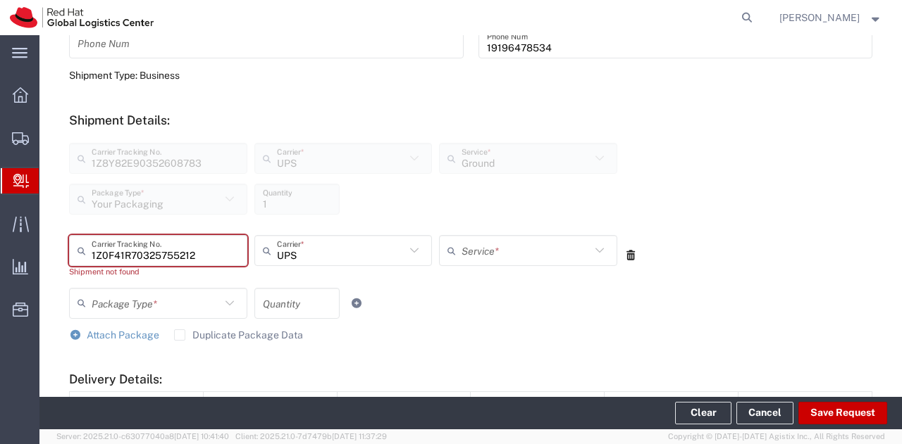
click at [468, 253] on input "text" at bounding box center [525, 251] width 129 height 25
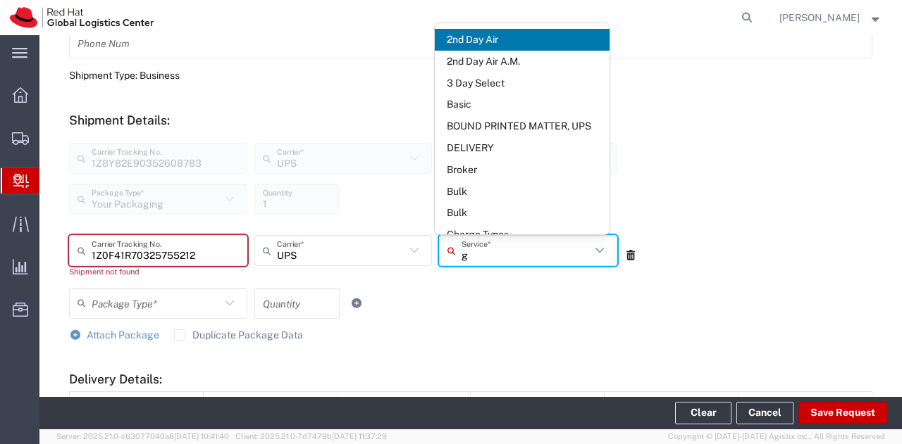
type input "gr"
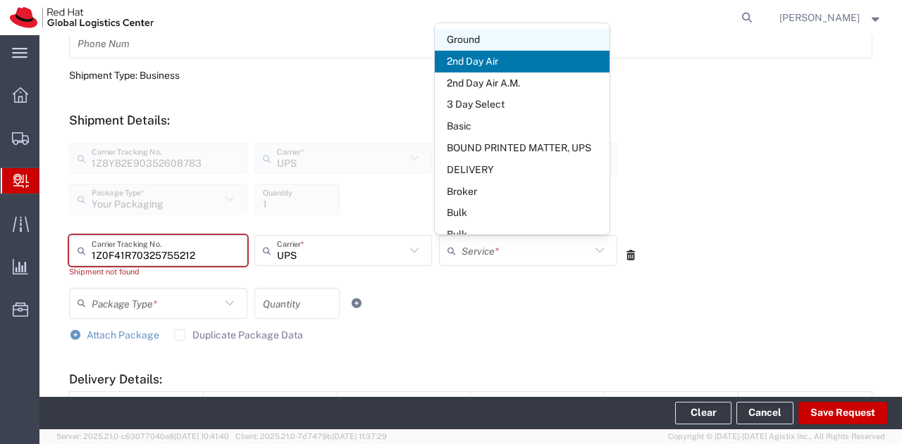
click at [473, 43] on span "Ground" at bounding box center [522, 40] width 174 height 22
type input "Ground"
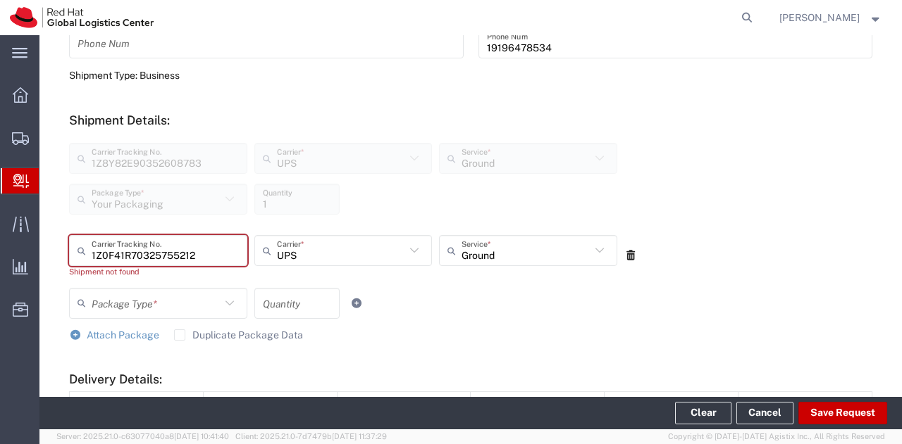
click at [231, 305] on icon at bounding box center [229, 303] width 18 height 18
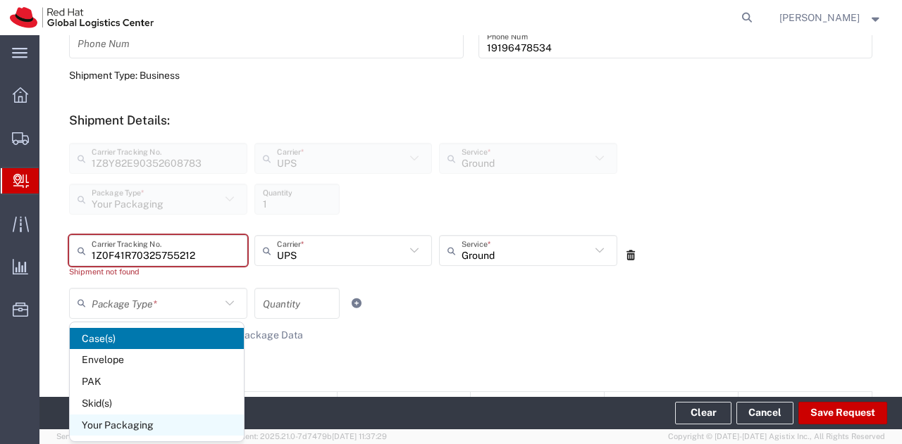
click at [142, 420] on span "Your Packaging" at bounding box center [157, 426] width 174 height 22
type input "Your Packaging"
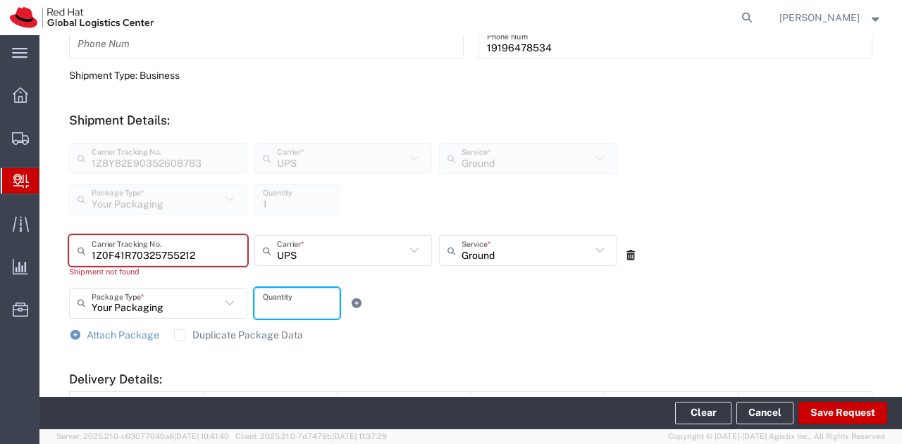
click at [282, 298] on input "number" at bounding box center [297, 303] width 68 height 25
type input "1"
click at [125, 332] on span "Attach Package" at bounding box center [123, 335] width 73 height 11
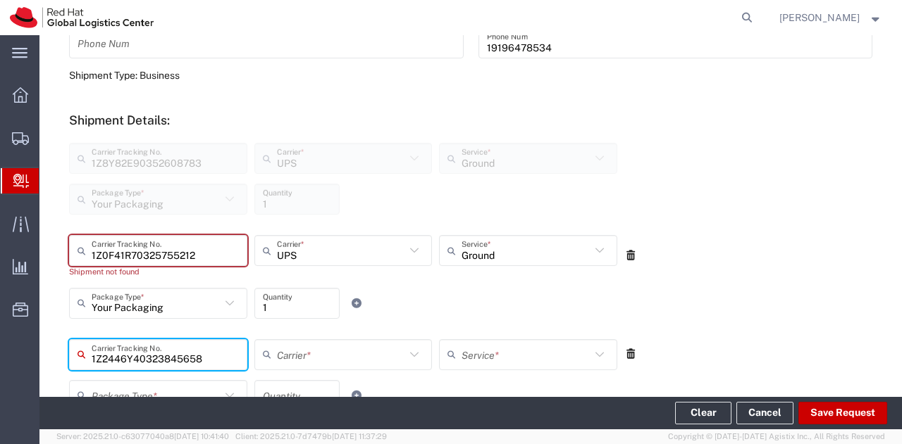
type input "1Z2446Y40323845658"
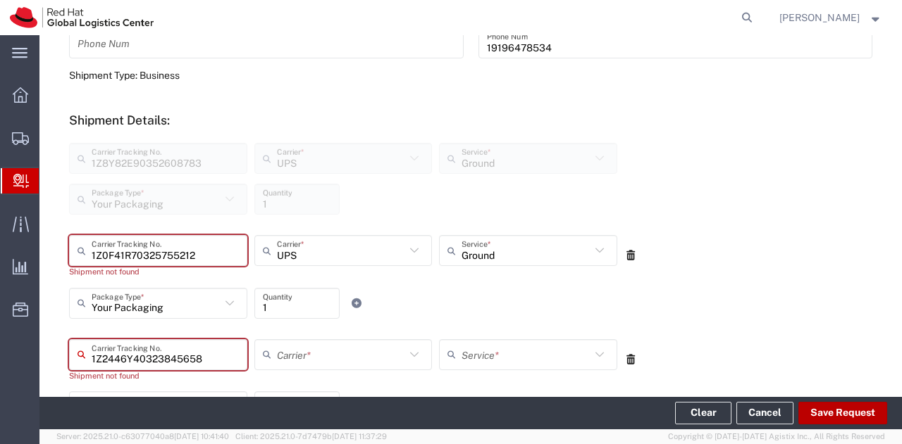
click at [816, 415] on button "Save Request" at bounding box center [842, 413] width 89 height 23
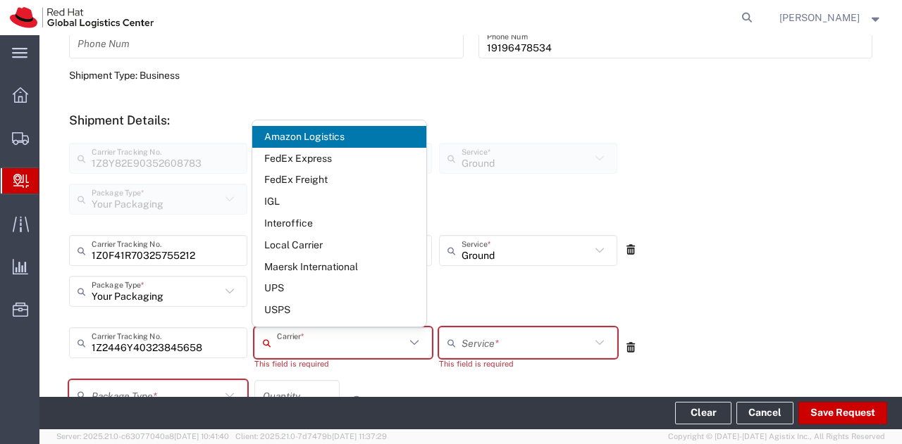
click at [391, 342] on input "text" at bounding box center [341, 343] width 129 height 25
click at [287, 295] on span "UPS" at bounding box center [339, 288] width 174 height 22
type input "UPS"
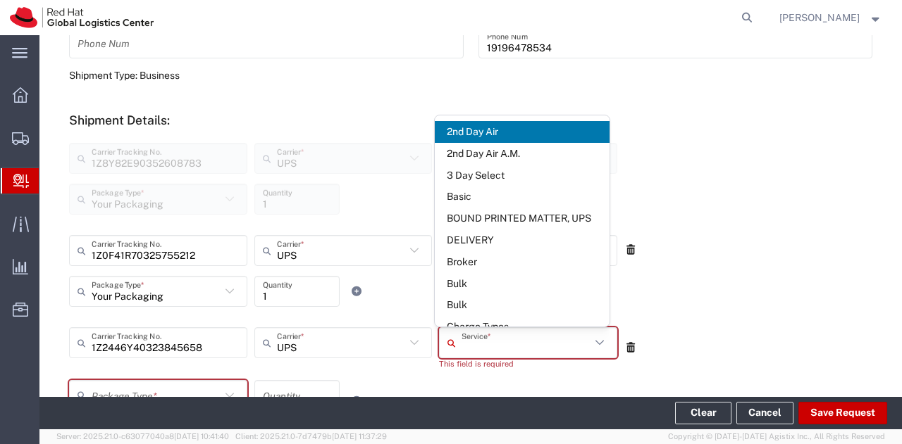
click at [520, 340] on input "text" at bounding box center [525, 343] width 129 height 25
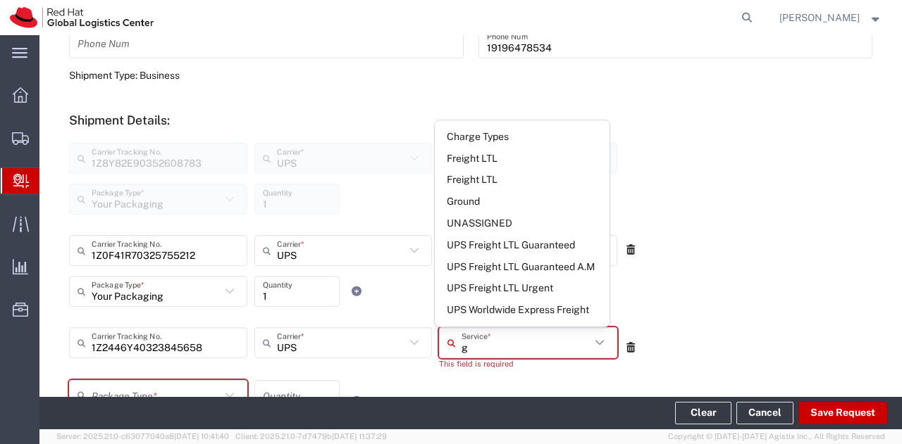
type input "gr"
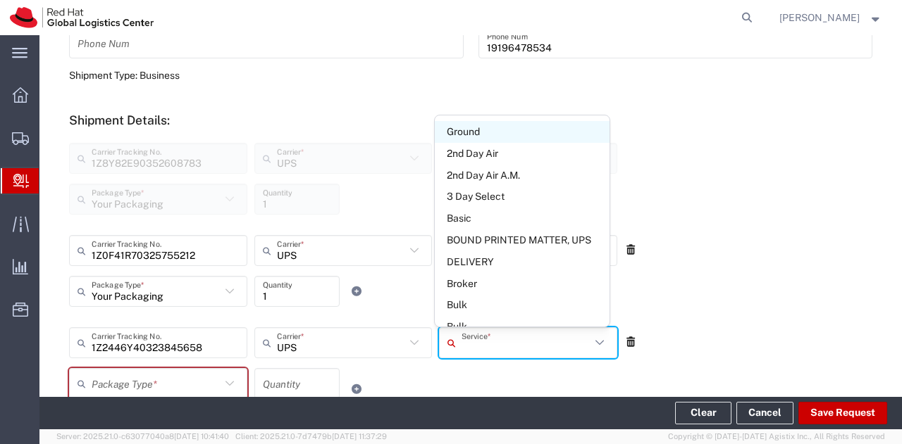
click at [482, 133] on span "Ground" at bounding box center [522, 132] width 174 height 22
type input "Ground"
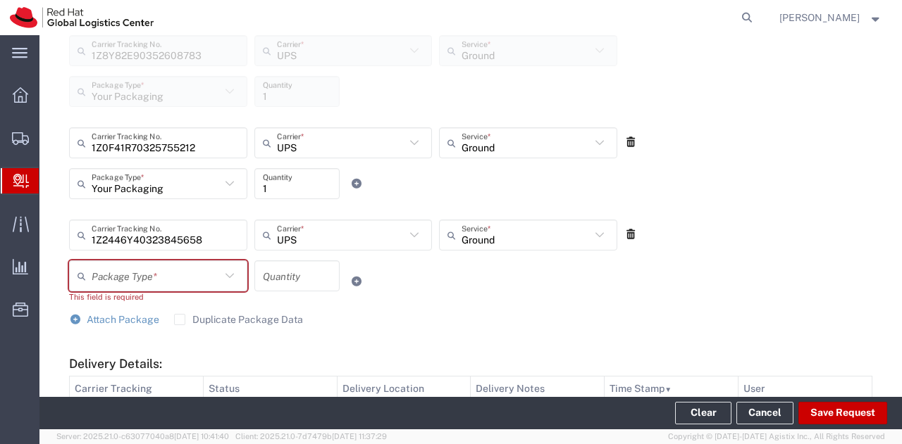
scroll to position [554, 0]
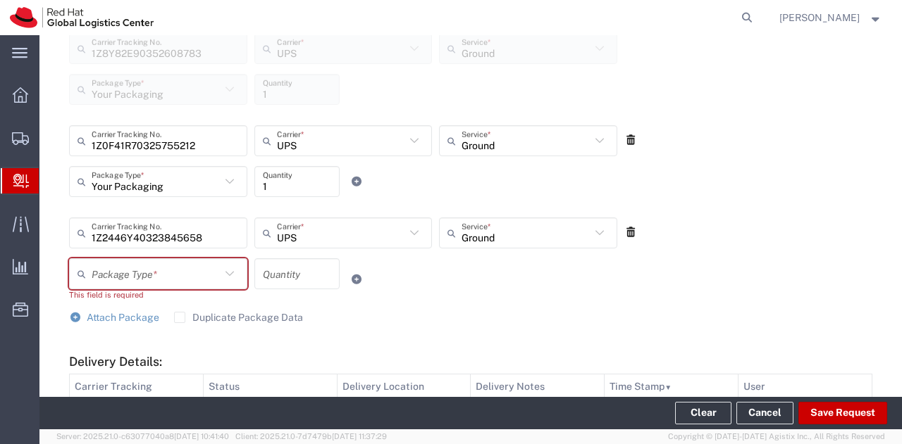
click at [226, 276] on icon at bounding box center [229, 274] width 18 height 18
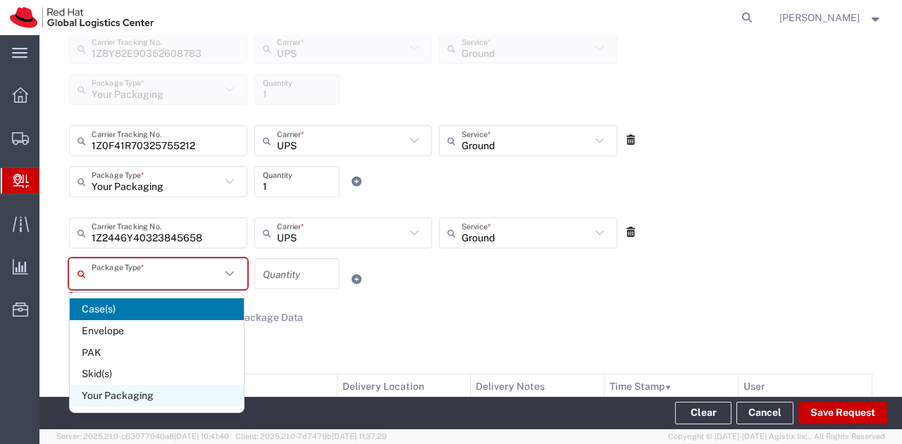
click at [120, 392] on span "Your Packaging" at bounding box center [157, 396] width 174 height 22
type input "Your Packaging"
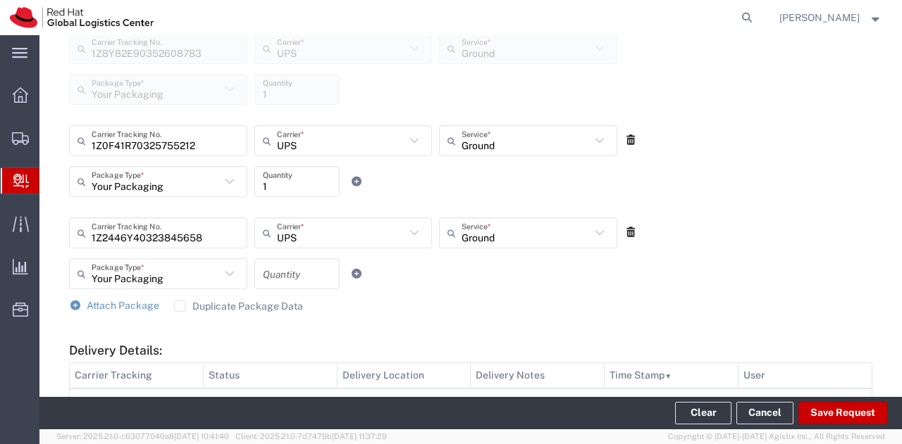
click at [275, 280] on input "number" at bounding box center [297, 274] width 68 height 25
type input "1"
click at [843, 420] on button "Save Request" at bounding box center [842, 413] width 89 height 23
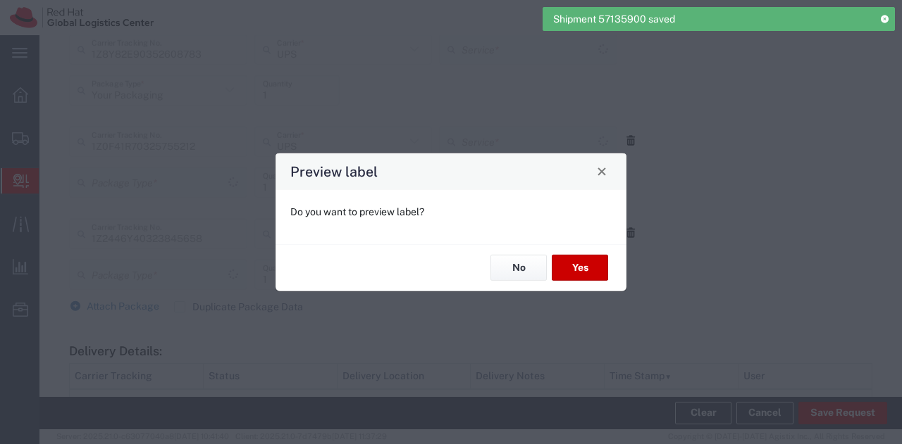
type input "Ground"
type input "Your Packaging"
type input "Ground"
type input "Your Packaging"
type input "Ground"
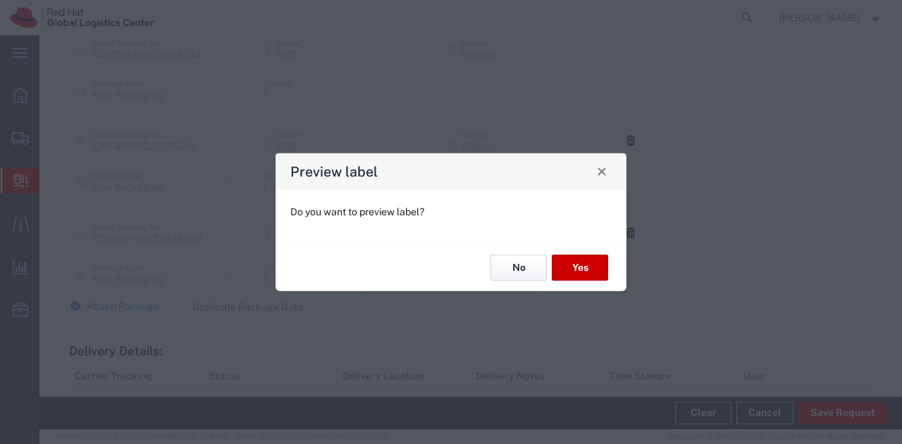
click at [511, 270] on button "No" at bounding box center [518, 268] width 56 height 26
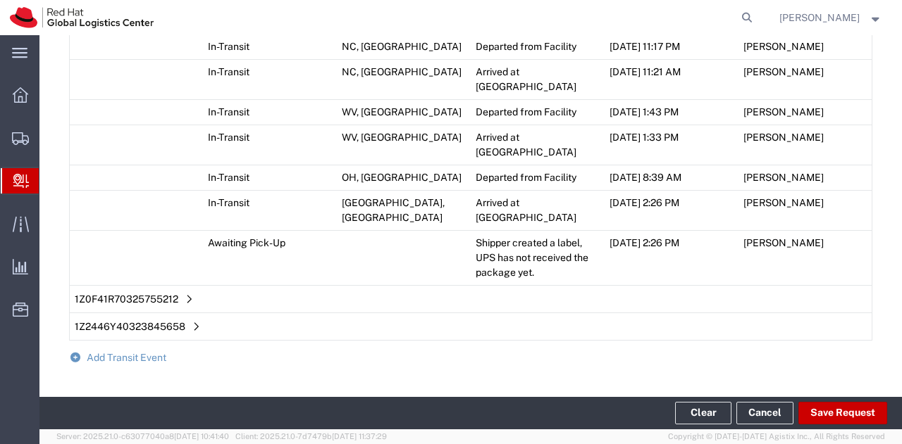
scroll to position [1169, 0]
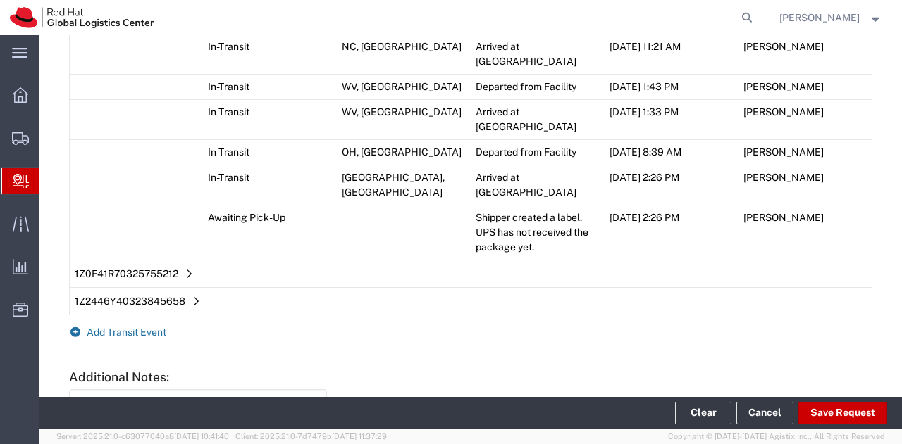
click at [111, 327] on span "Add Transit Event" at bounding box center [127, 332] width 80 height 11
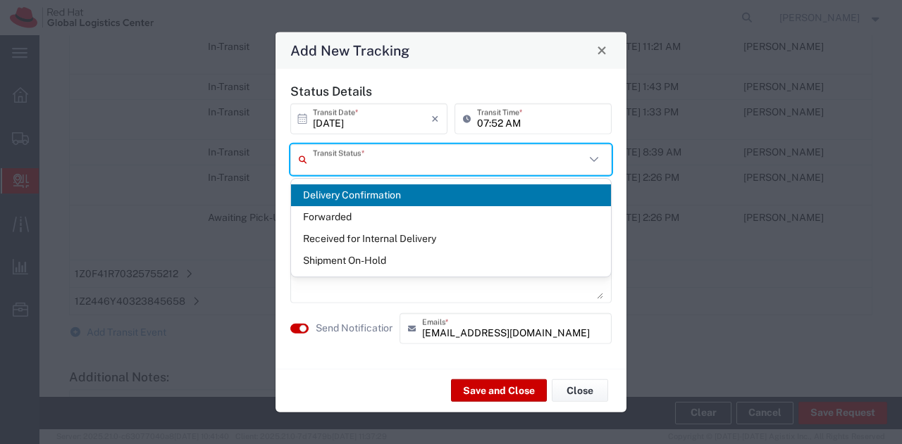
click at [390, 150] on input "text" at bounding box center [449, 159] width 272 height 25
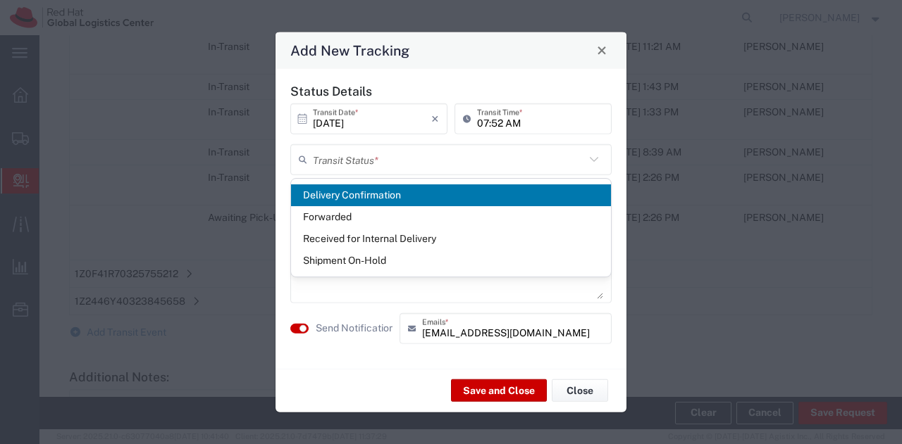
click at [392, 189] on span "Delivery Confirmation" at bounding box center [451, 196] width 320 height 22
type input "Delivery Confirmation"
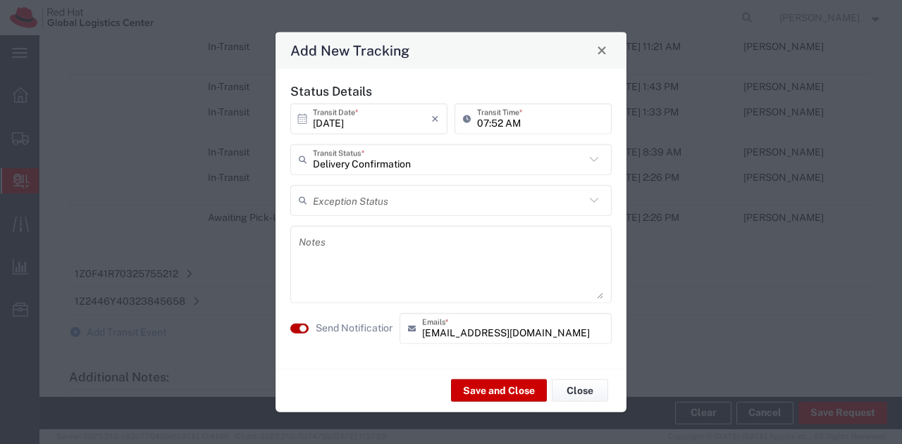
click at [306, 325] on button "button" at bounding box center [299, 328] width 18 height 10
click at [487, 383] on button "Save and Close" at bounding box center [499, 391] width 96 height 23
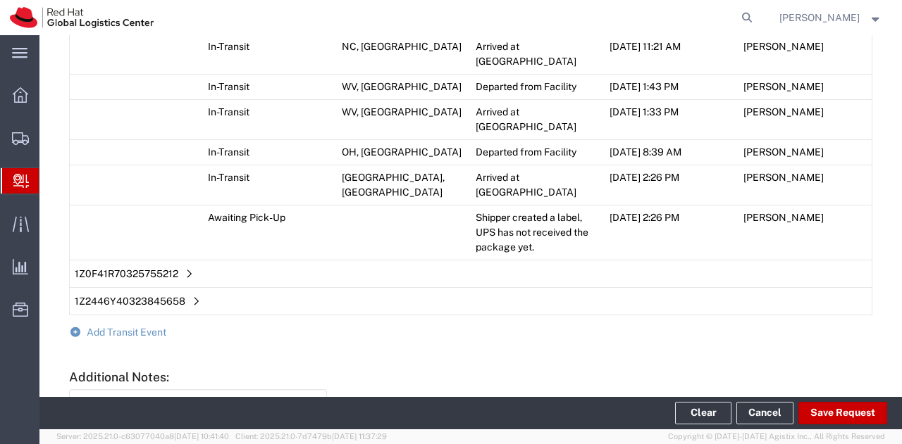
scroll to position [1195, 0]
click at [722, 412] on button "Clear" at bounding box center [703, 413] width 56 height 23
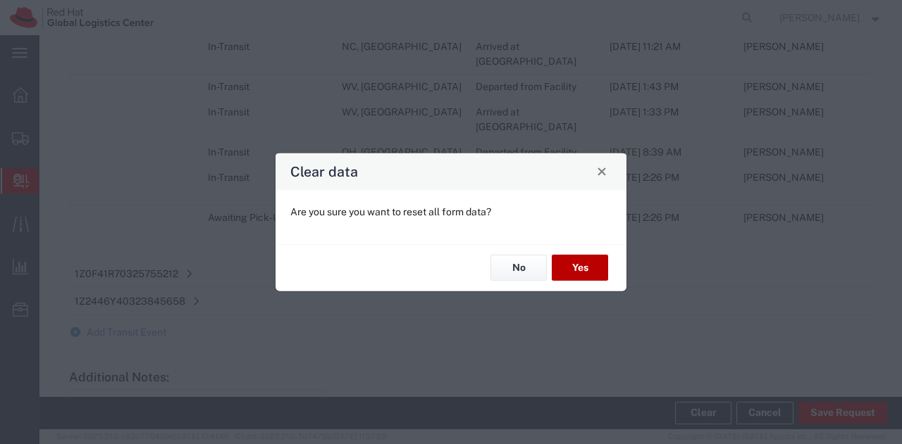
click at [587, 264] on button "Yes" at bounding box center [579, 268] width 56 height 26
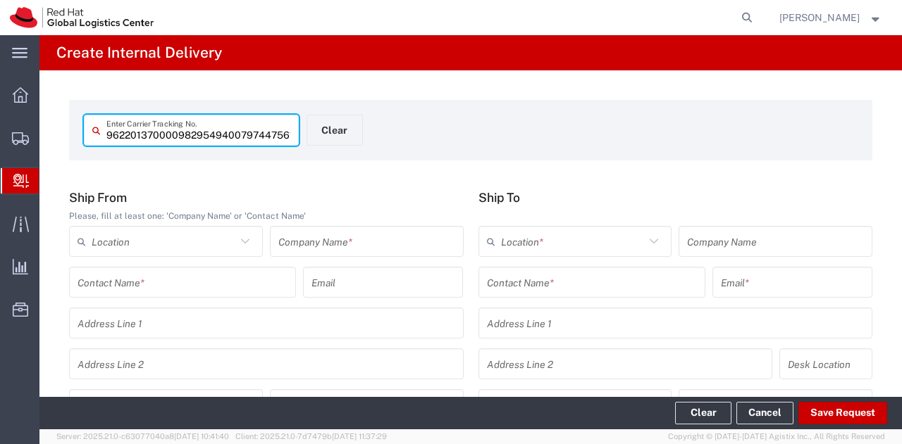
type input "797447561603"
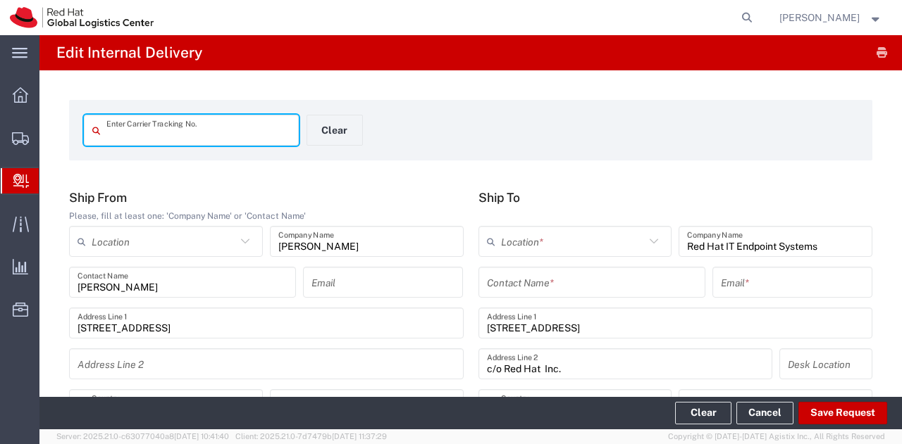
type input "Your Packaging"
type input "[US_STATE]"
type input "Ground"
type input "[US_STATE]"
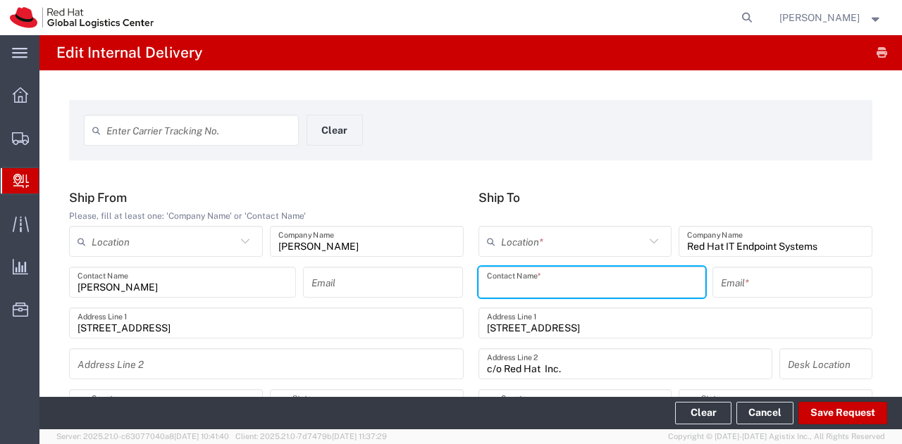
click at [548, 284] on input "text" at bounding box center [592, 282] width 210 height 25
type input "IT HD"
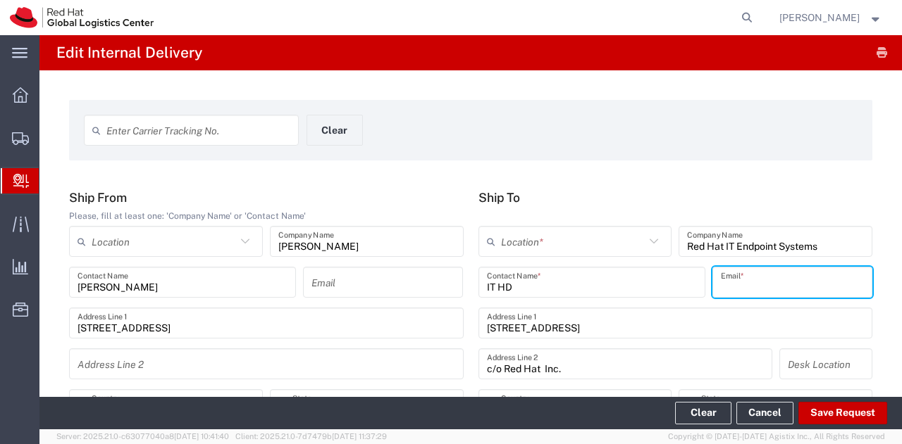
click at [738, 280] on input "text" at bounding box center [792, 282] width 143 height 25
type input "[EMAIL_ADDRESS][DOMAIN_NAME]"
click at [628, 247] on input "text" at bounding box center [573, 242] width 144 height 25
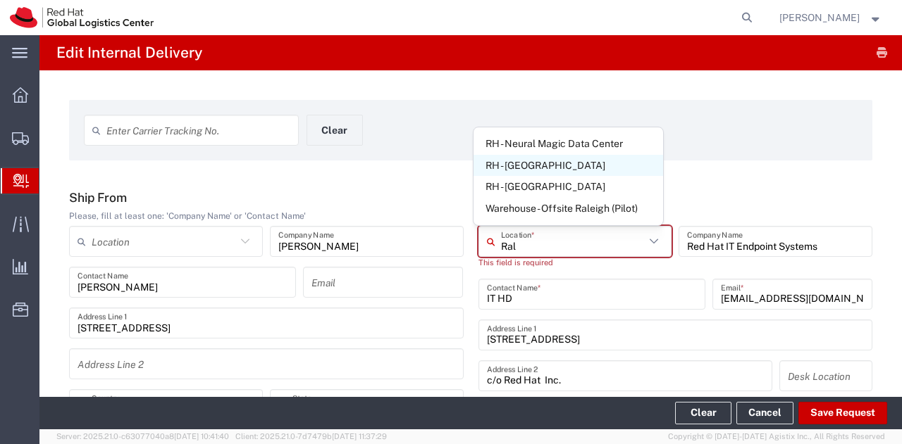
click at [544, 157] on span "RH - [GEOGRAPHIC_DATA]" at bounding box center [567, 166] width 189 height 22
type input "RH - [GEOGRAPHIC_DATA]"
type input "Red Hat, Inc."
type input "[STREET_ADDRESS]"
type input "[PHONE_NUMBER]"
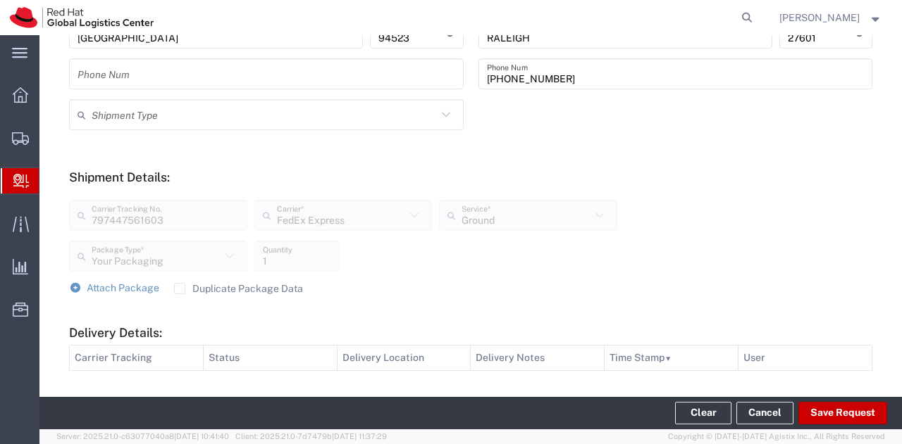
scroll to position [575, 0]
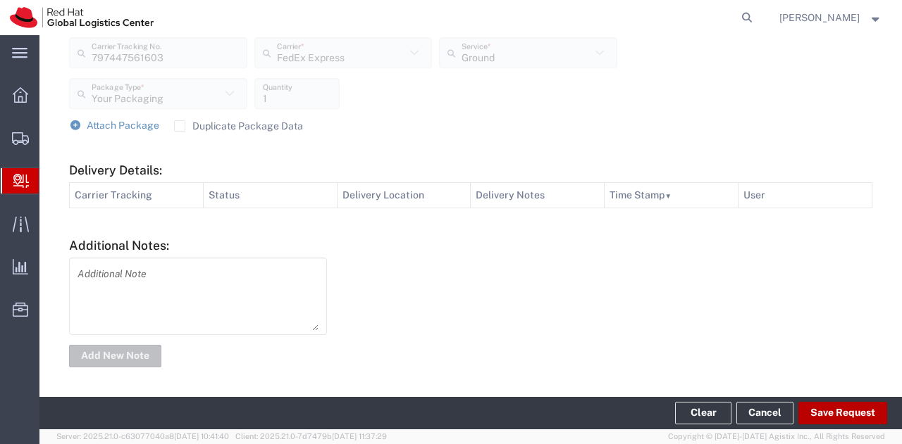
click at [851, 411] on button "Save Request" at bounding box center [842, 413] width 89 height 23
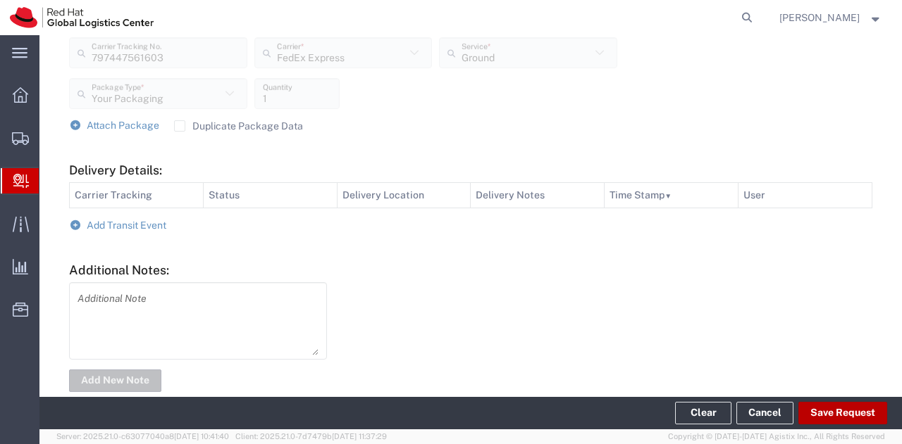
type input "797447561603"
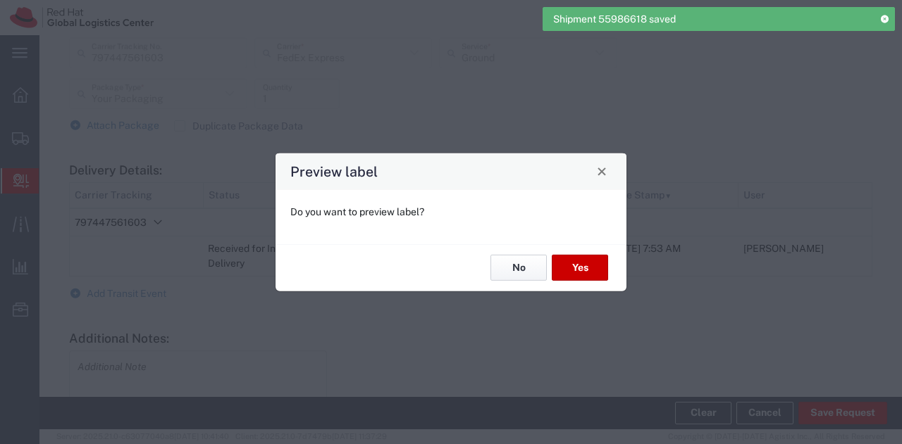
click at [520, 264] on button "No" at bounding box center [518, 268] width 56 height 26
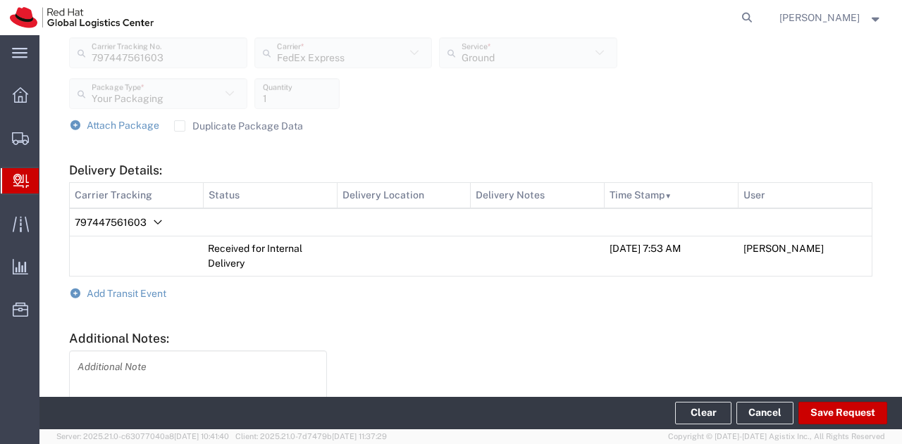
click at [177, 129] on label "Duplicate Package Data" at bounding box center [238, 125] width 129 height 11
click at [180, 126] on input "Duplicate Package Data" at bounding box center [180, 126] width 0 height 0
click at [123, 124] on span "Attach Package" at bounding box center [123, 125] width 73 height 11
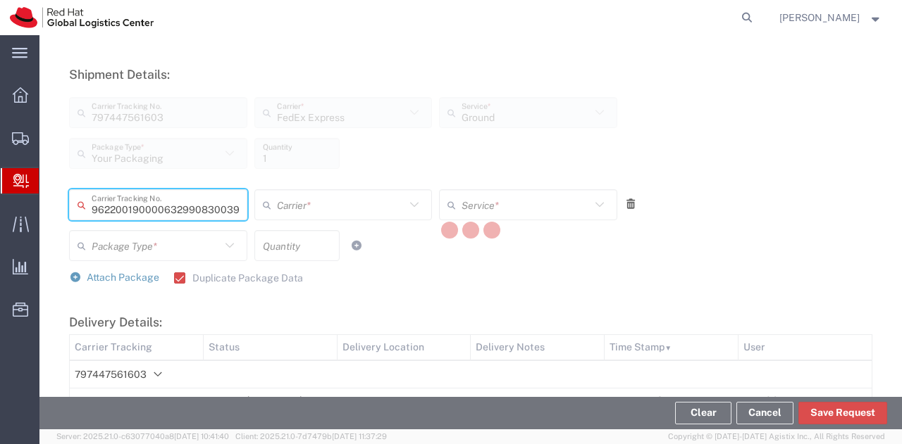
scroll to position [0, 59]
type input "393095754336"
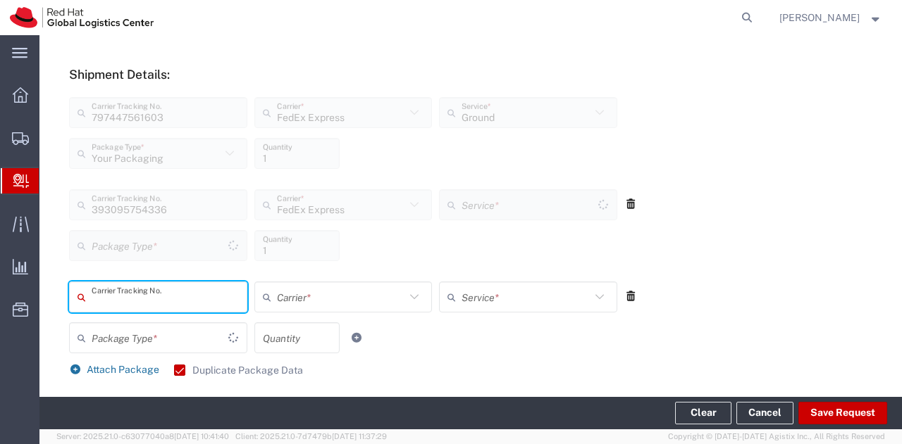
type input "Your Packaging"
type input "Ground"
type input "393208045328"
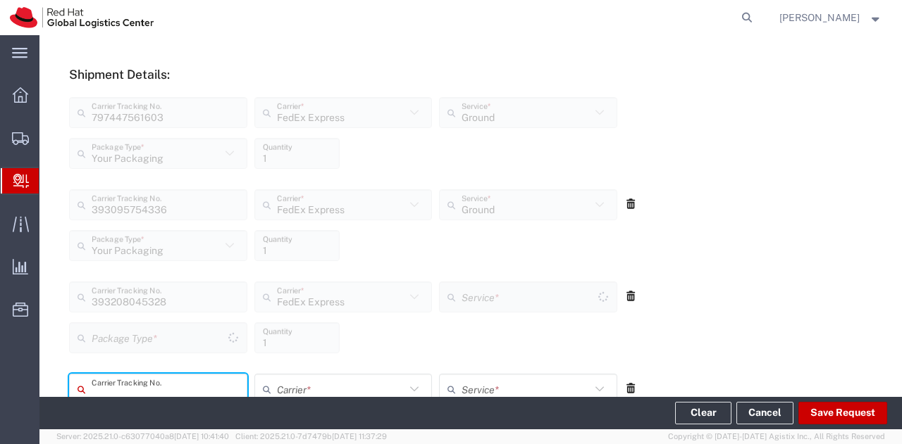
scroll to position [520, 0]
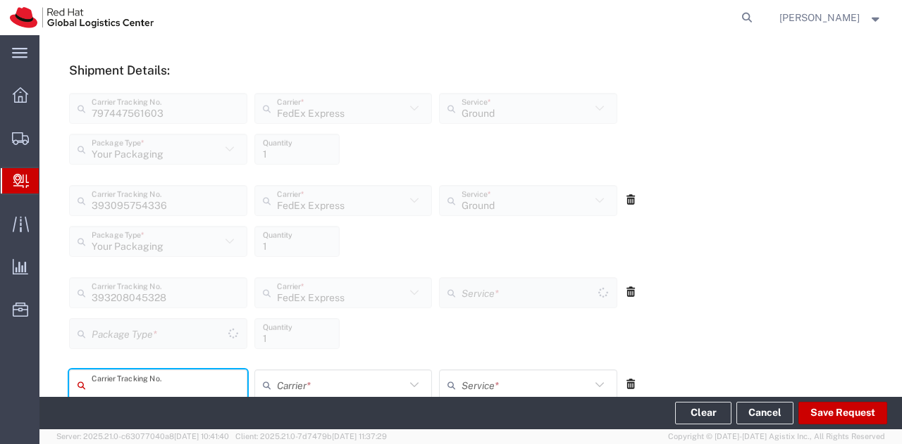
type input "Your Packaging"
type input "Ground"
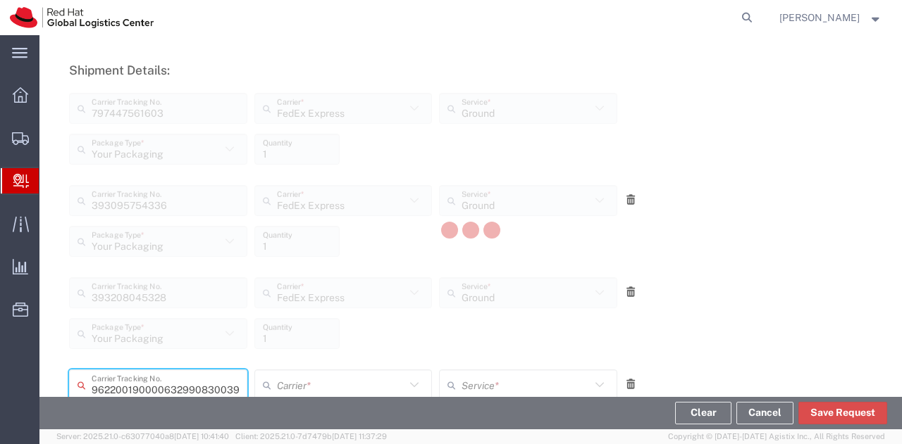
type input "393454257593"
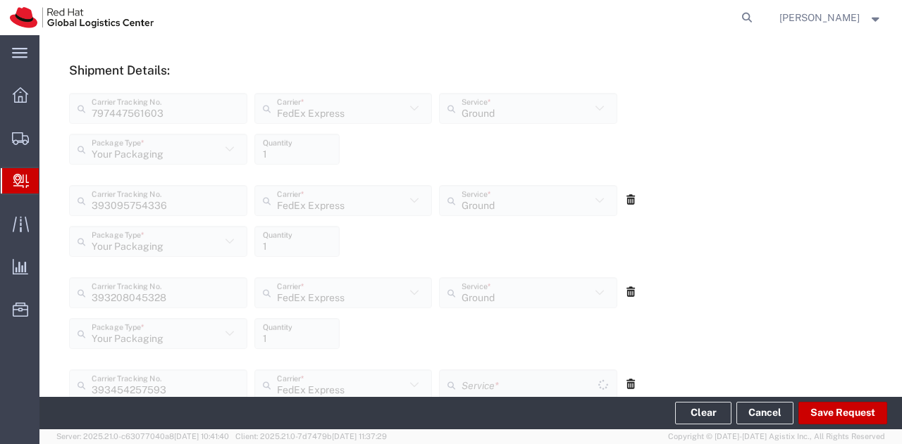
scroll to position [780, 0]
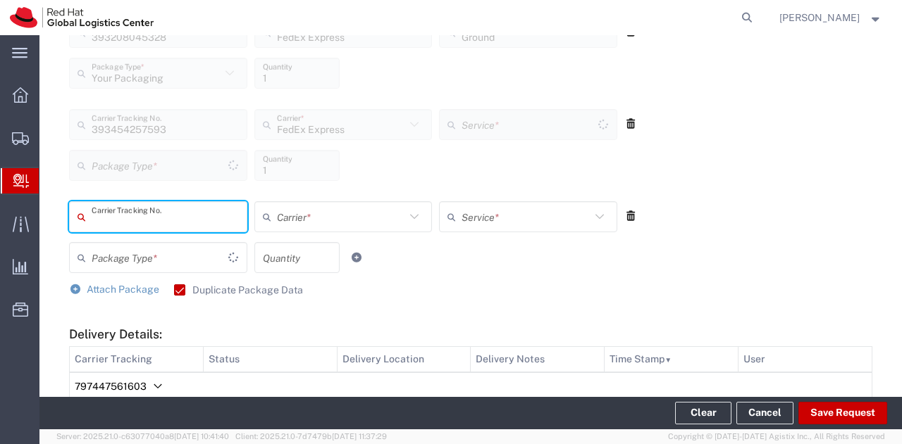
type input "Your Packaging"
type input "Ground"
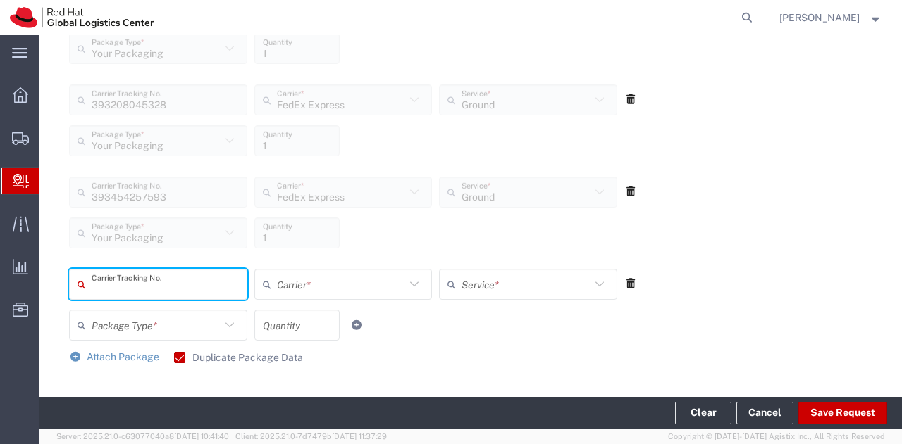
scroll to position [725, 0]
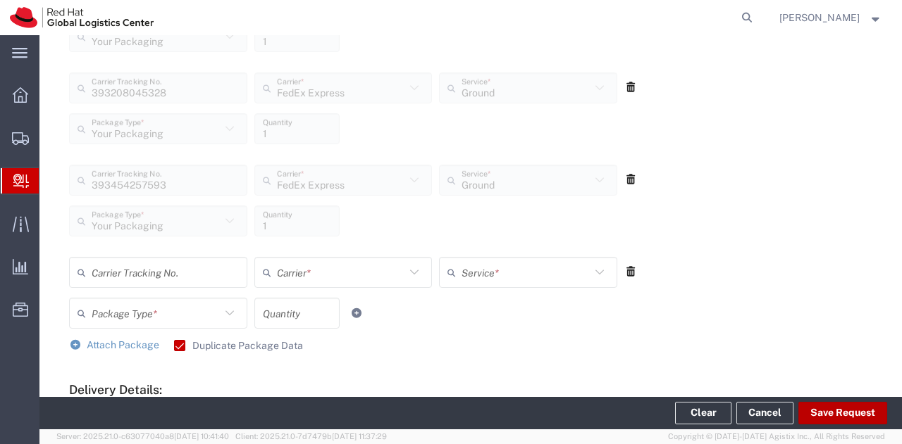
click at [835, 413] on button "Save Request" at bounding box center [842, 413] width 89 height 23
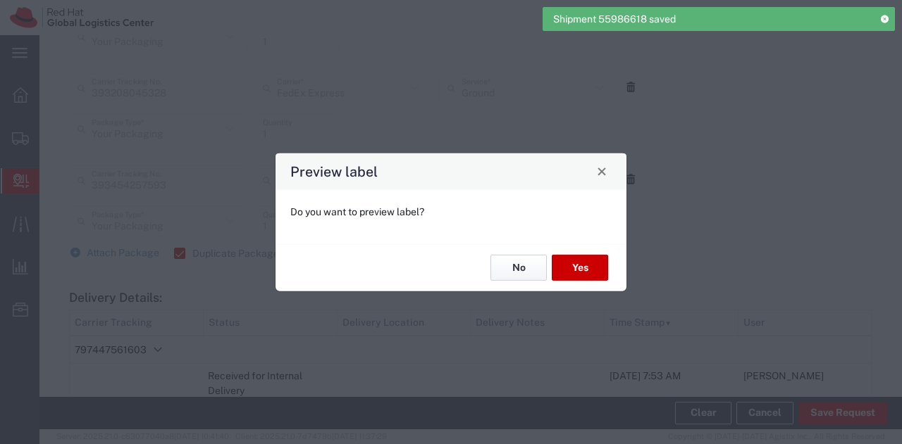
click at [509, 264] on button "No" at bounding box center [518, 268] width 56 height 26
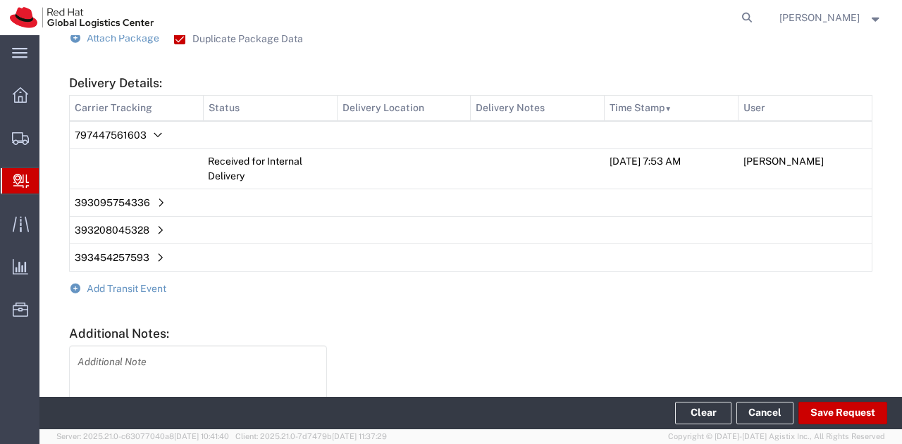
scroll to position [944, 0]
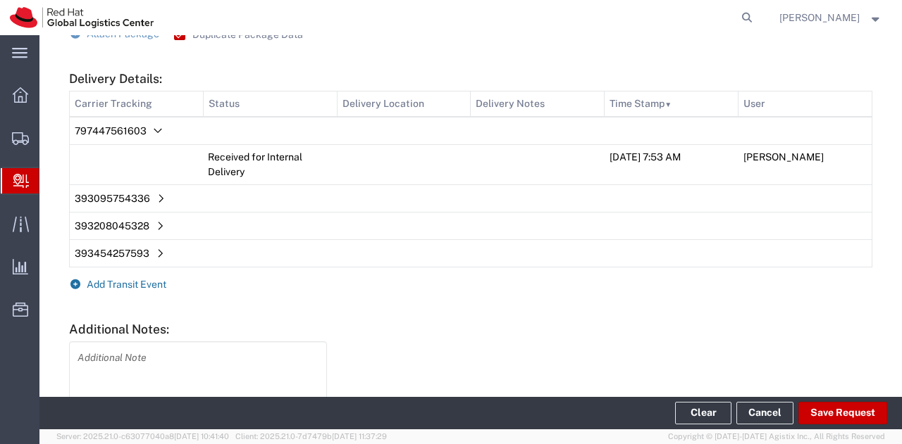
click at [142, 285] on span "Add Transit Event" at bounding box center [127, 284] width 80 height 11
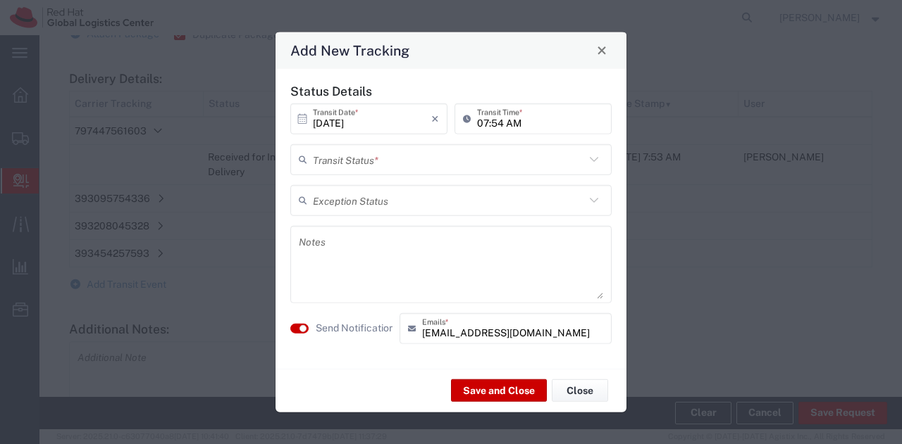
click at [399, 161] on input "text" at bounding box center [449, 159] width 272 height 25
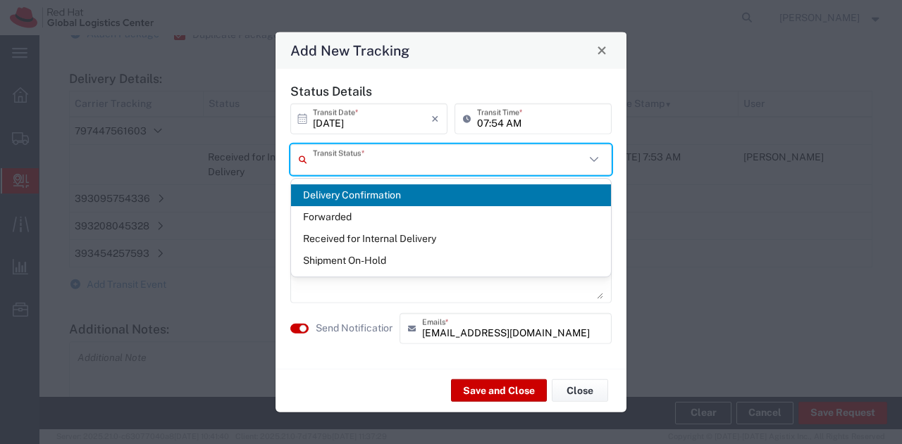
click at [389, 189] on span "Delivery Confirmation" at bounding box center [451, 196] width 320 height 22
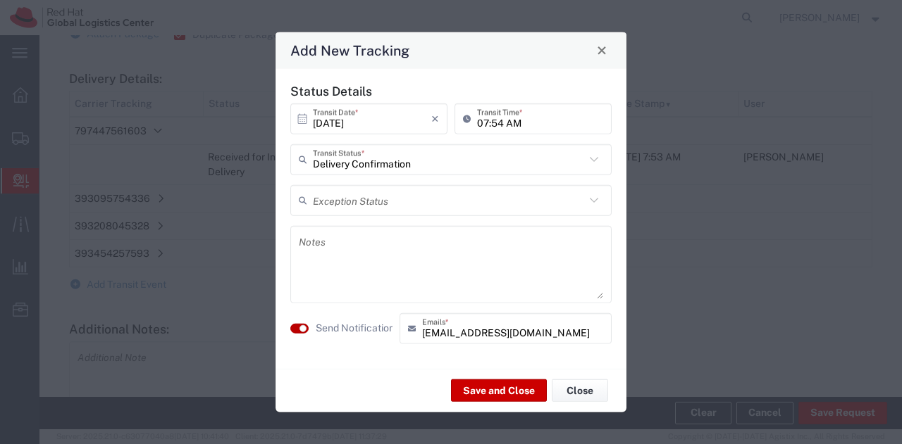
click at [306, 328] on button "button" at bounding box center [299, 328] width 18 height 10
click at [482, 386] on button "Save and Close" at bounding box center [499, 391] width 96 height 23
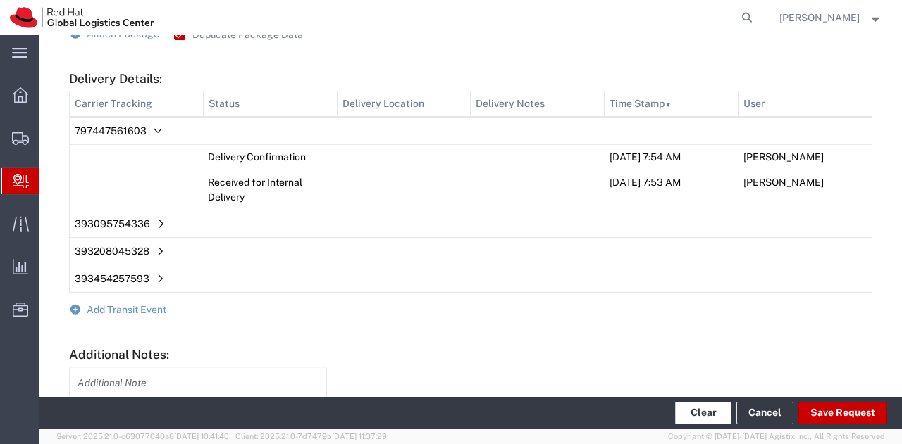
click at [696, 405] on button "Clear" at bounding box center [703, 413] width 56 height 23
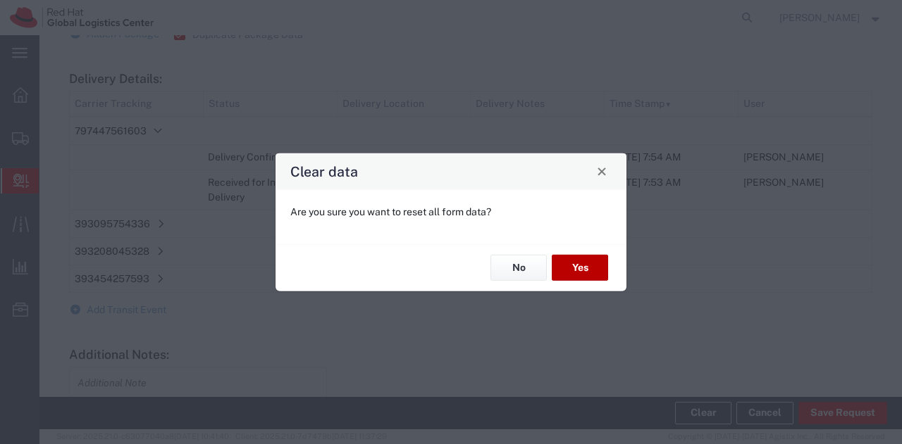
click at [582, 265] on button "Yes" at bounding box center [579, 268] width 56 height 26
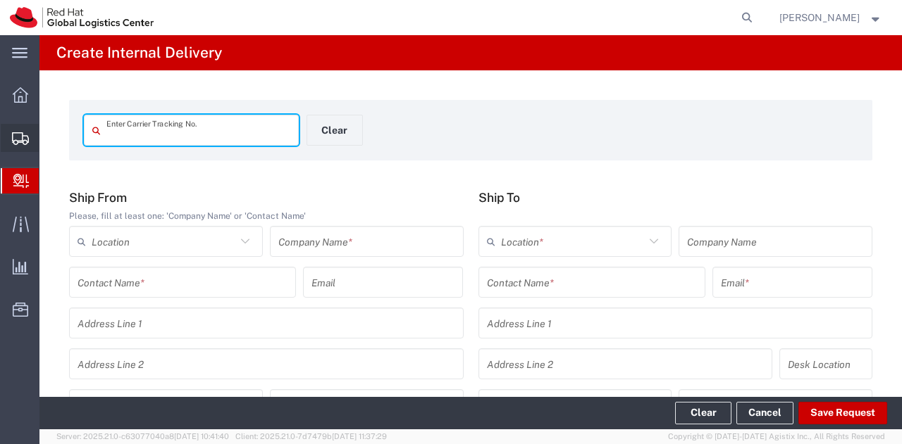
click at [0, 0] on span "Shipment Manager" at bounding box center [0, 0] width 0 height 0
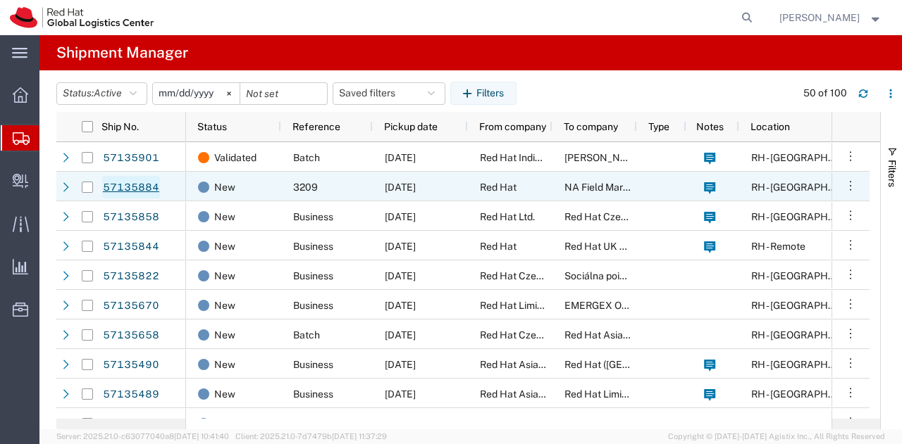
click at [139, 182] on link "57135884" at bounding box center [131, 187] width 58 height 23
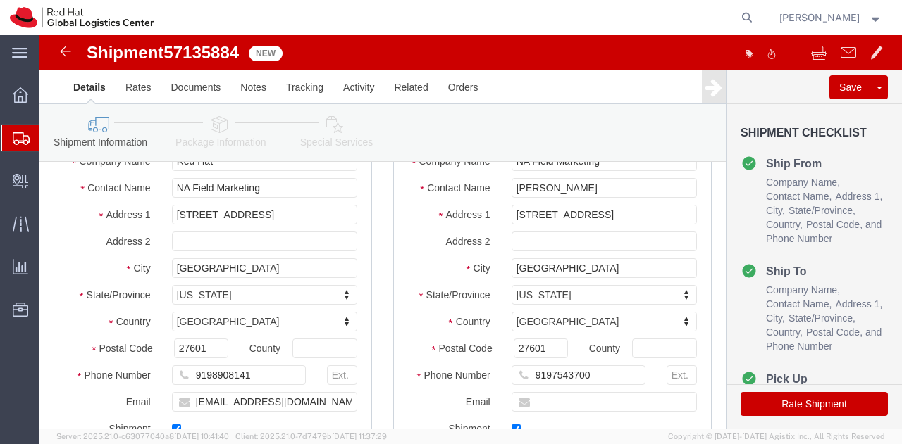
scroll to position [139, 0]
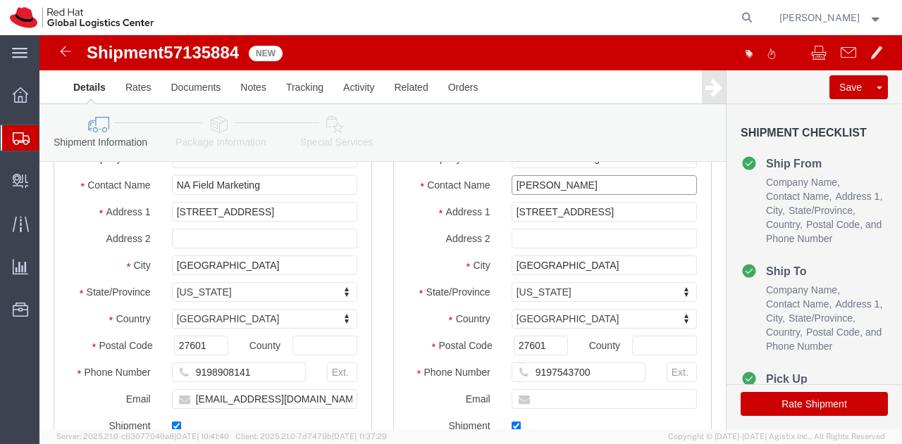
click input "[PERSON_NAME]"
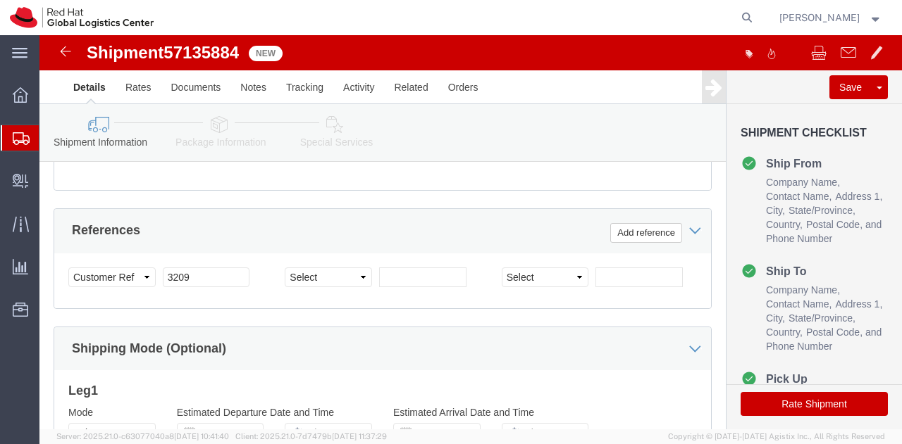
scroll to position [937, 0]
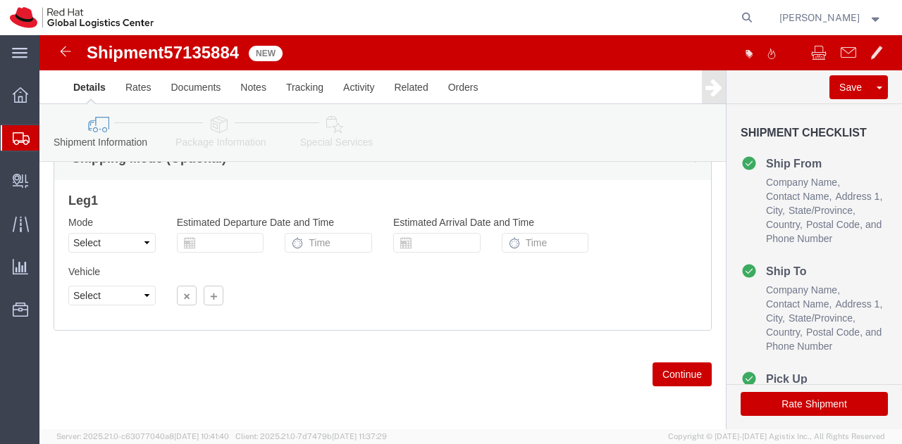
click button "Continue"
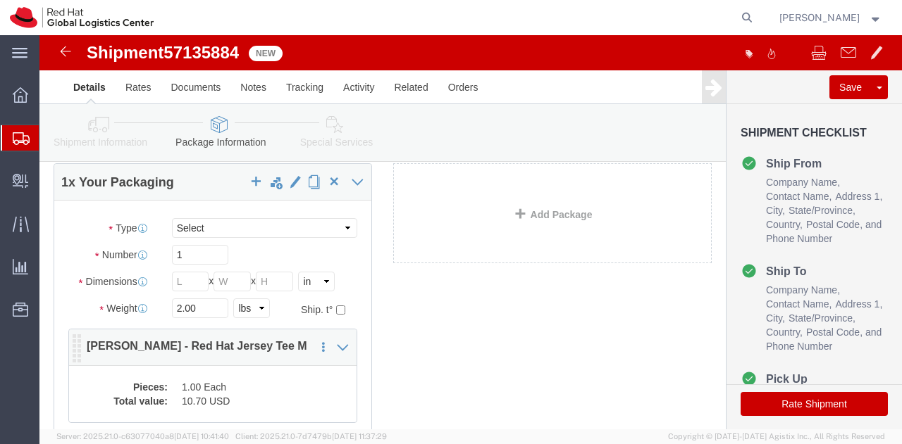
scroll to position [69, 0]
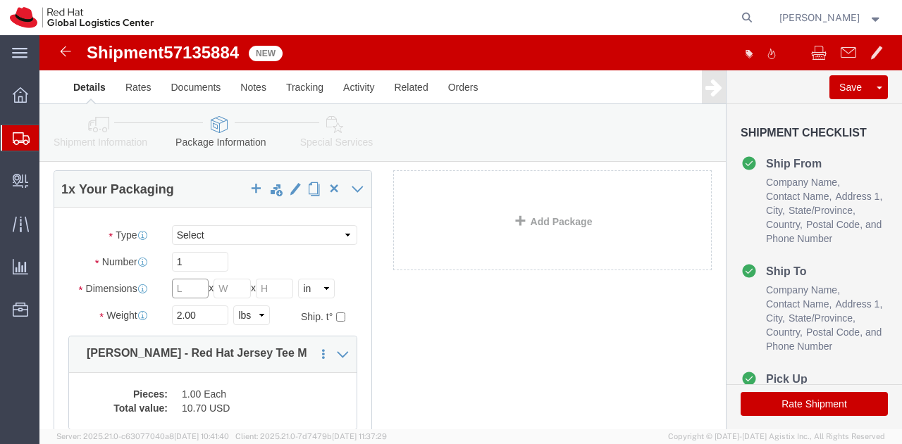
click input "text"
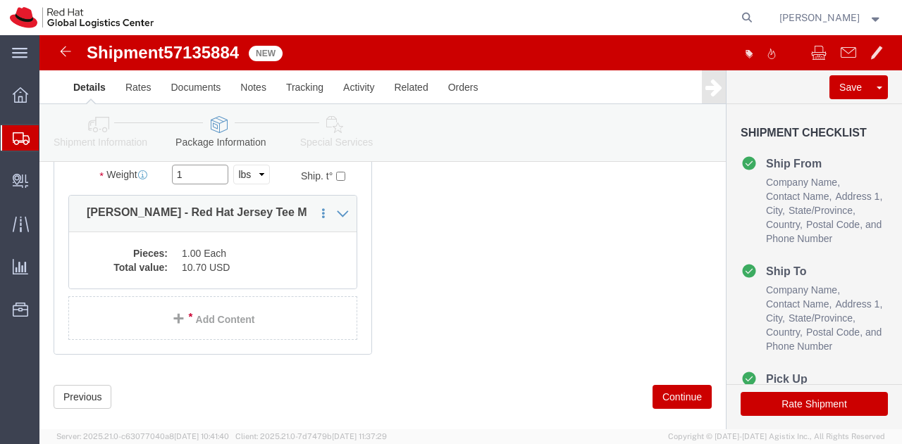
scroll to position [213, 0]
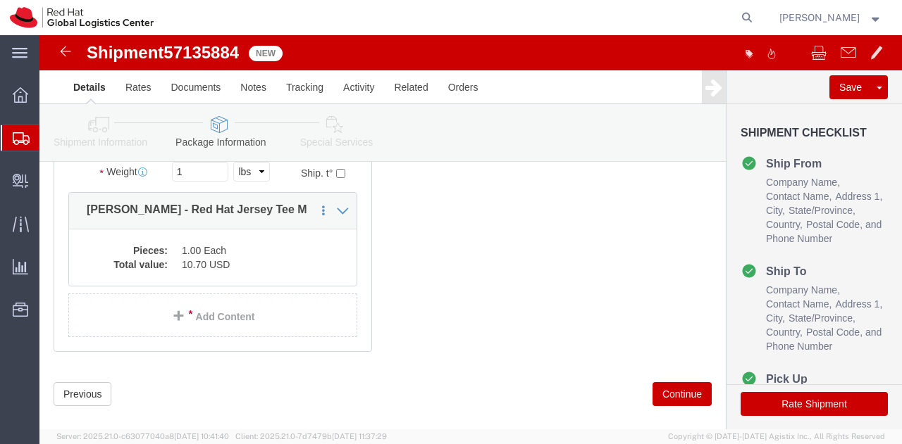
click button "Continue"
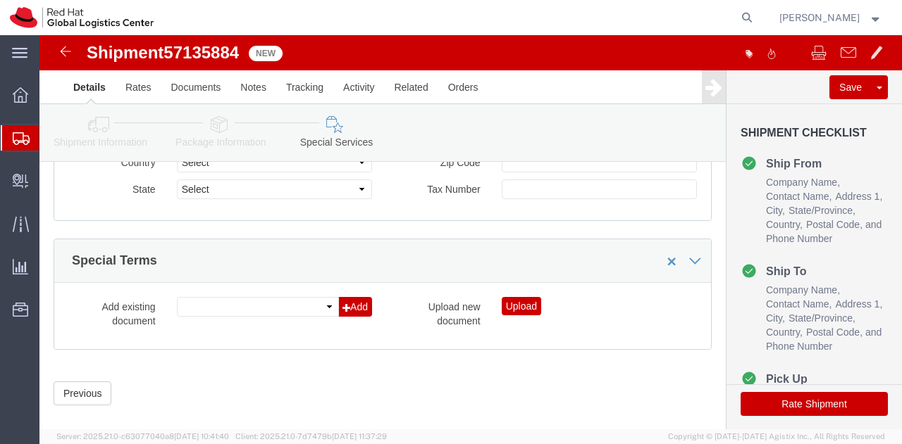
scroll to position [1678, 0]
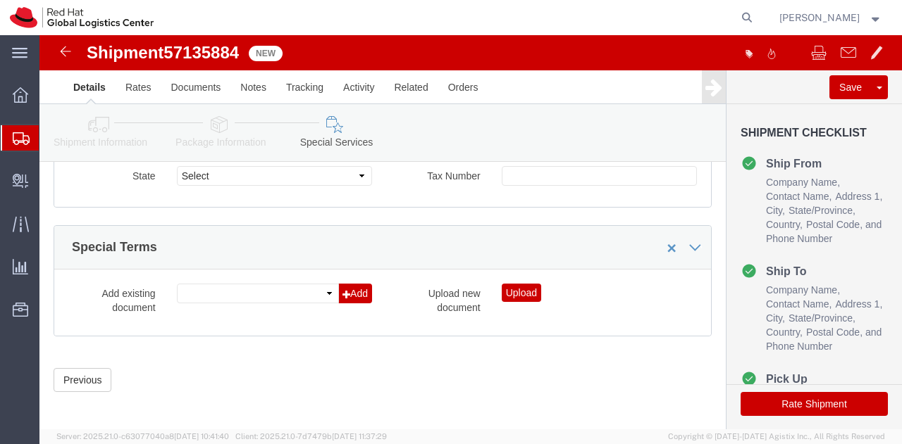
click button "Rate Shipment"
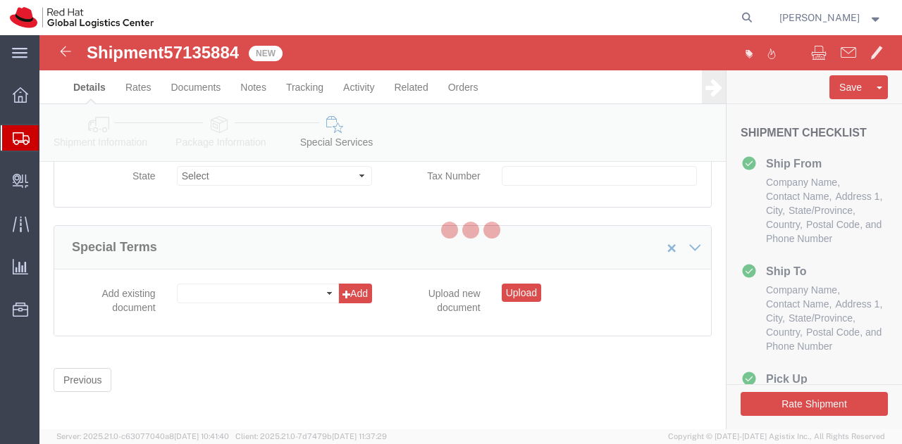
scroll to position [523, 0]
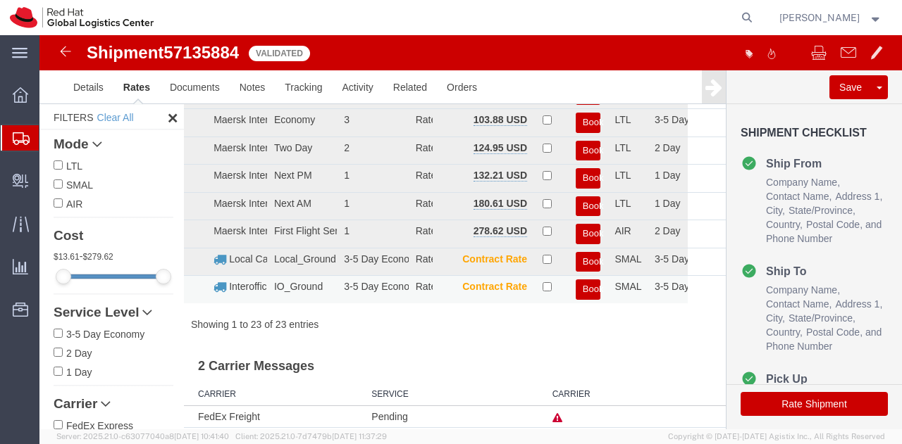
click at [585, 287] on button "Book" at bounding box center [587, 290] width 25 height 20
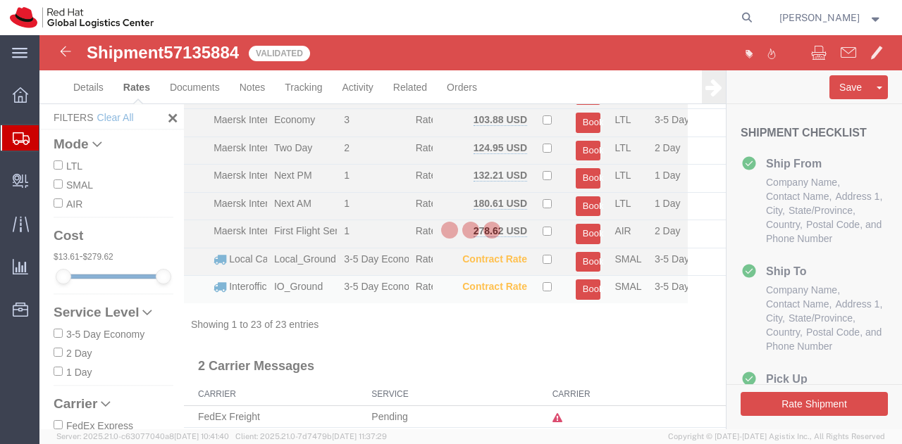
scroll to position [0, 0]
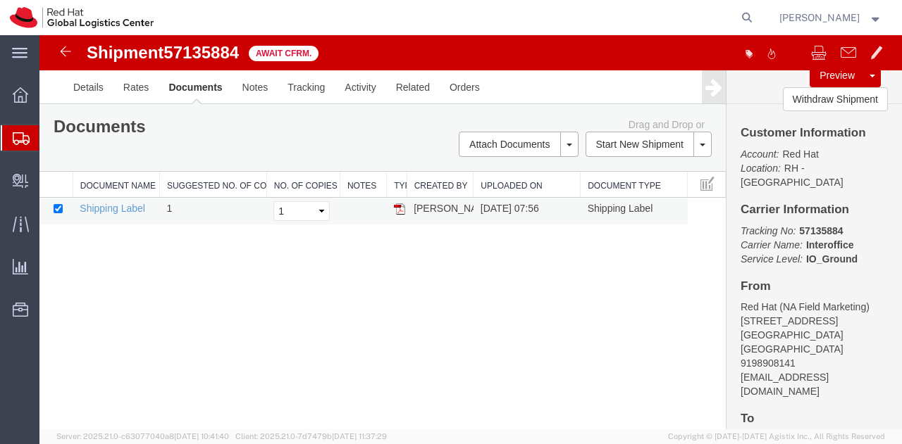
click at [123, 212] on td "Shipping Label" at bounding box center [116, 211] width 87 height 27
click at [124, 208] on link "Shipping Label" at bounding box center [113, 208] width 66 height 11
